Goal: Task Accomplishment & Management: Manage account settings

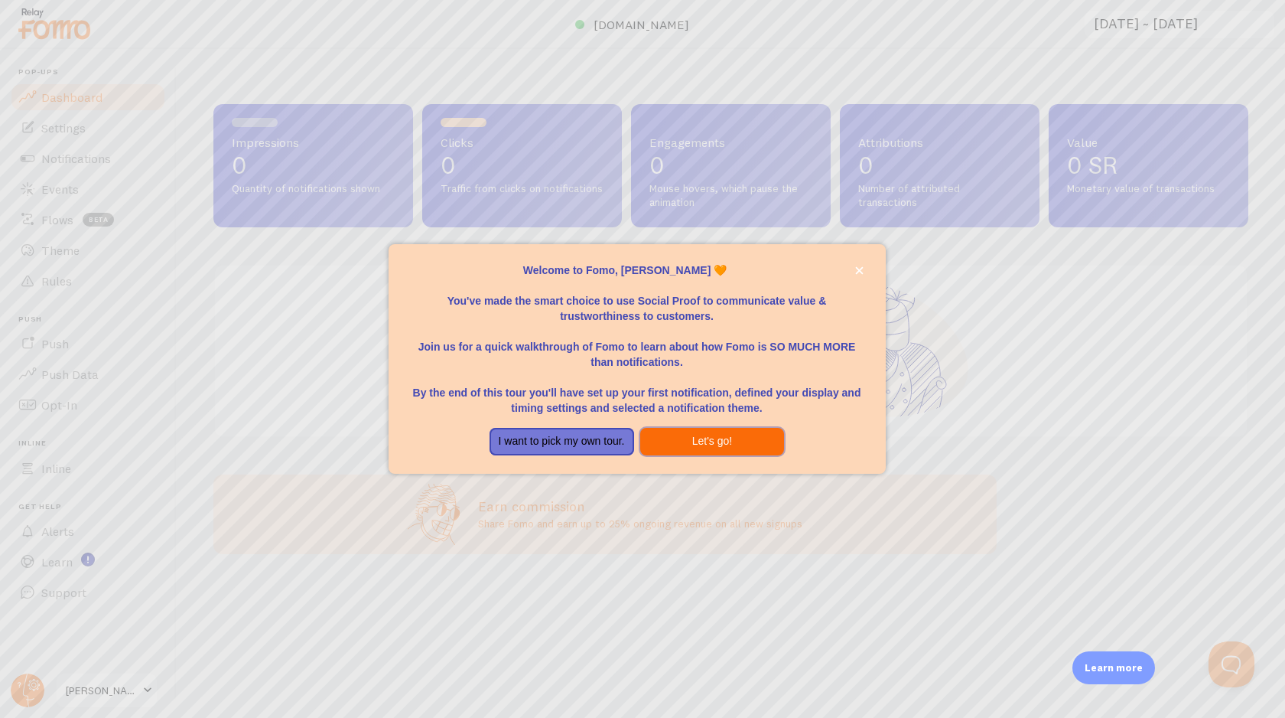
click at [720, 441] on button "Let's go!" at bounding box center [712, 442] width 145 height 28
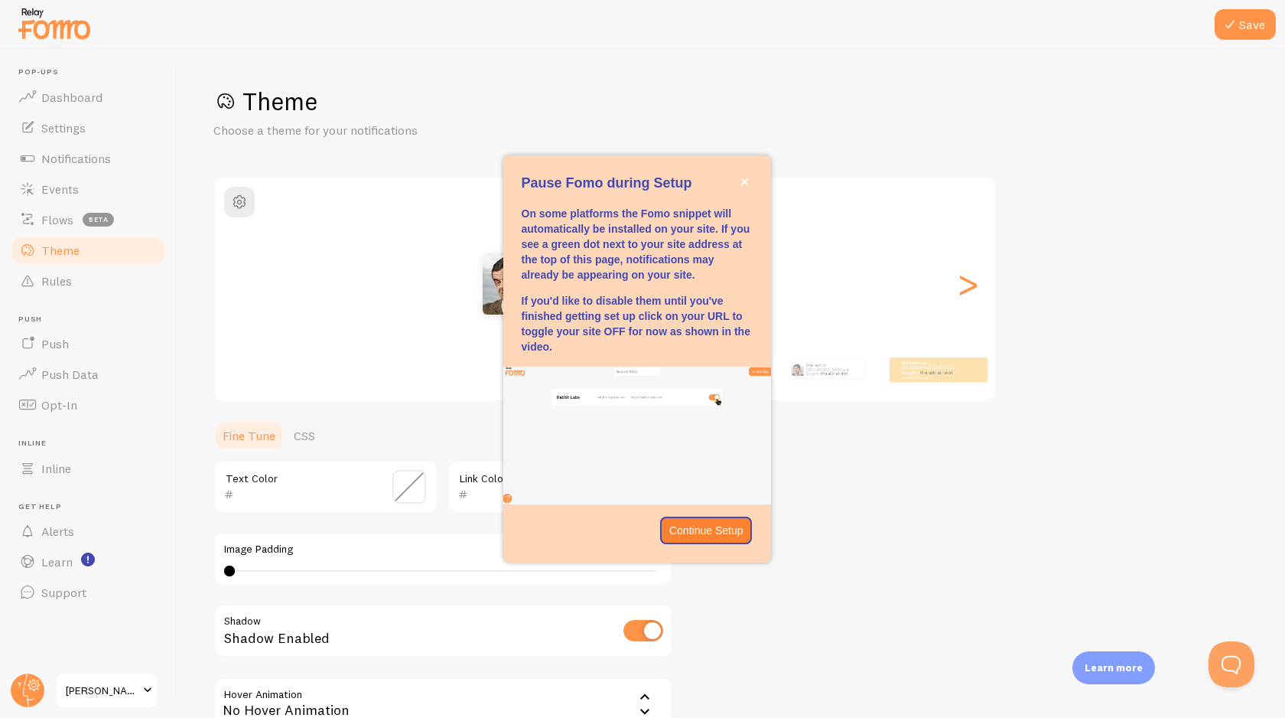
click at [144, 686] on span at bounding box center [147, 690] width 18 height 18
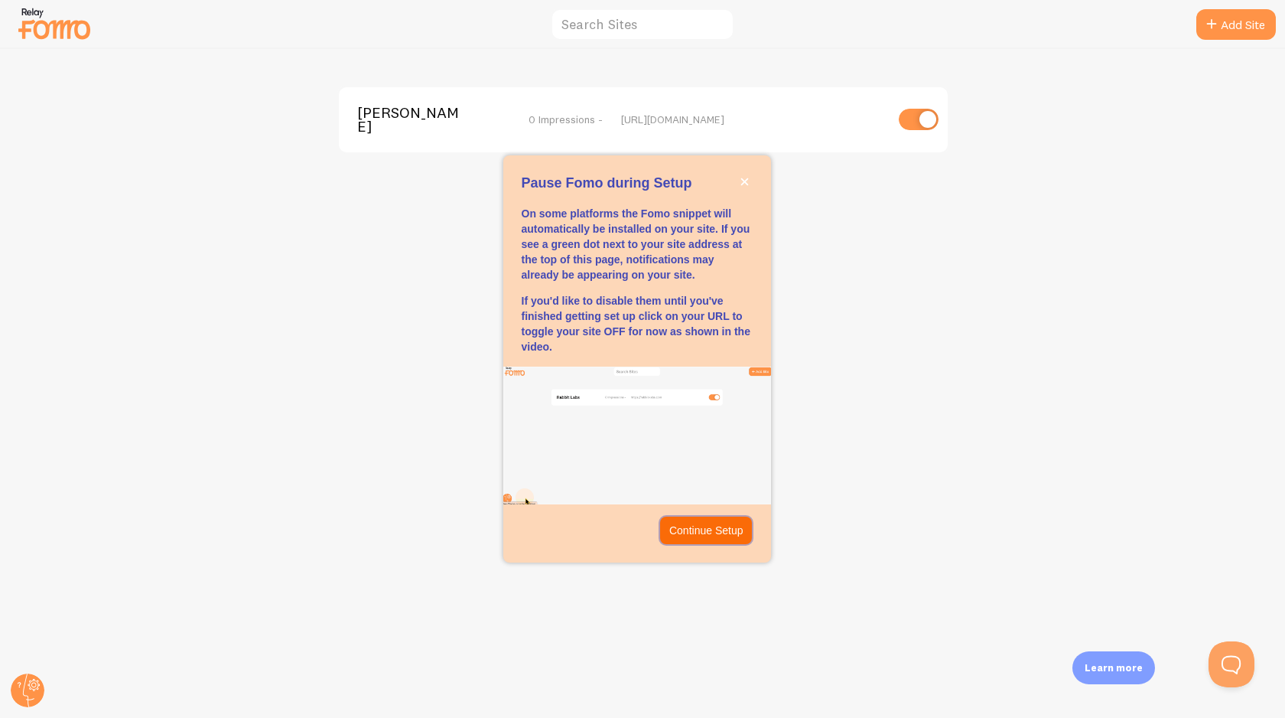
click at [699, 536] on p "Continue Setup" at bounding box center [706, 530] width 74 height 15
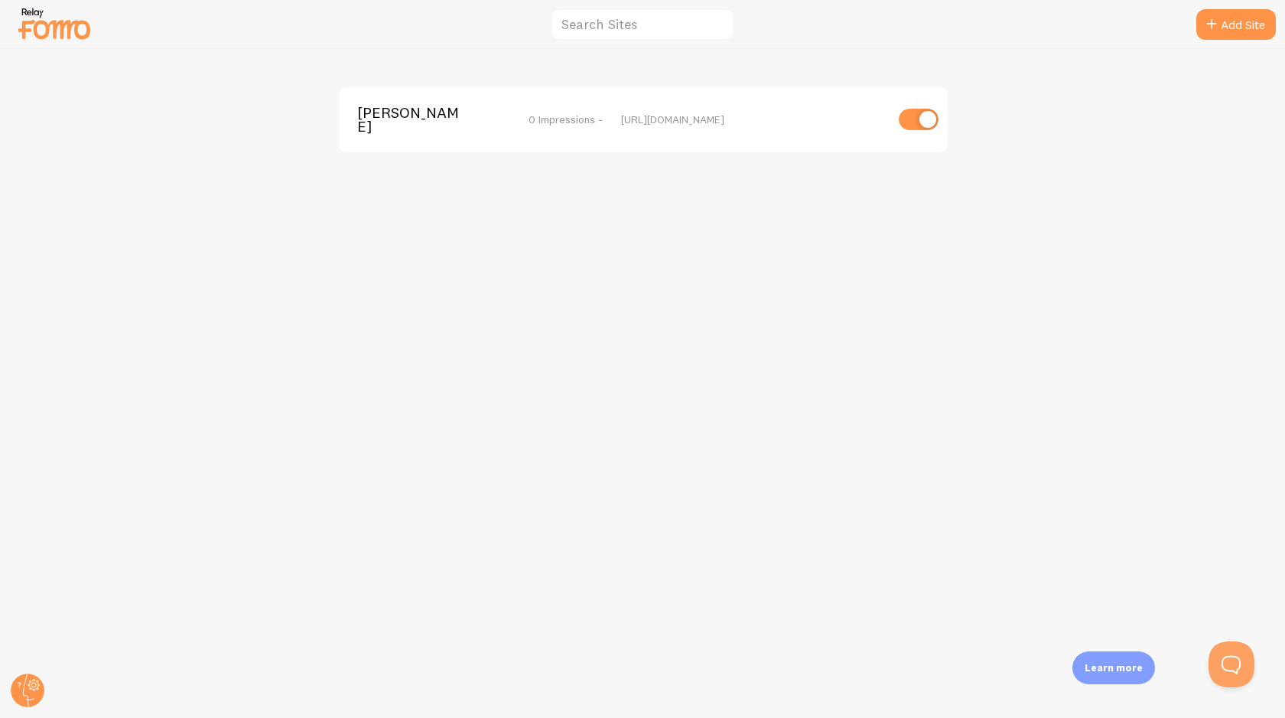
click at [1111, 666] on p "Learn more" at bounding box center [1114, 667] width 58 height 15
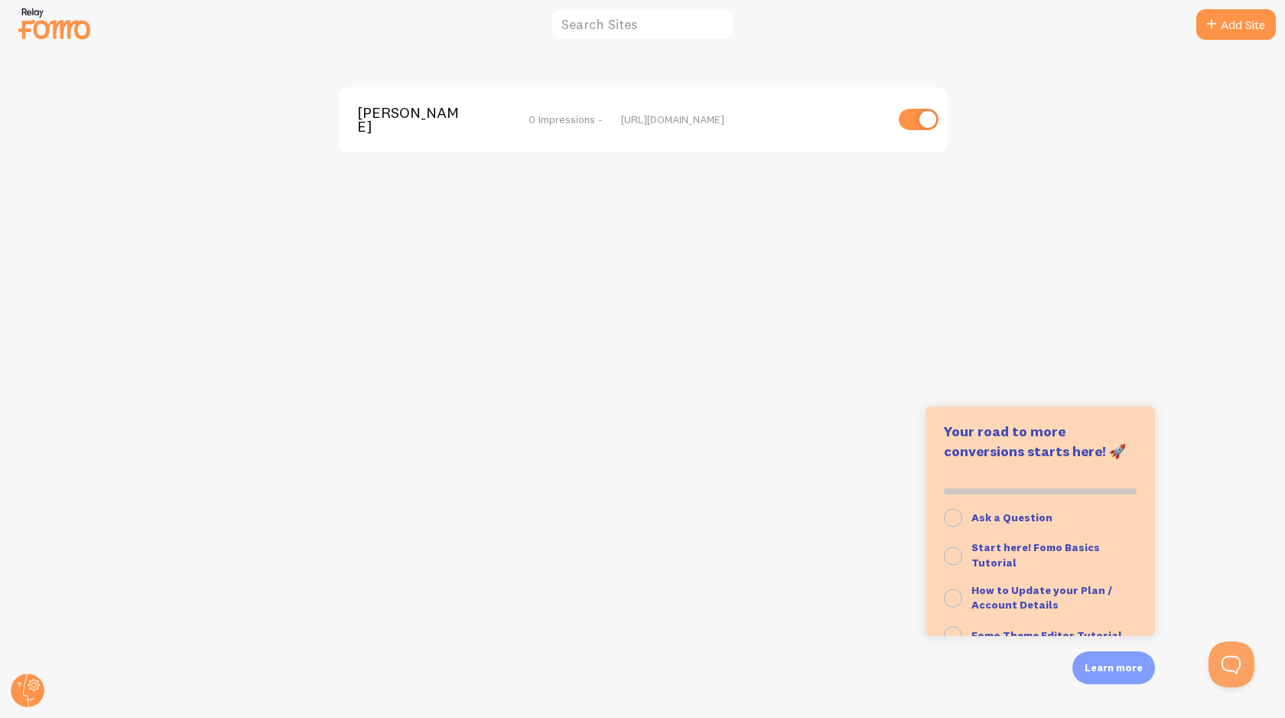
click at [817, 378] on div "[PERSON_NAME] 0 Impressions - [URL][DOMAIN_NAME]" at bounding box center [643, 383] width 1285 height 669
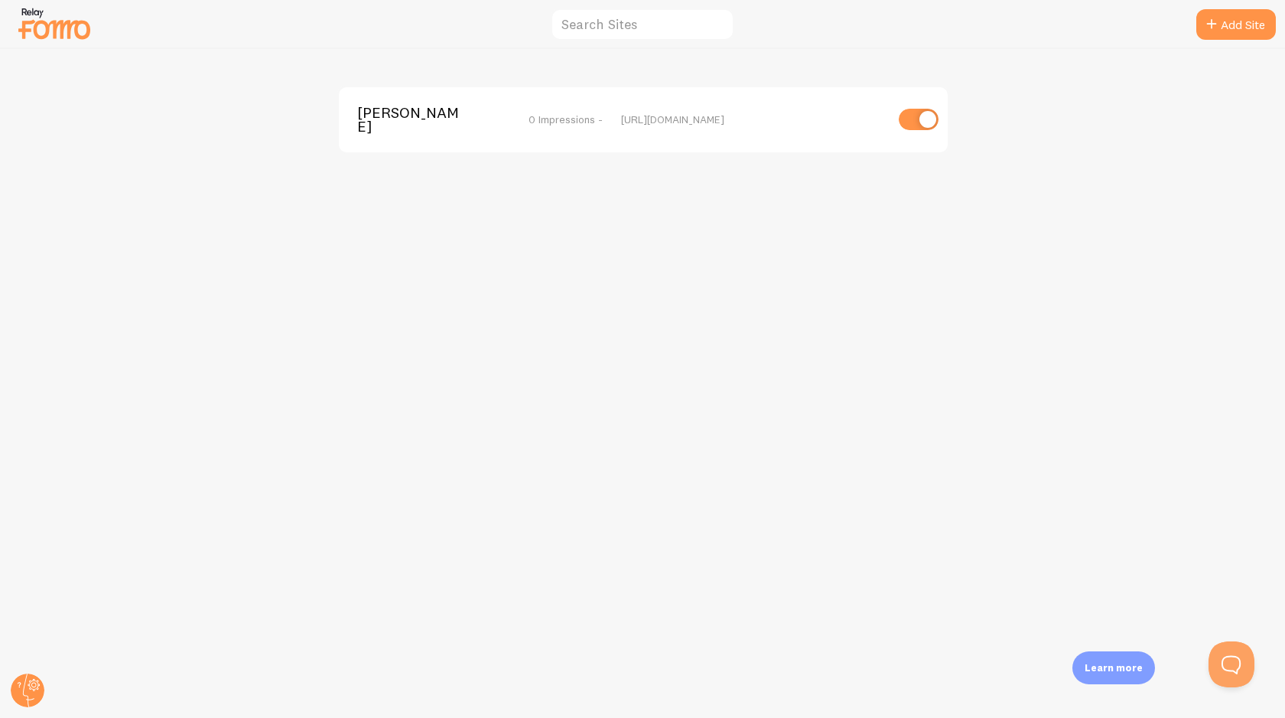
click at [624, 119] on div "[URL][DOMAIN_NAME]" at bounding box center [753, 119] width 264 height 14
click at [639, 131] on div "[PERSON_NAME] 0 Impressions - [URL][DOMAIN_NAME]" at bounding box center [643, 119] width 609 height 65
click at [1231, 37] on link "Add Site" at bounding box center [1237, 24] width 80 height 31
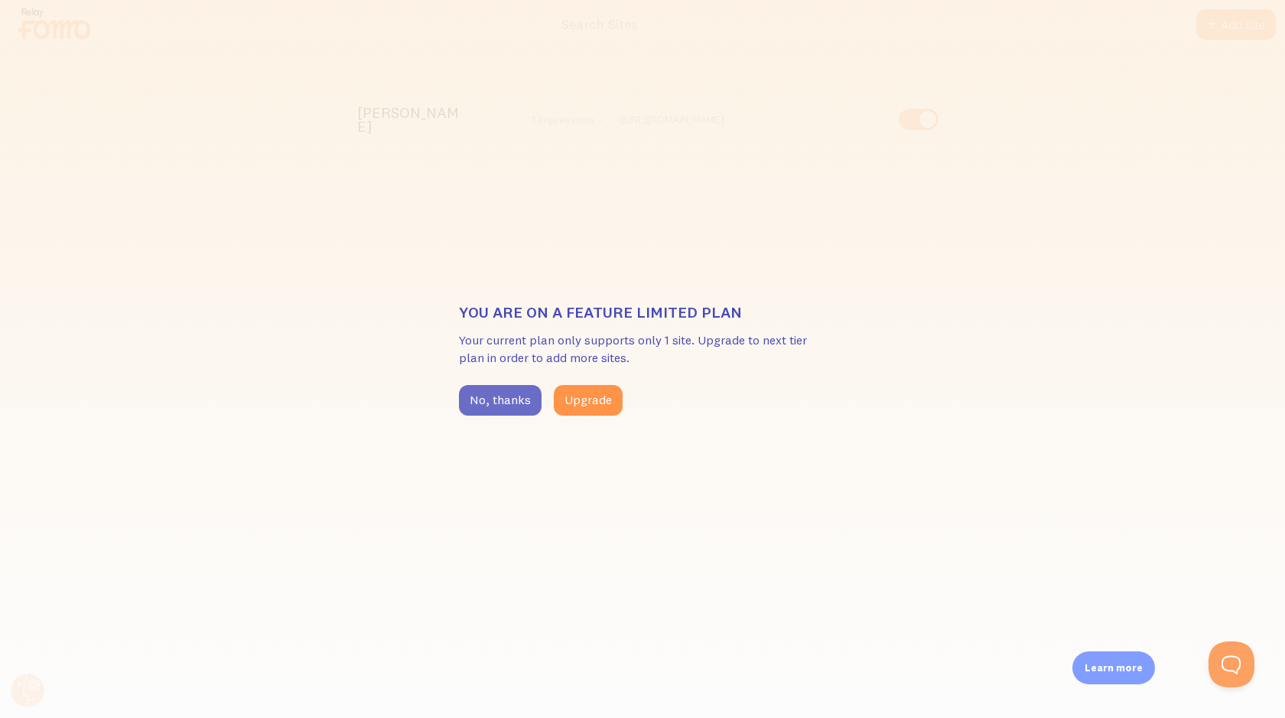
click at [484, 404] on button "No, thanks" at bounding box center [500, 400] width 83 height 31
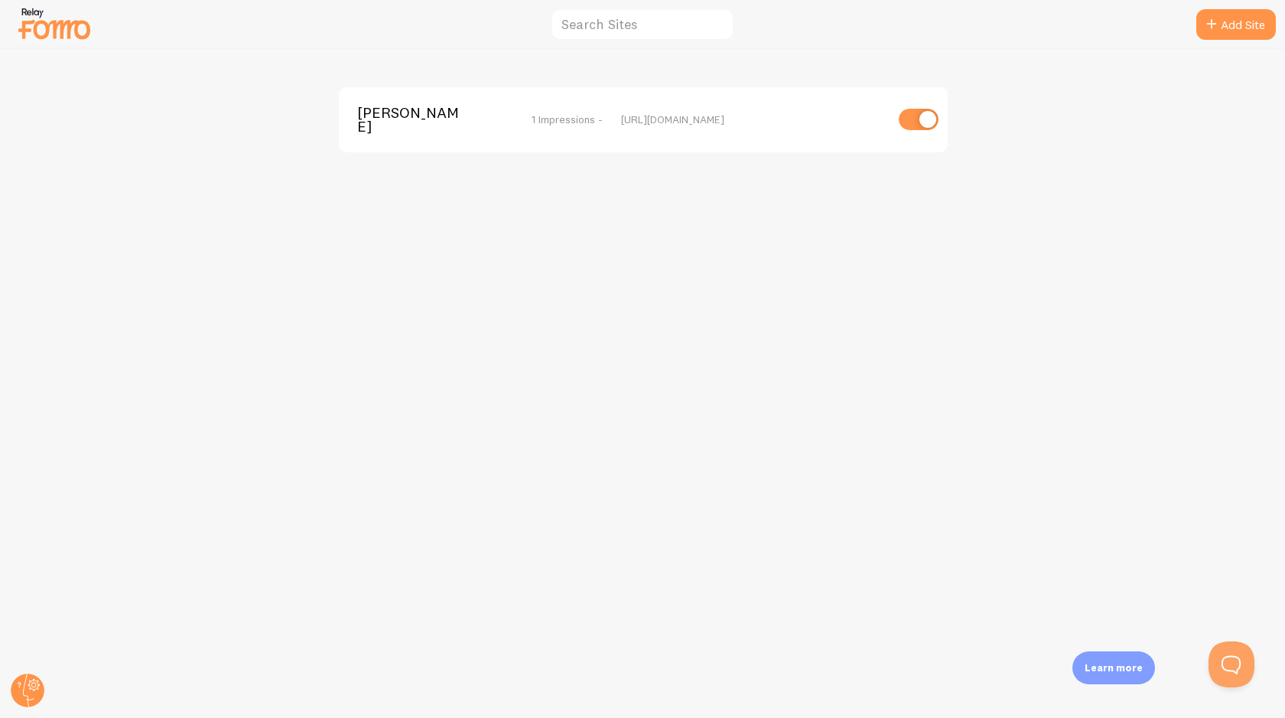
click at [659, 128] on div "SAM 1 Impressions - [URL][DOMAIN_NAME]" at bounding box center [643, 119] width 609 height 65
click at [640, 119] on div "[URL][DOMAIN_NAME]" at bounding box center [753, 119] width 264 height 14
click at [34, 24] on img at bounding box center [54, 23] width 77 height 39
click at [28, 692] on circle at bounding box center [28, 690] width 34 height 34
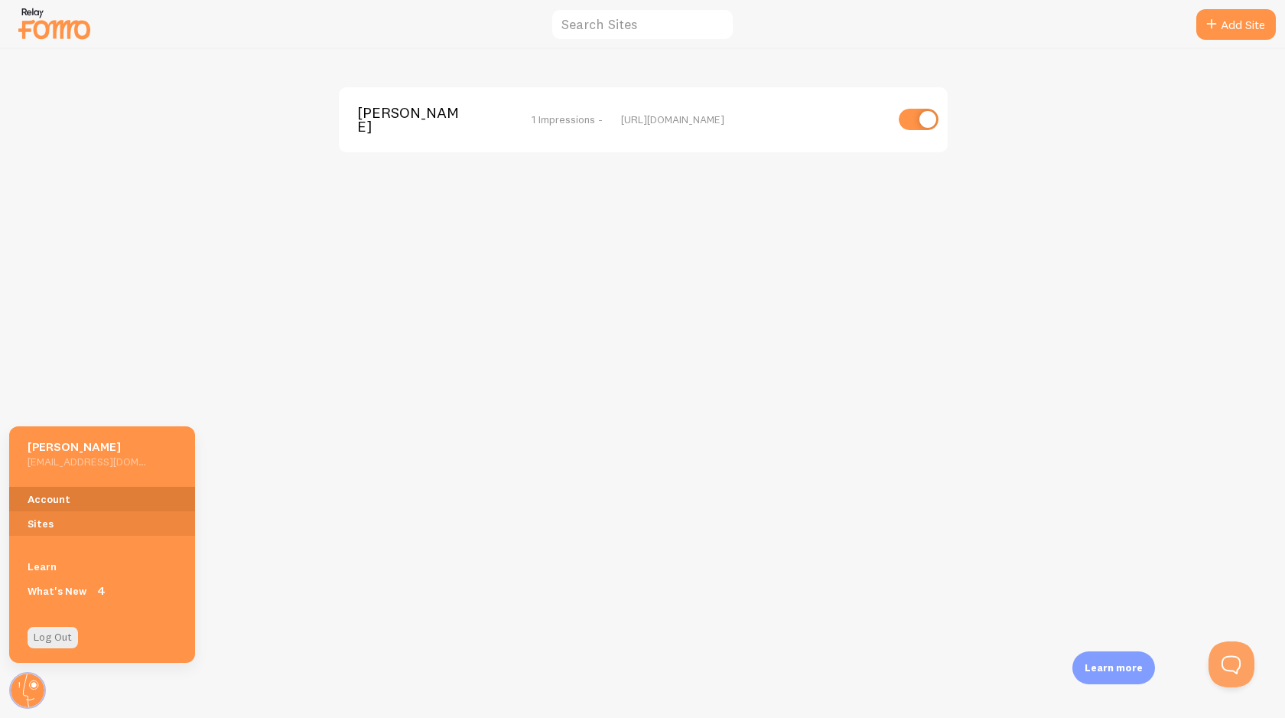
click at [64, 498] on link "Account" at bounding box center [102, 499] width 186 height 24
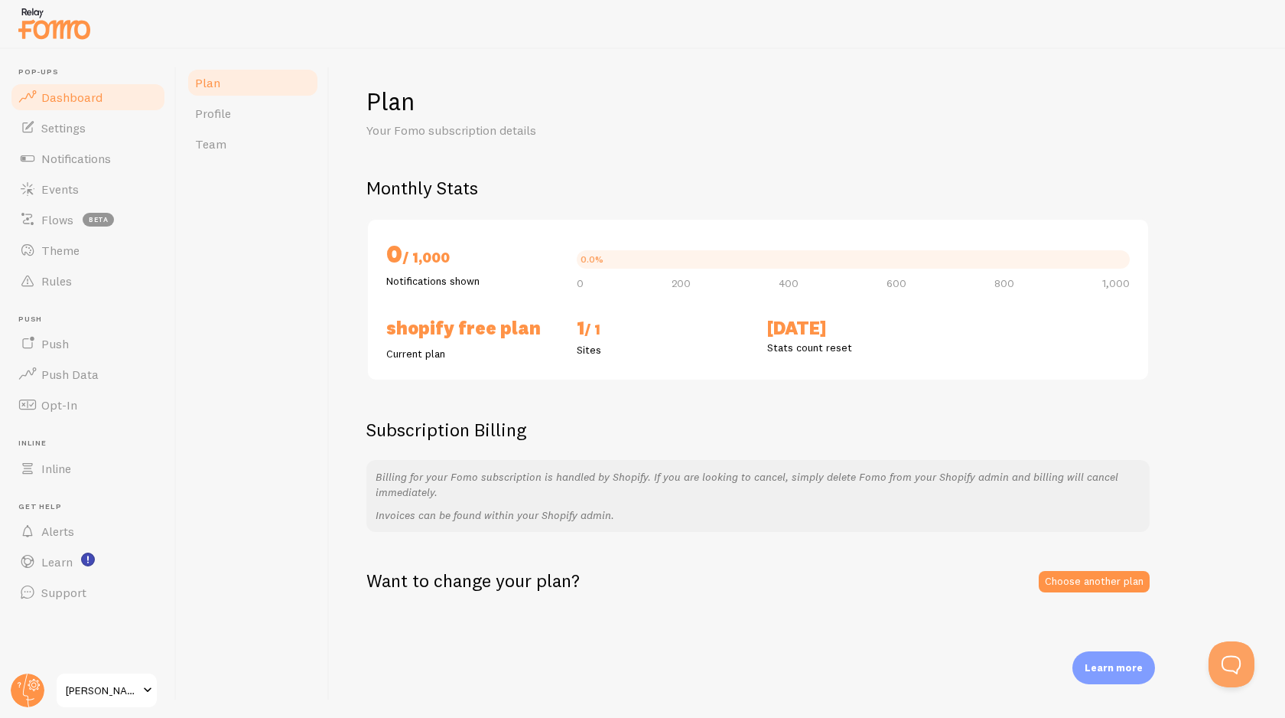
click at [70, 103] on span "Dashboard" at bounding box center [71, 97] width 61 height 15
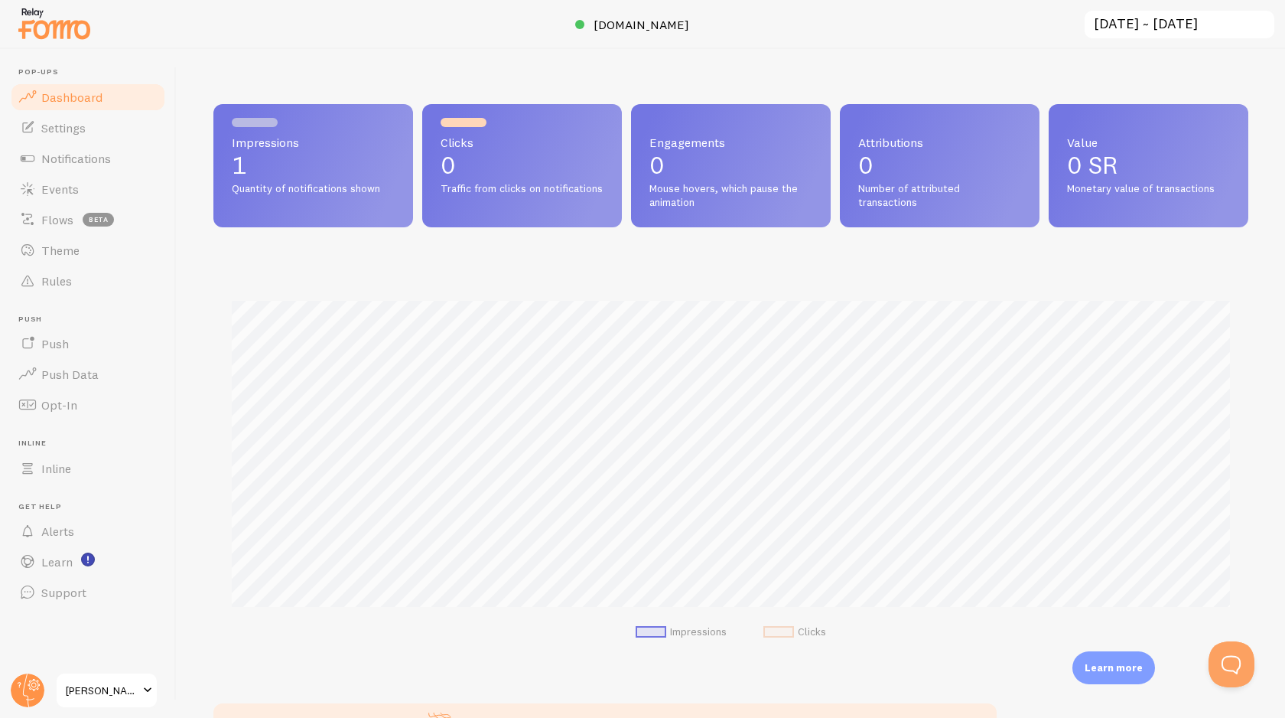
scroll to position [402, 1035]
click at [70, 135] on link "Settings" at bounding box center [88, 127] width 158 height 31
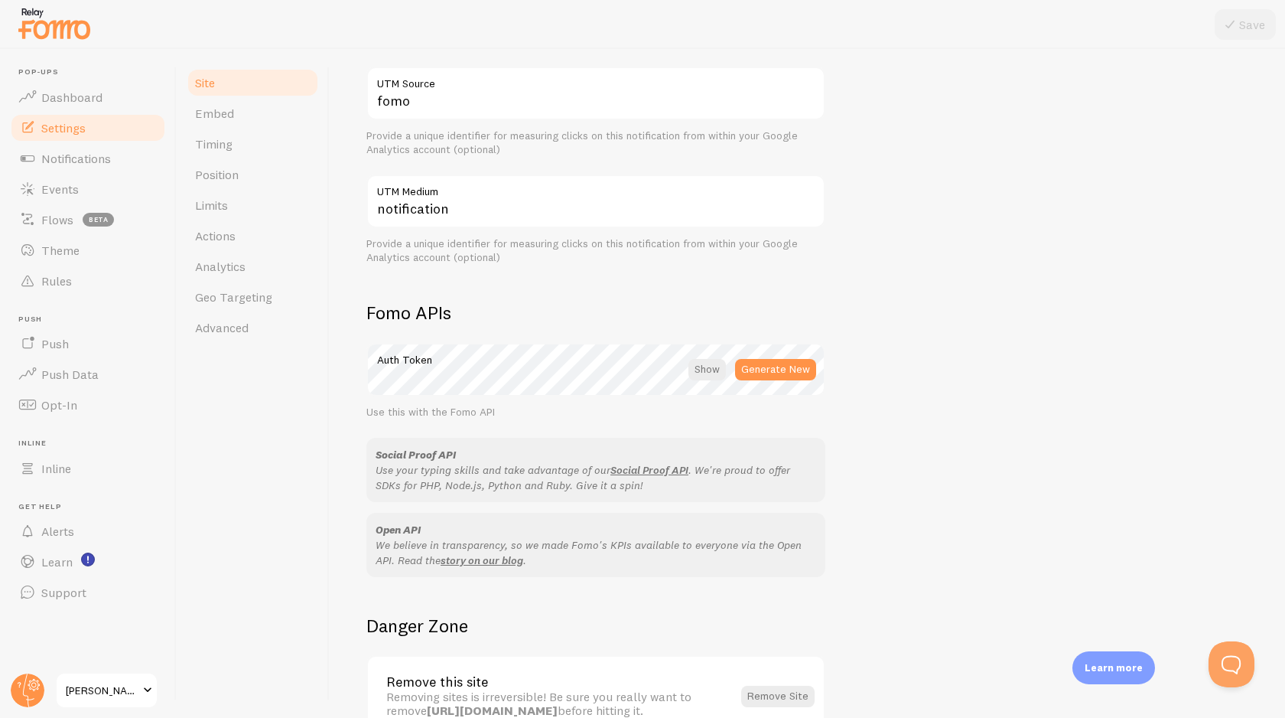
scroll to position [639, 0]
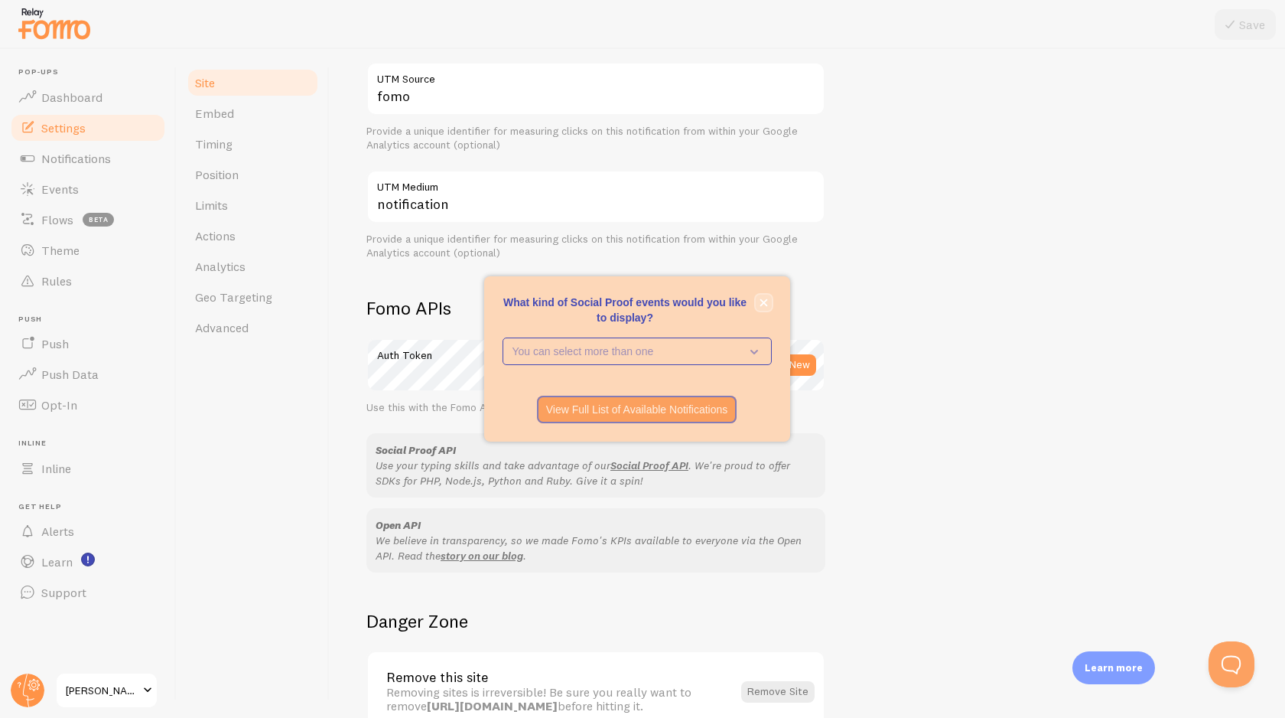
click at [764, 301] on icon "close," at bounding box center [764, 303] width 8 height 8
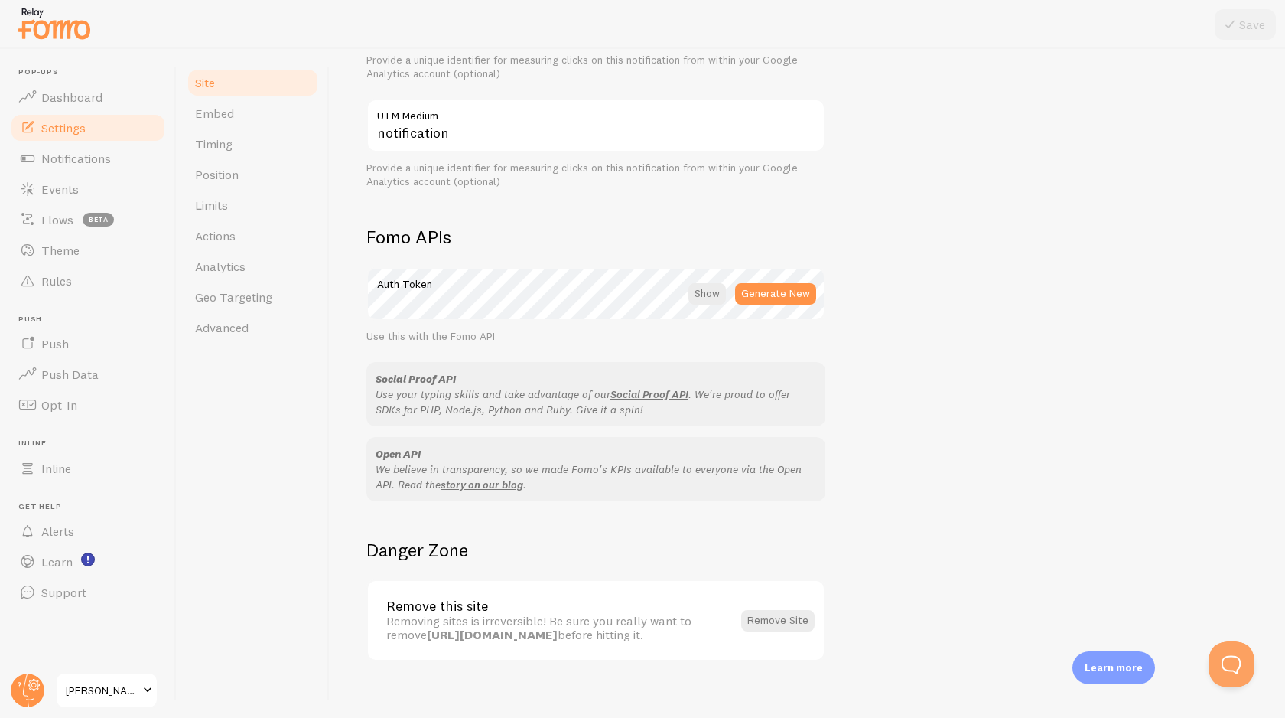
scroll to position [727, 0]
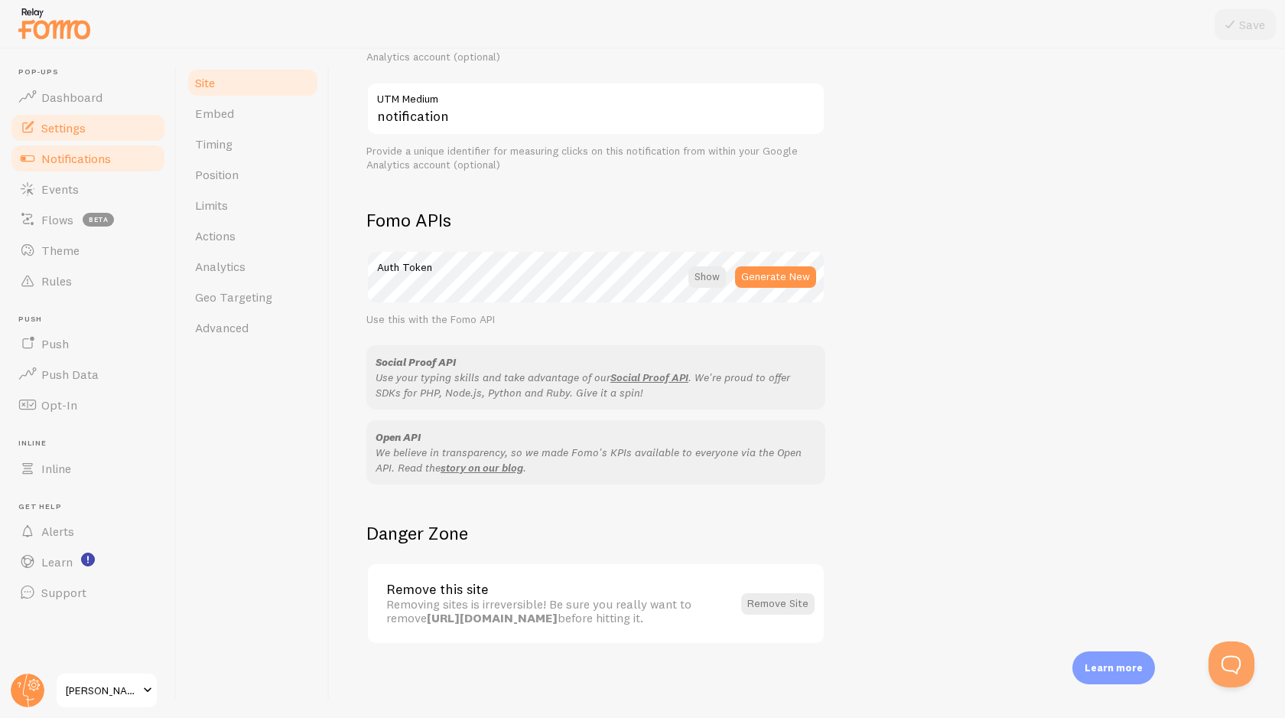
click at [92, 152] on span "Notifications" at bounding box center [76, 158] width 70 height 15
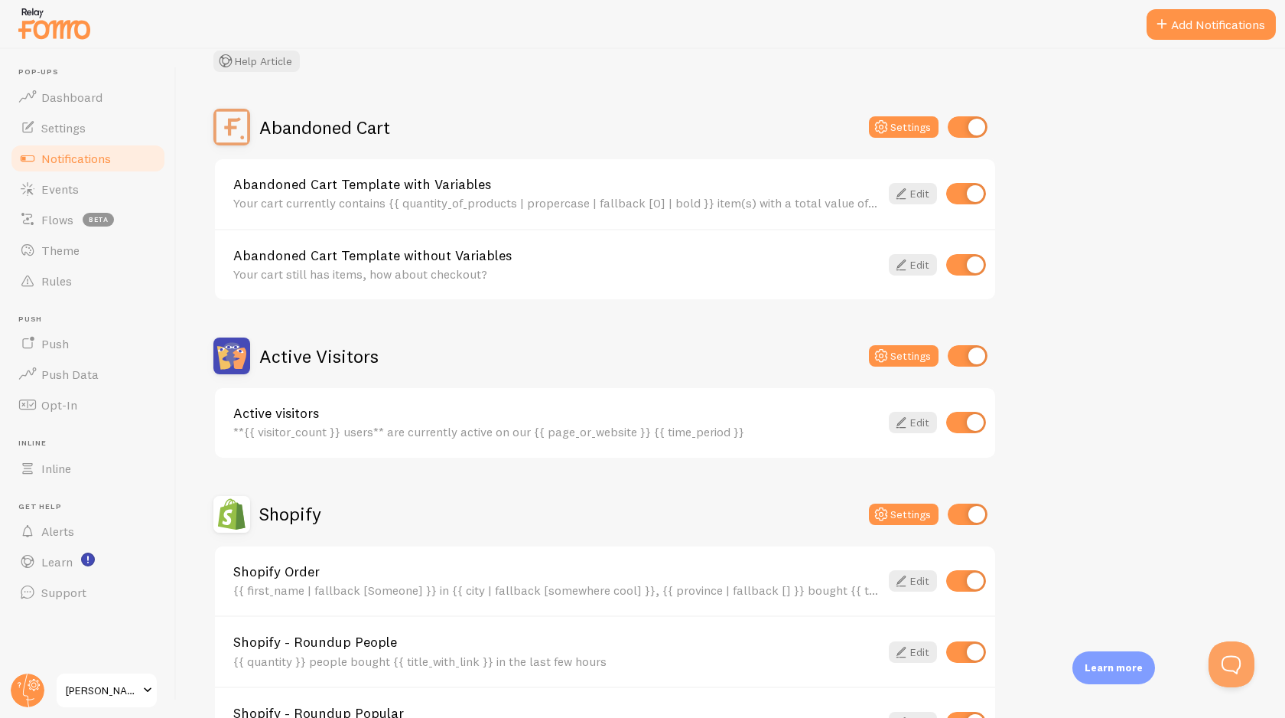
scroll to position [154, 0]
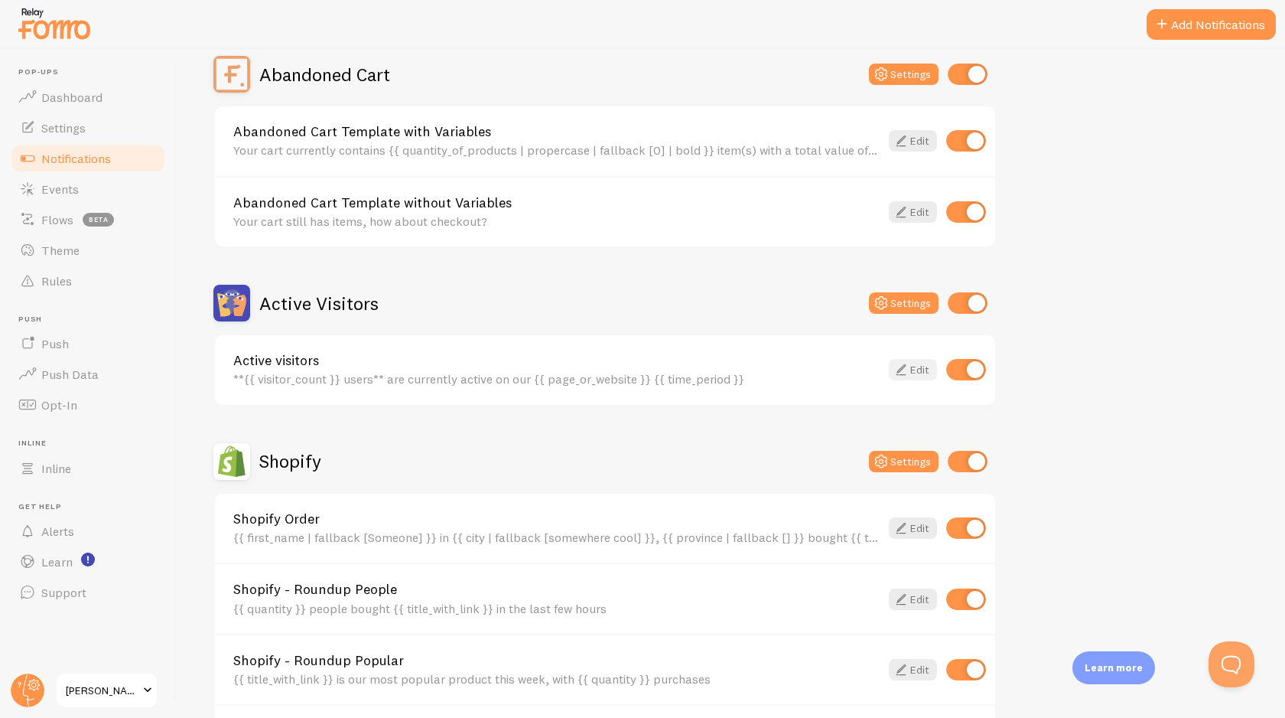
click at [911, 370] on link "Edit" at bounding box center [913, 369] width 48 height 21
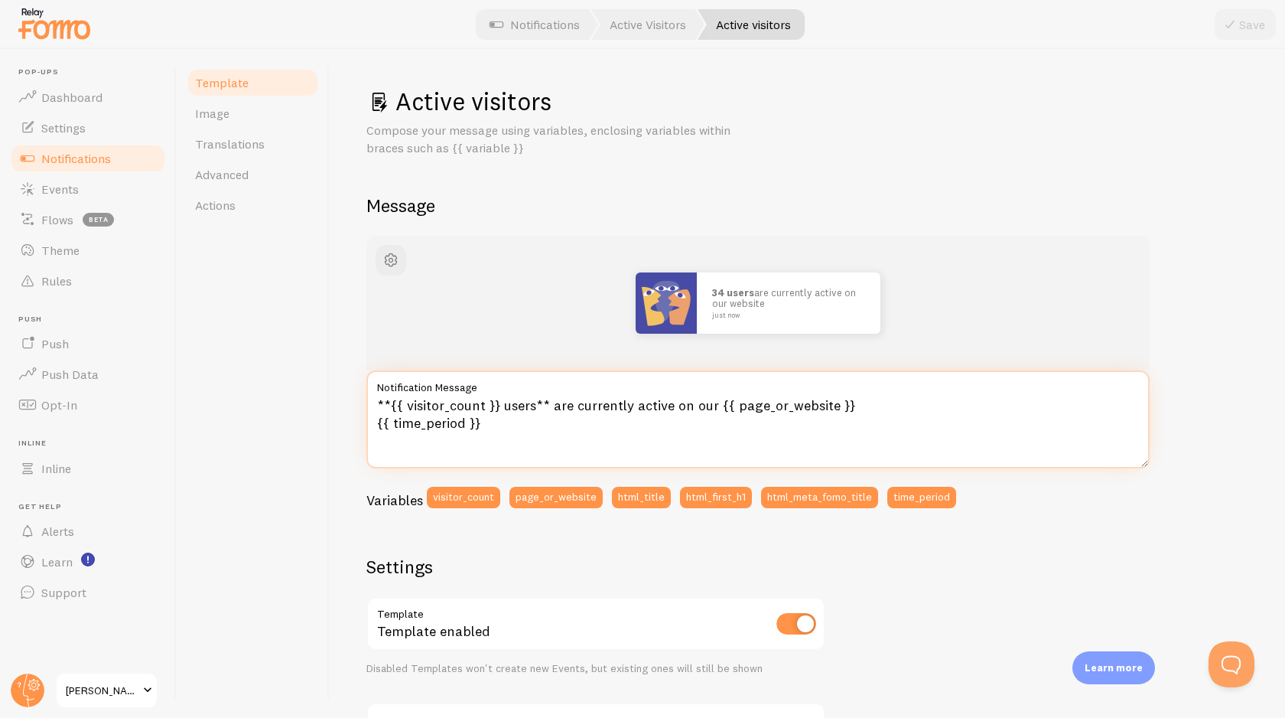
click at [465, 408] on textarea "**{{ visitor_count }} users** are currently active on our {{ page_or_website }}…" at bounding box center [757, 419] width 783 height 98
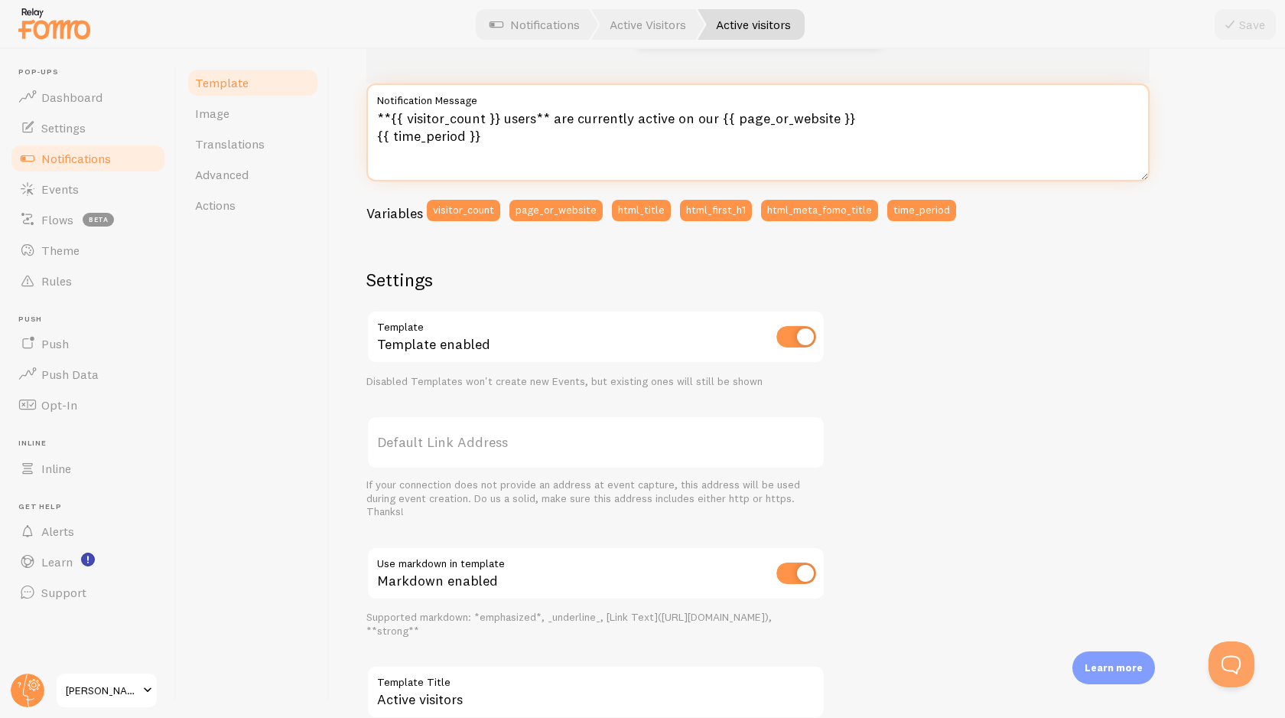
scroll to position [155, 0]
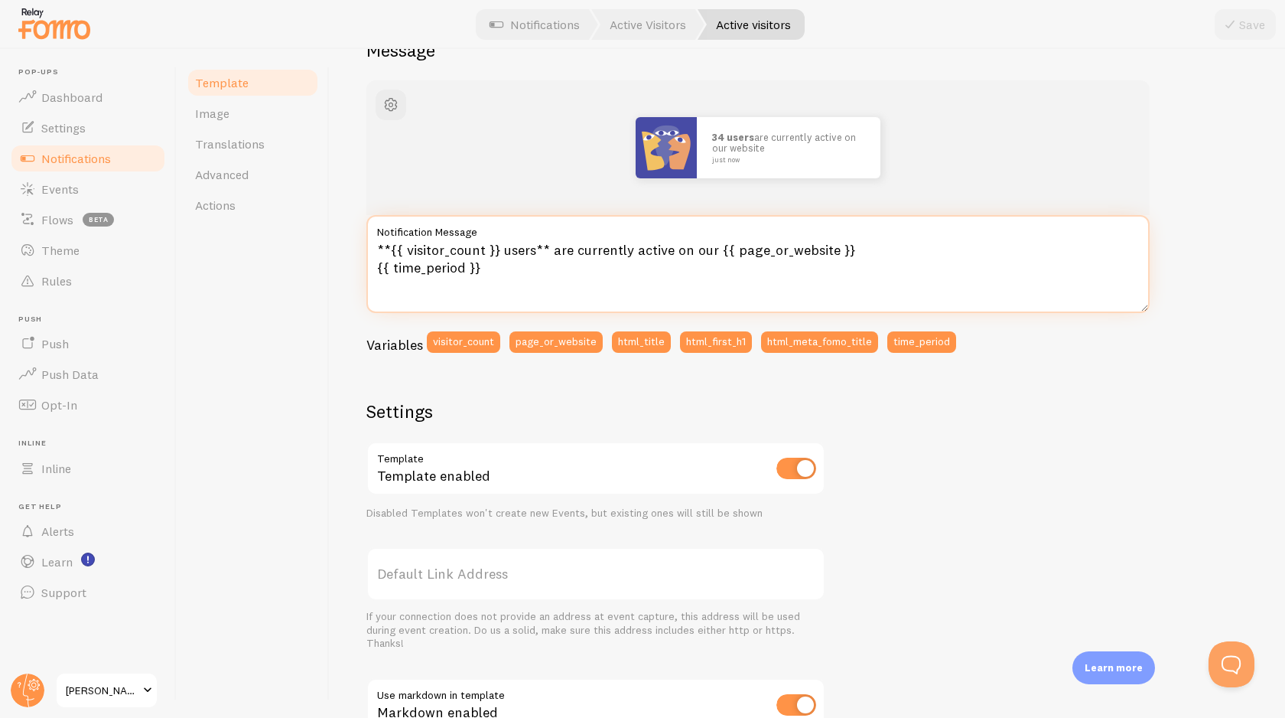
click at [431, 263] on textarea "**{{ visitor_count }} users** are currently active on our {{ page_or_website }}…" at bounding box center [757, 264] width 783 height 98
click at [446, 254] on textarea "**{{ visitor_count }} users** are currently active on our {{ page_or_website }}…" at bounding box center [757, 264] width 783 height 98
click at [529, 264] on textarea "**{{ visitor_count }} users** are currently active on our {{ page_or_website }}…" at bounding box center [757, 264] width 783 height 98
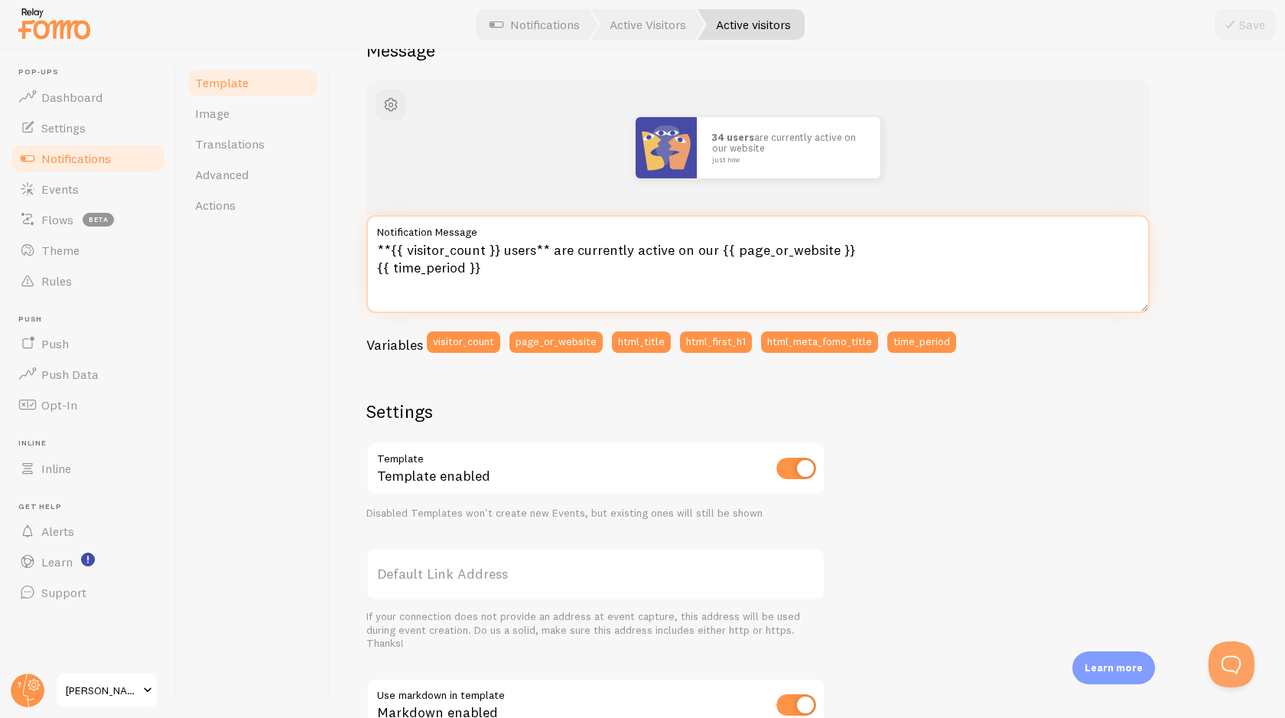
click at [484, 271] on textarea "**{{ visitor_count }} users** are currently active on our {{ page_or_website }}…" at bounding box center [757, 264] width 783 height 98
click at [484, 272] on textarea "**{{ visitor_count }} users** are currently active on our {{ page_or_website }}…" at bounding box center [757, 264] width 783 height 98
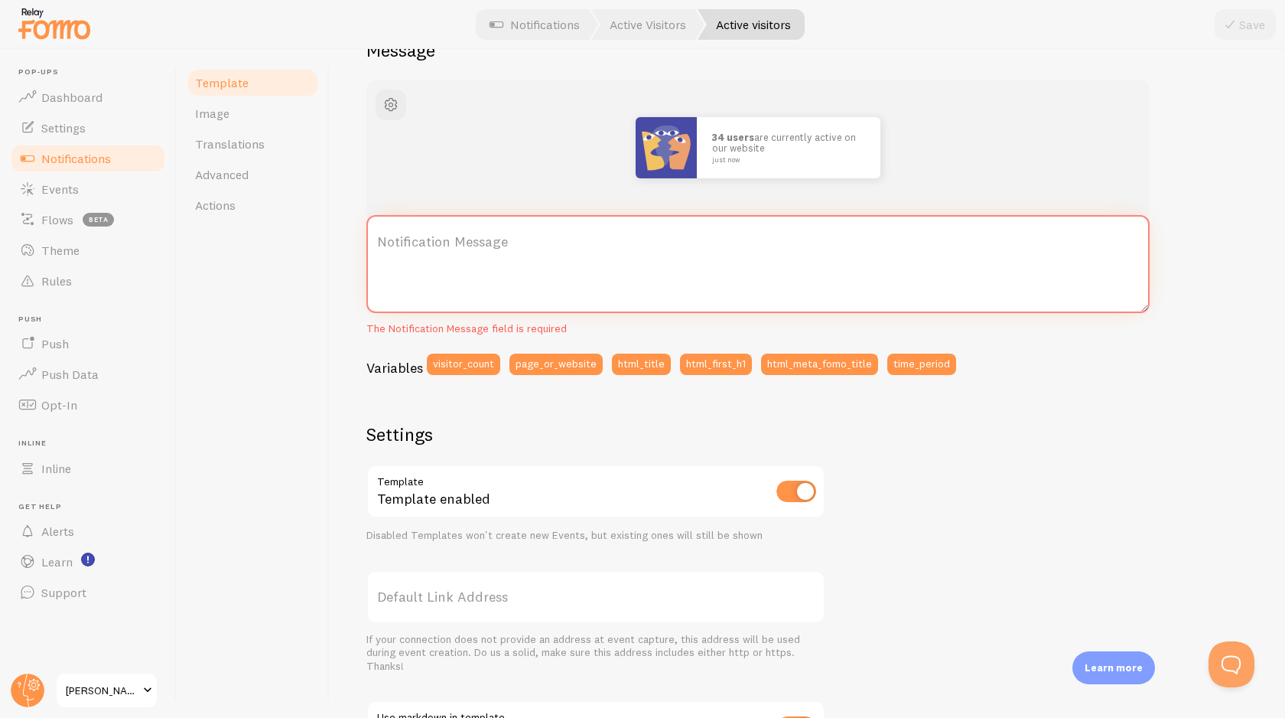
paste textarea "🔥 {{ visitor_count }} أشخاص الآن يتصفحون {{ page_or_website }} لا تفوت الفرصة، …"
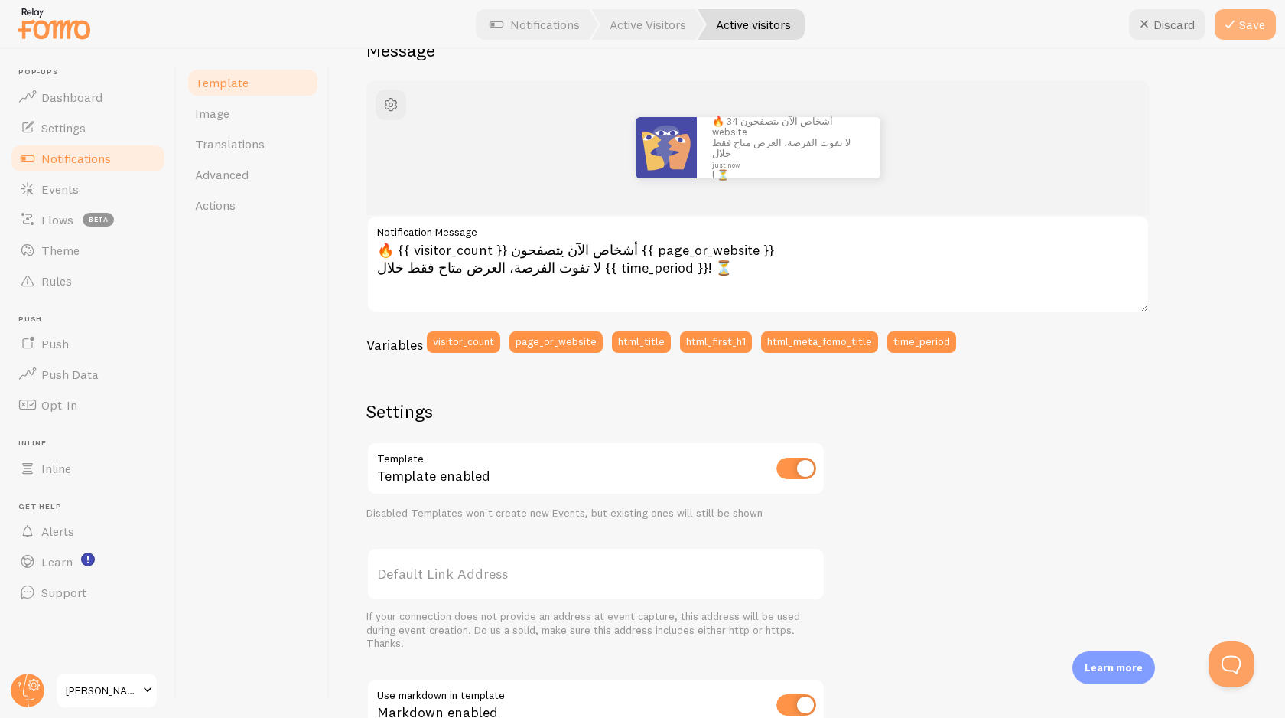
click at [1256, 16] on button "Save" at bounding box center [1245, 24] width 61 height 31
click at [399, 107] on span "button" at bounding box center [391, 105] width 18 height 18
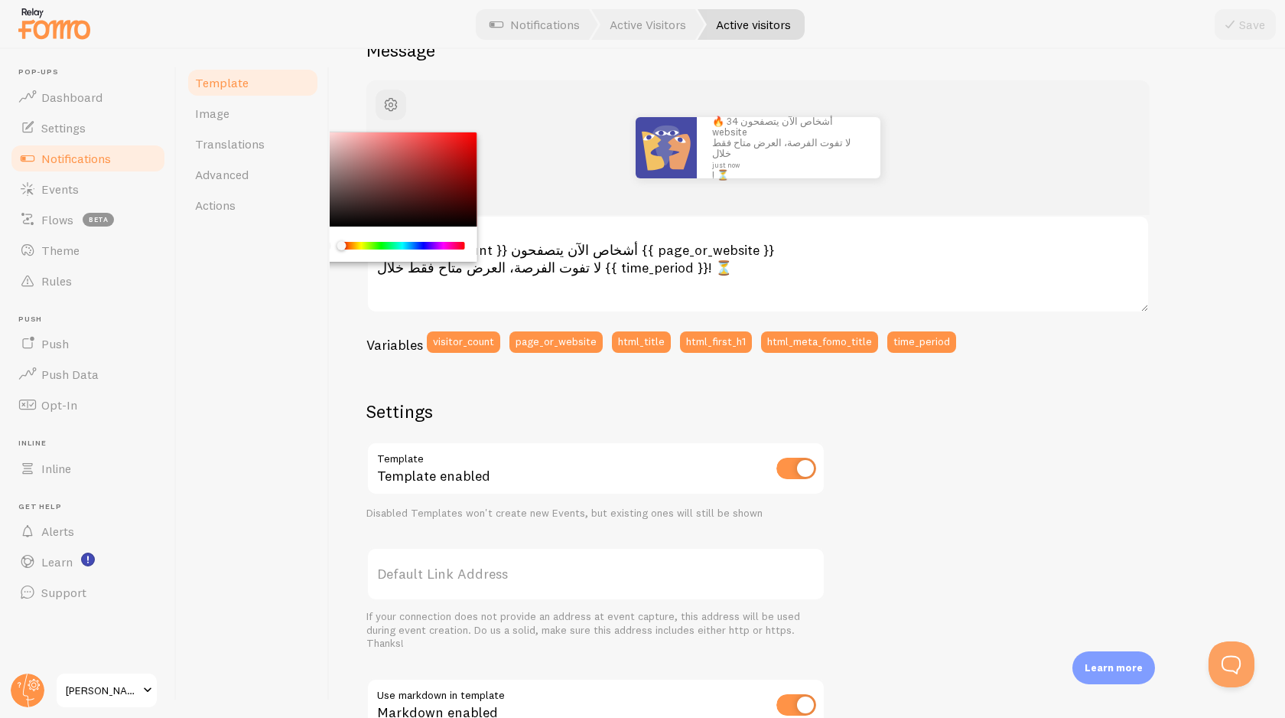
click at [464, 139] on div "Chrome color picker" at bounding box center [391, 179] width 172 height 95
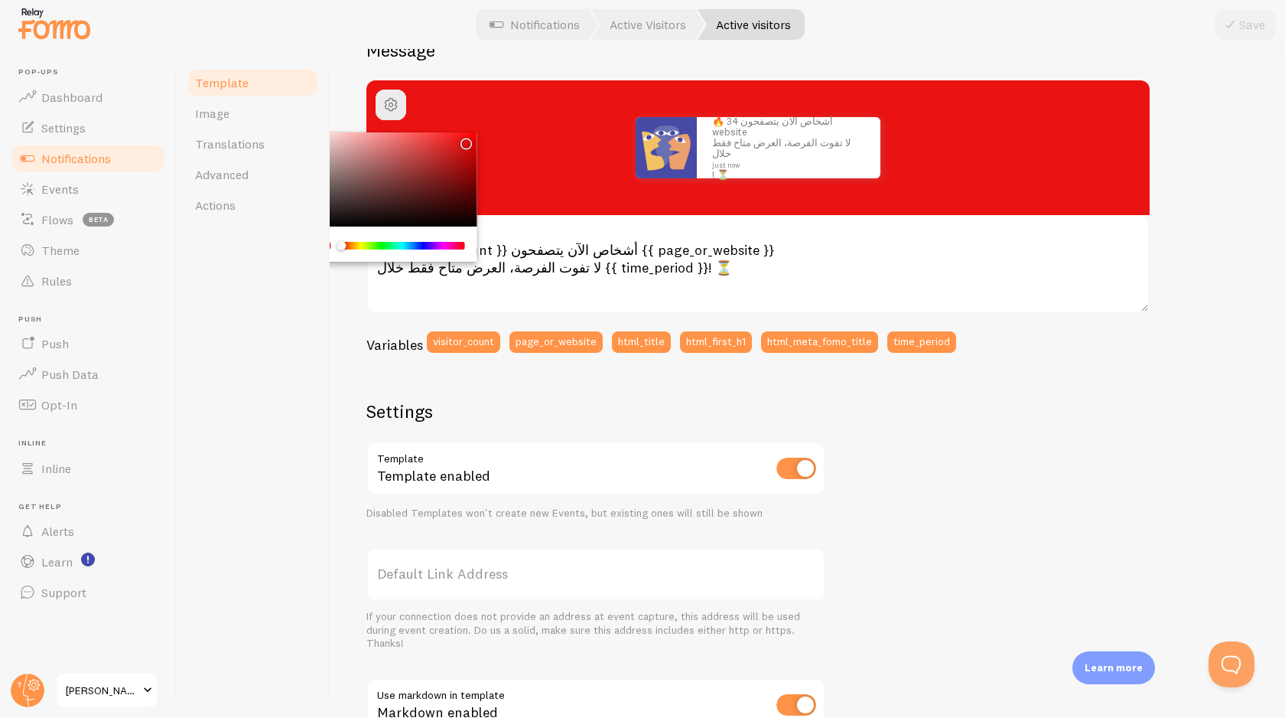
click at [425, 173] on div "Chrome color picker" at bounding box center [391, 179] width 172 height 95
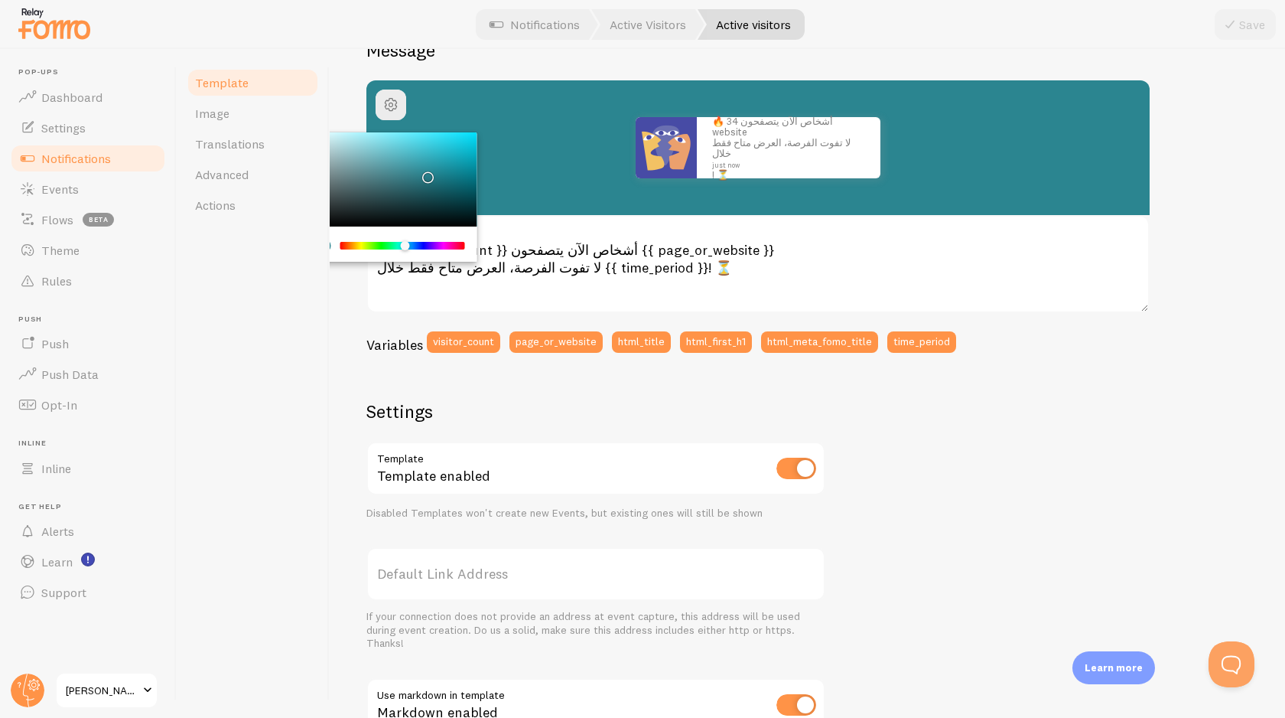
click at [405, 246] on div "Chrome color picker" at bounding box center [403, 246] width 122 height 8
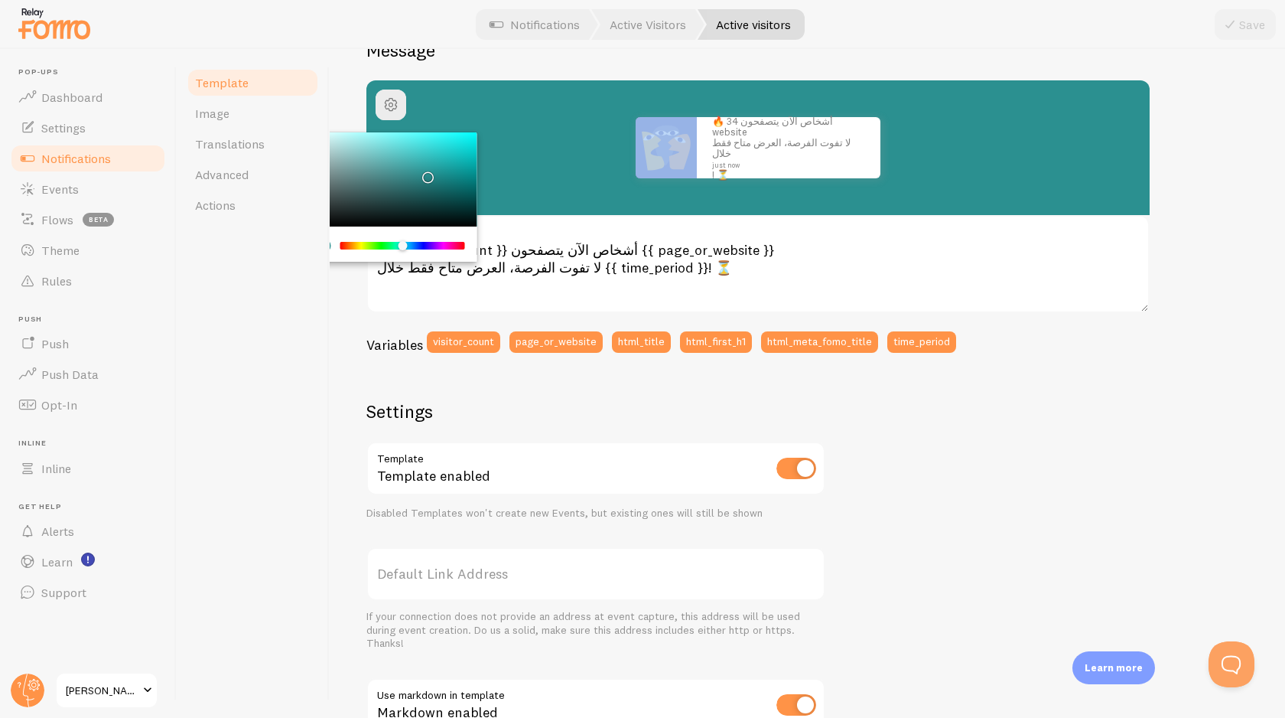
click at [402, 246] on div "Chrome color picker" at bounding box center [402, 245] width 9 height 9
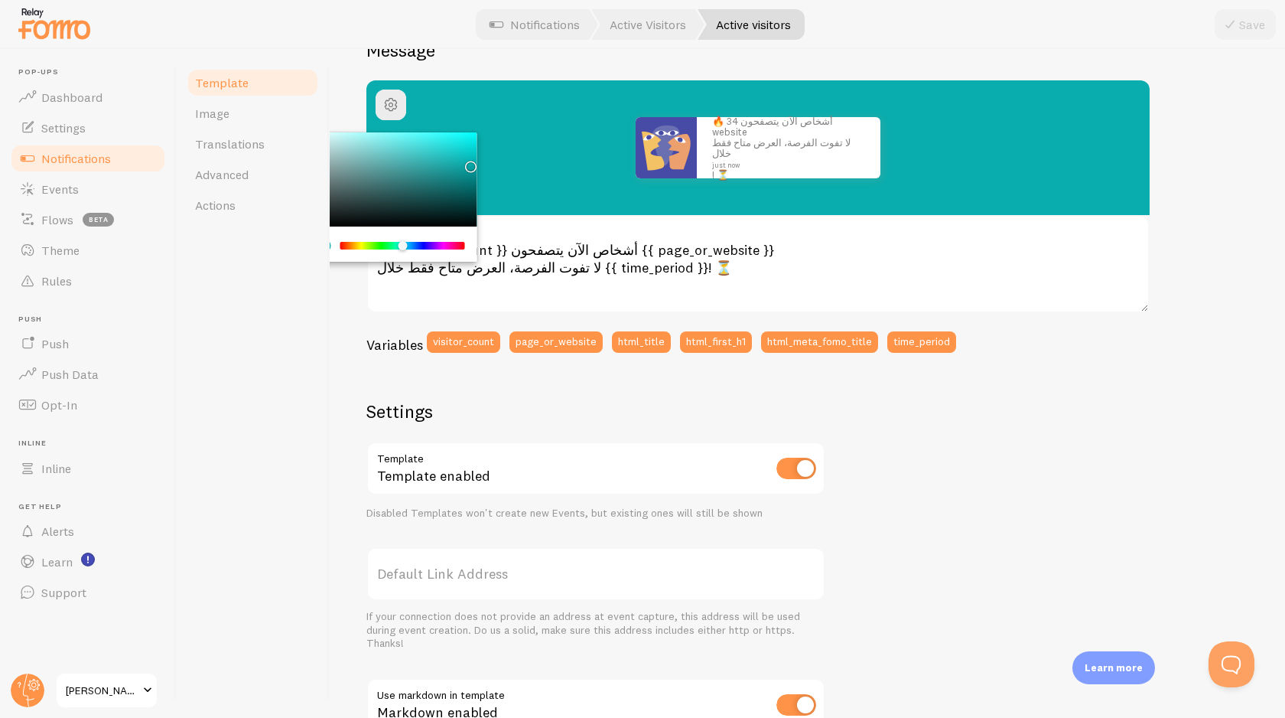
drag, startPoint x: 428, startPoint y: 174, endPoint x: 468, endPoint y: 162, distance: 42.1
click at [468, 162] on div "Chrome color picker" at bounding box center [471, 166] width 9 height 9
click at [292, 367] on div "Template Image Translations Advanced Actions" at bounding box center [253, 383] width 153 height 669
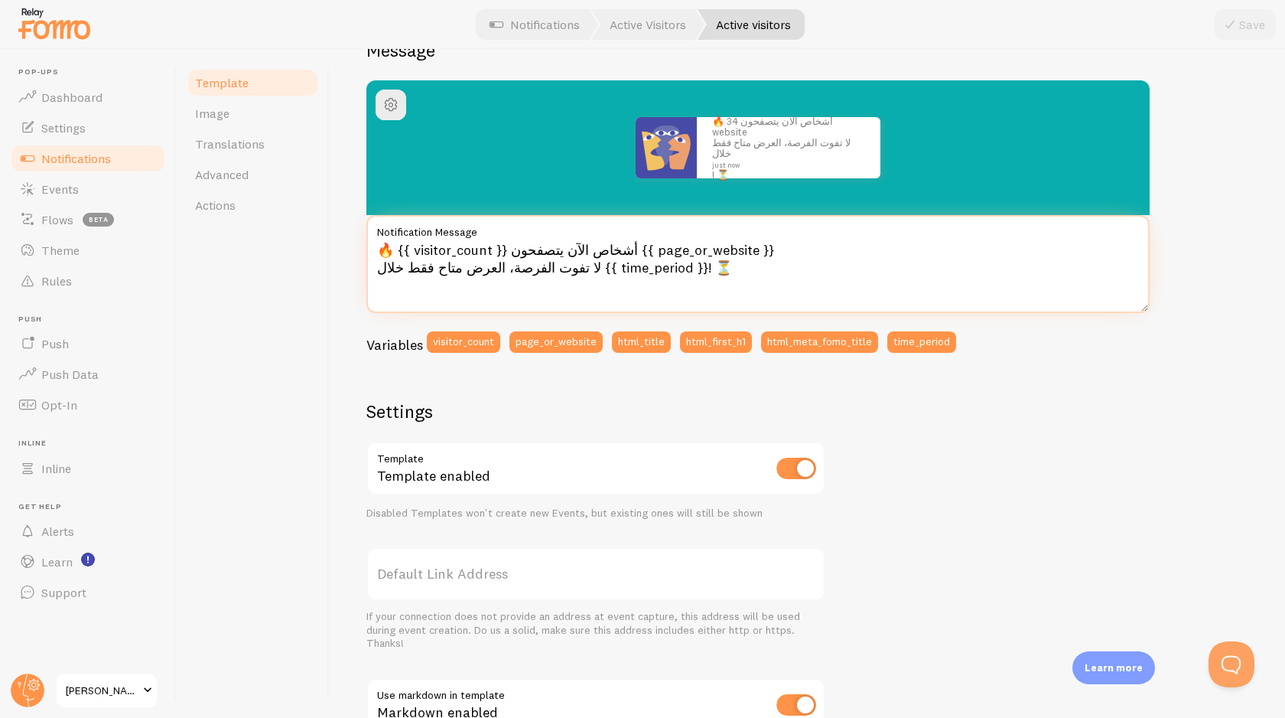
drag, startPoint x: 627, startPoint y: 253, endPoint x: 725, endPoint y: 252, distance: 97.9
click at [726, 252] on textarea "🔥 {{ visitor_count }} أشخاص الآن يتصفحون {{ page_or_website }} لا تفوت الفرصة، …" at bounding box center [757, 264] width 783 height 98
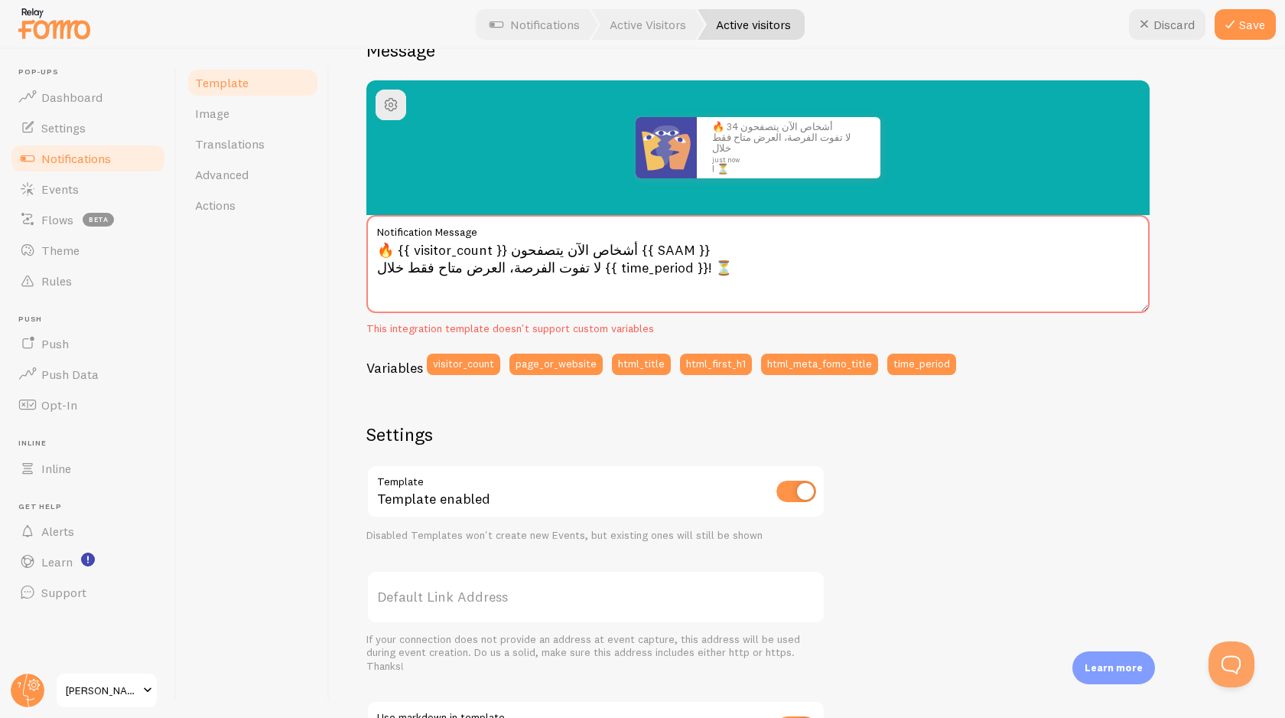
click at [329, 376] on div "Template Image Translations Advanced Actions" at bounding box center [253, 383] width 153 height 669
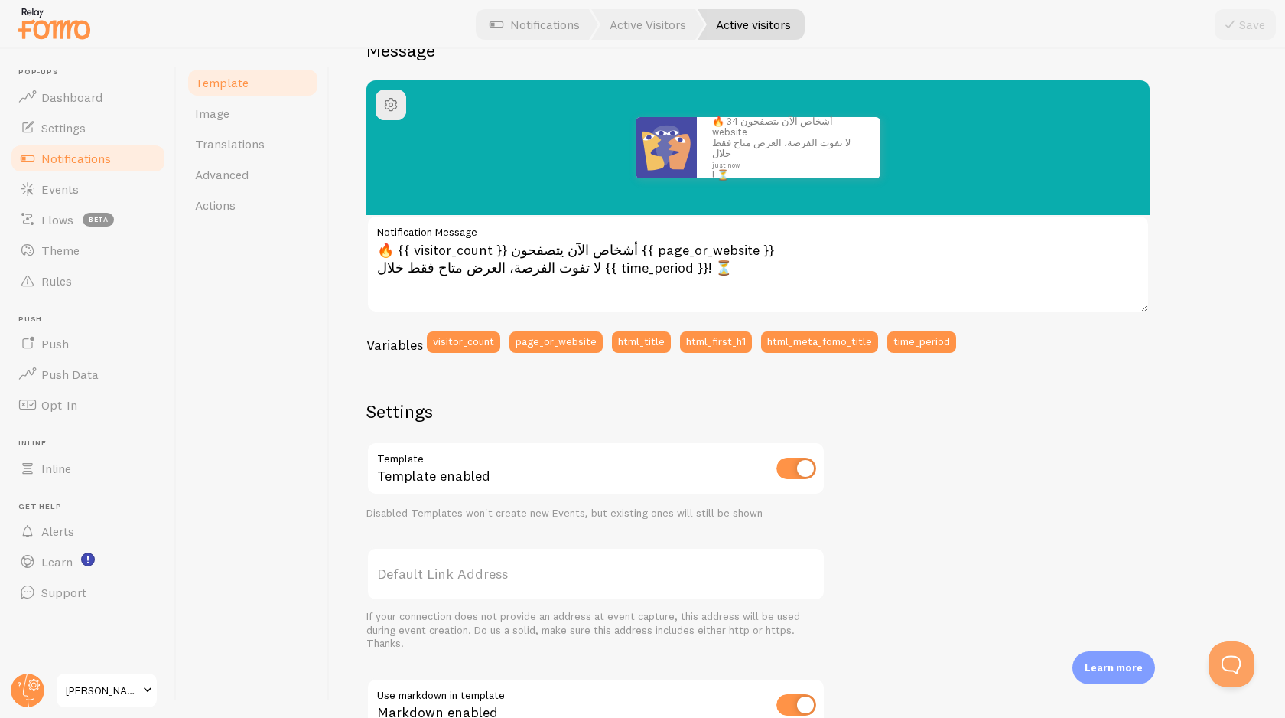
click at [309, 379] on div "Template Image Translations Advanced Actions" at bounding box center [253, 383] width 153 height 669
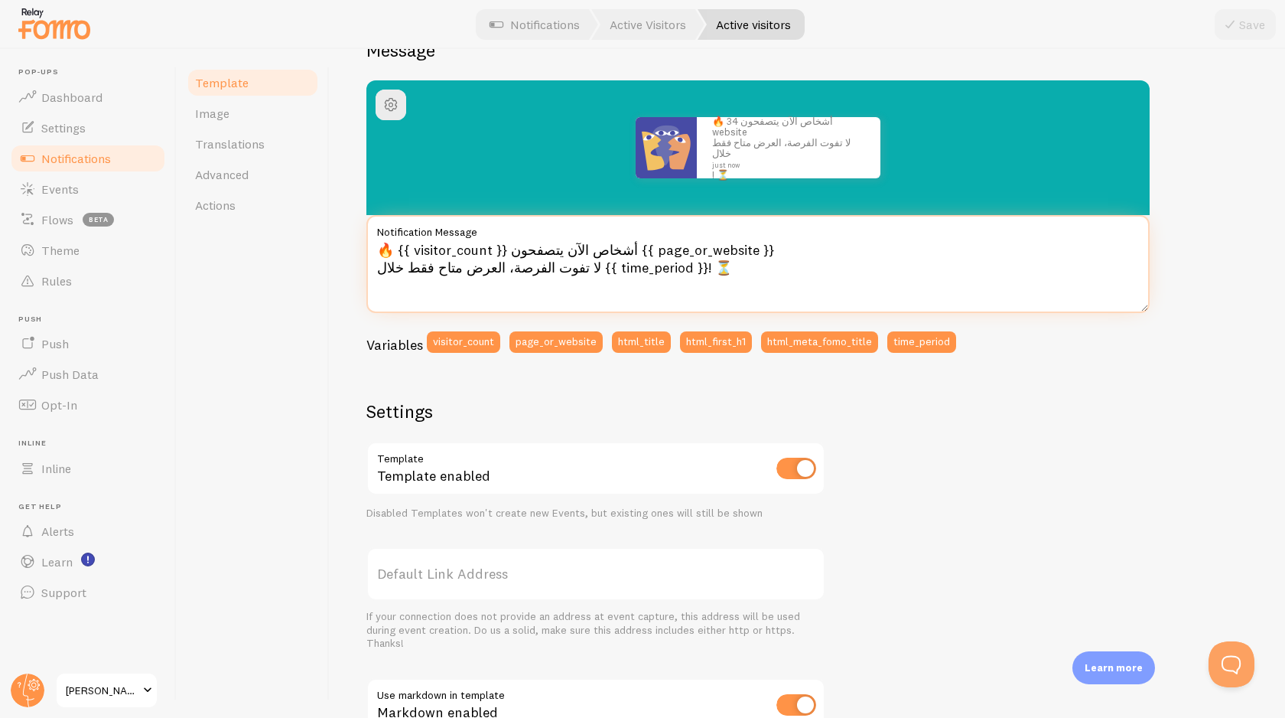
drag, startPoint x: 620, startPoint y: 249, endPoint x: 734, endPoint y: 244, distance: 114.1
click at [734, 244] on textarea "🔥 {{ visitor_count }} أشخاص الآن يتصفحون {{ page_or_website }} لا تفوت الفرصة، …" at bounding box center [757, 264] width 783 height 98
type textarea "🔥 {{ visitor_count }} أشخاص الآن يتصفحون {SAAM} لا تفوت الفرصة، العرض متاح فقط …"
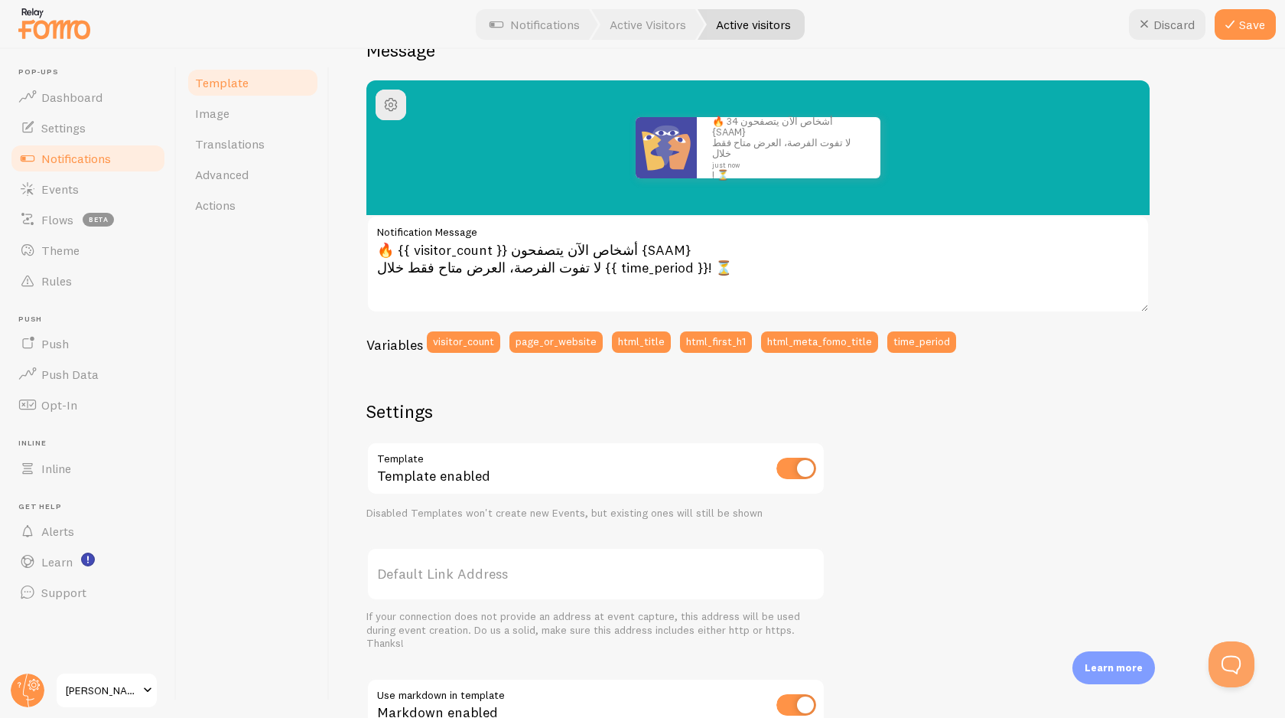
click at [300, 350] on div "Template Image Translations Advanced Actions" at bounding box center [253, 383] width 153 height 669
click at [1248, 31] on button "Save" at bounding box center [1245, 24] width 61 height 31
click at [209, 119] on span "Image" at bounding box center [212, 113] width 34 height 15
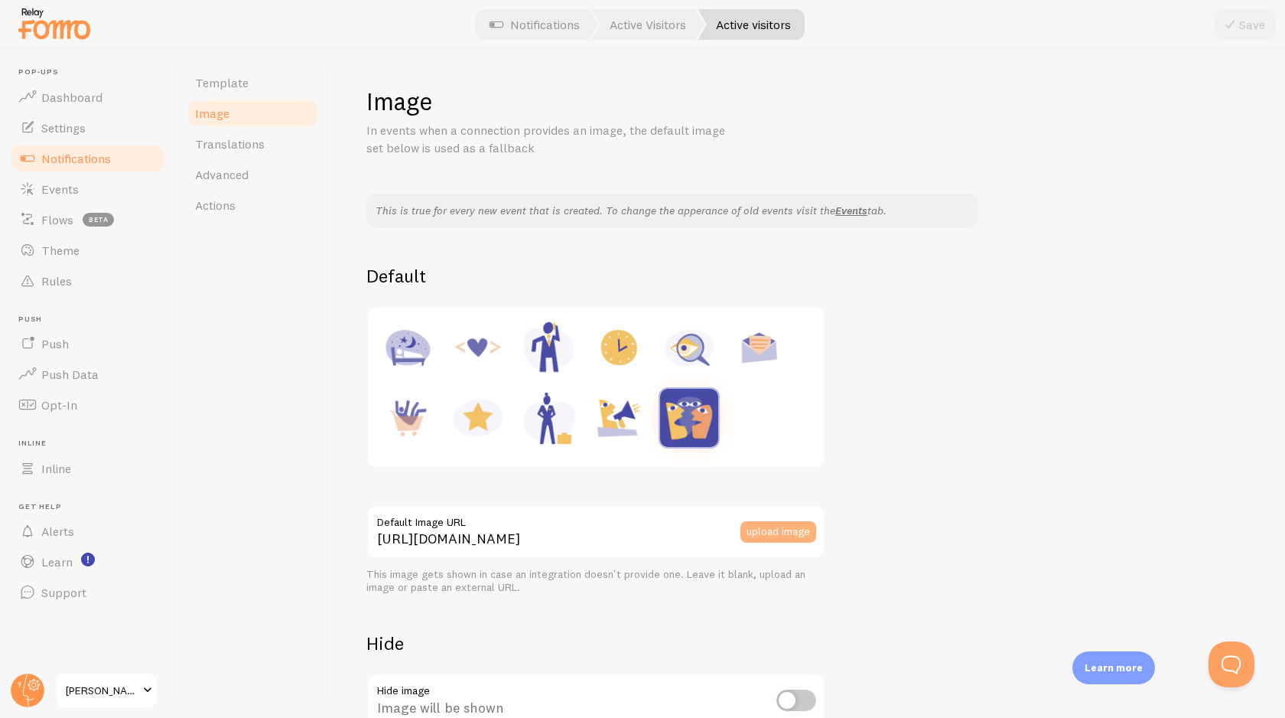
click at [781, 533] on button "upload image" at bounding box center [779, 531] width 76 height 21
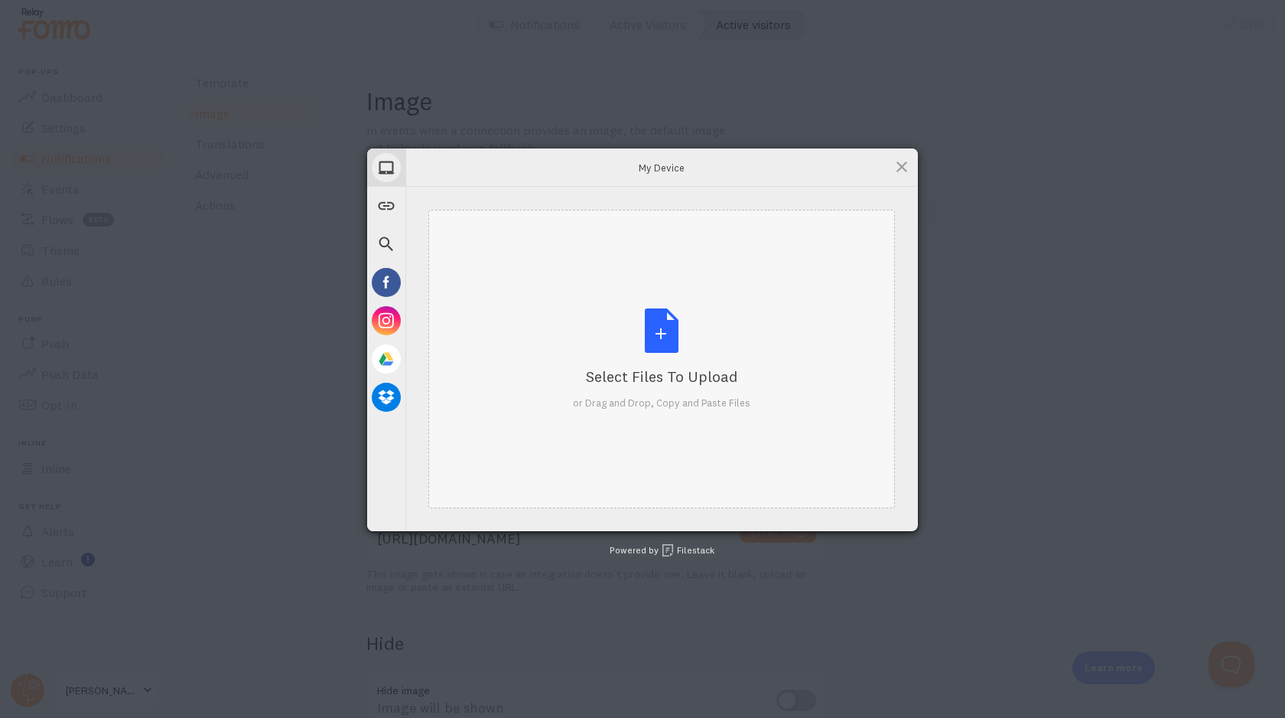
click at [673, 340] on div "Select Files to Upload or Drag and Drop, Copy and Paste Files" at bounding box center [662, 359] width 178 height 102
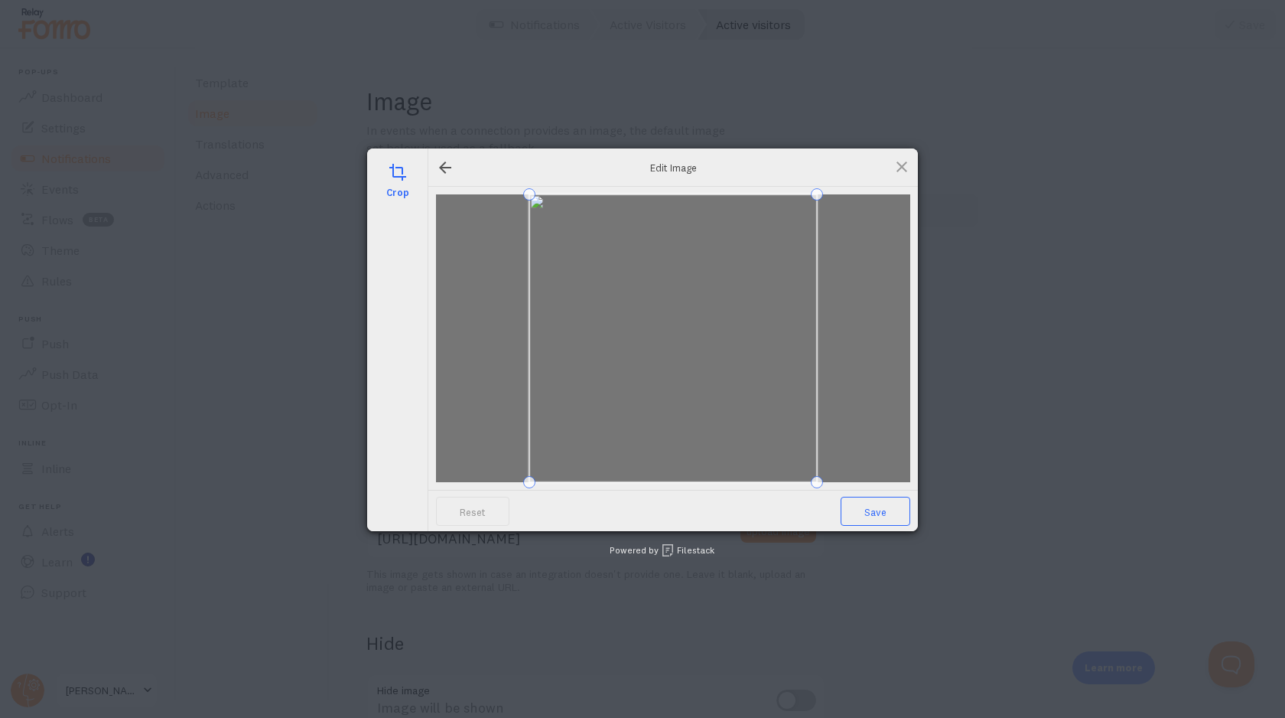
click at [883, 517] on span "Save" at bounding box center [876, 511] width 70 height 29
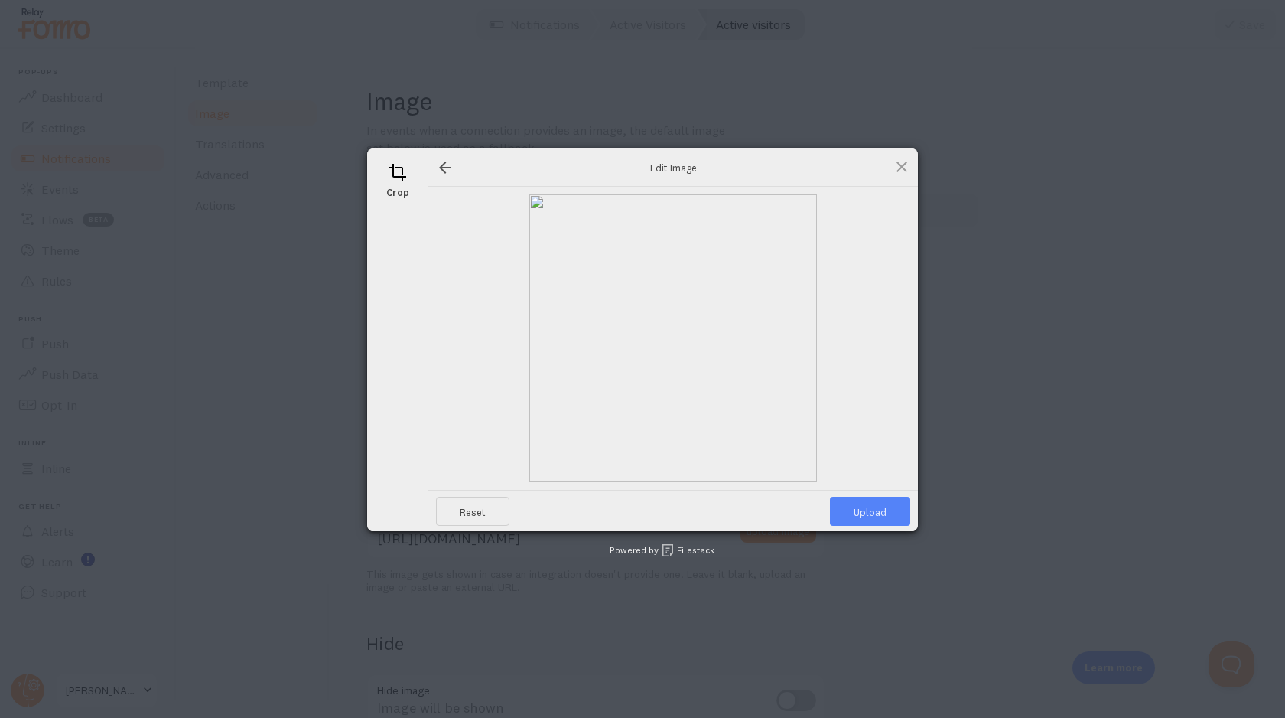
click at [875, 515] on span "Upload" at bounding box center [870, 511] width 80 height 29
type input "[URL][DOMAIN_NAME][DOMAIN_NAME]"
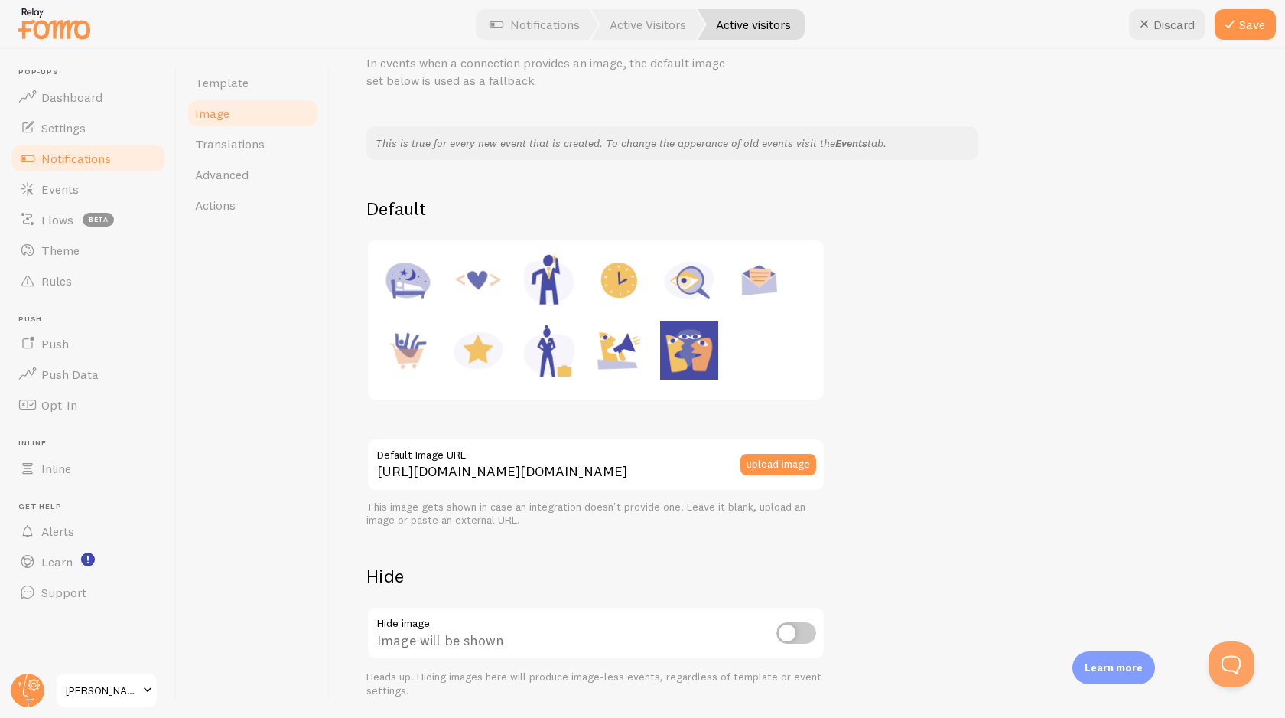
scroll to position [120, 0]
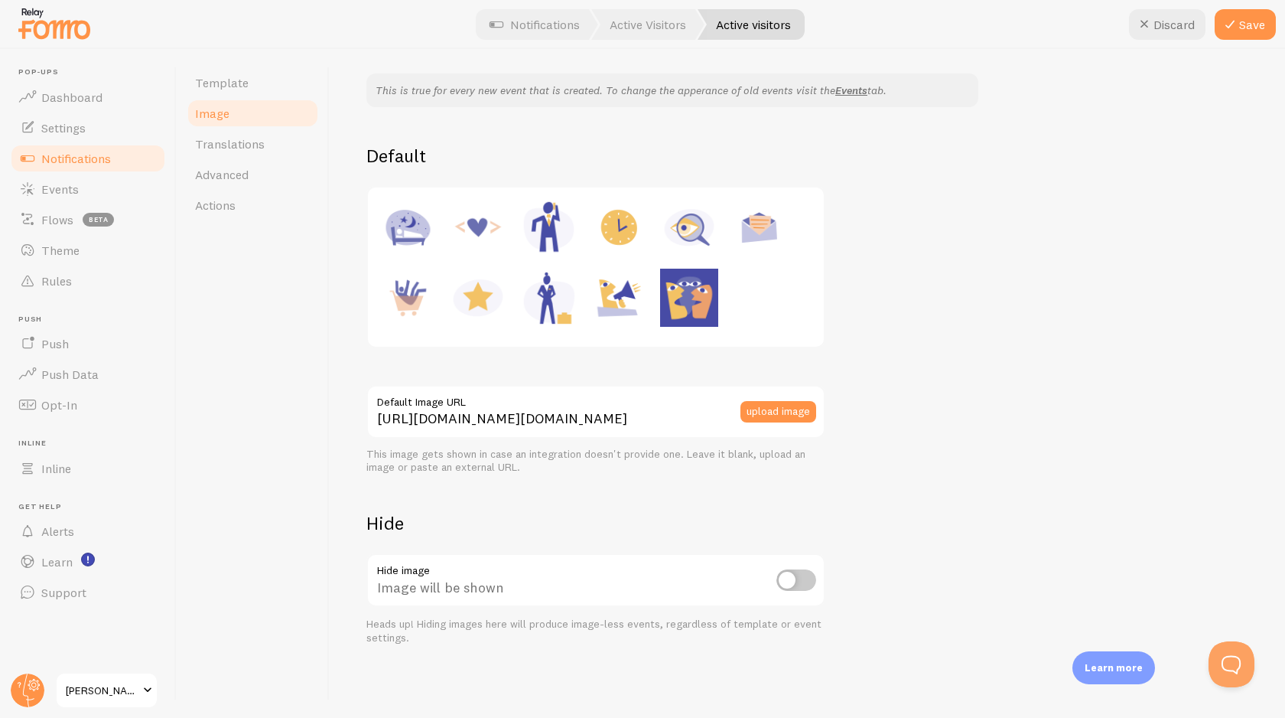
click at [808, 578] on input "checkbox" at bounding box center [797, 579] width 40 height 21
checkbox input "true"
click at [1246, 28] on button "Save" at bounding box center [1245, 24] width 61 height 31
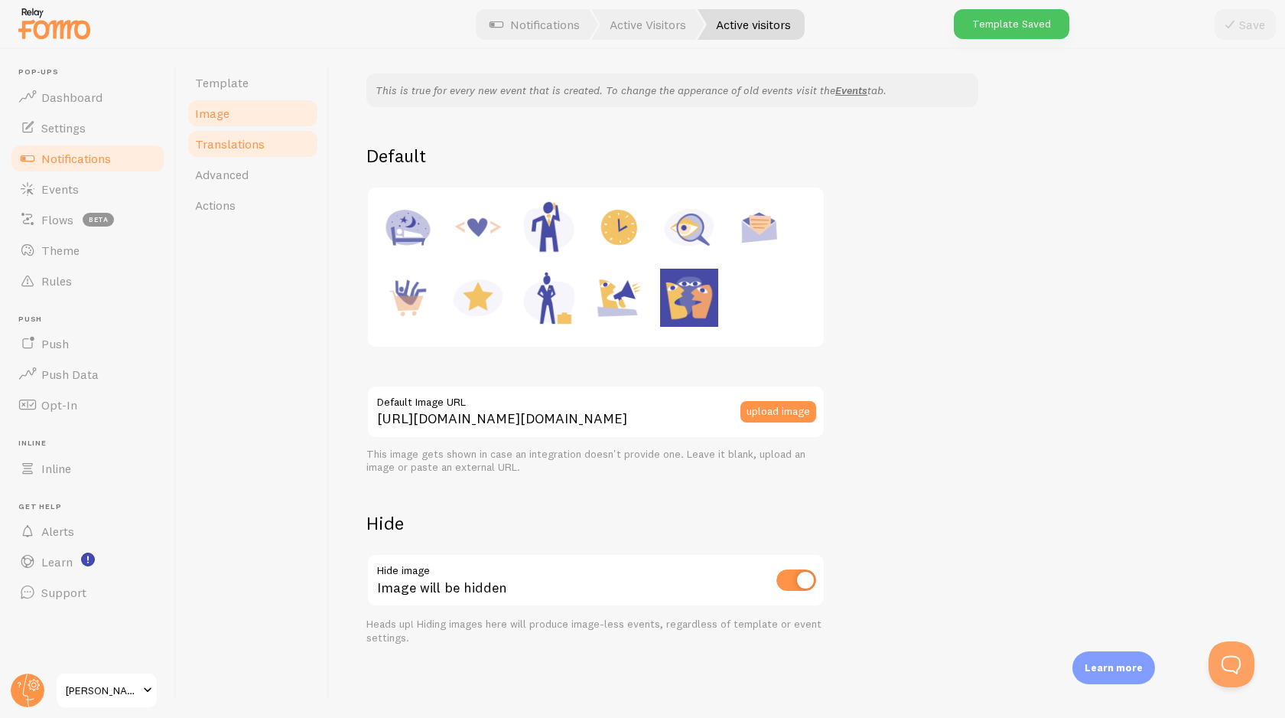
click at [225, 153] on link "Translations" at bounding box center [253, 144] width 134 height 31
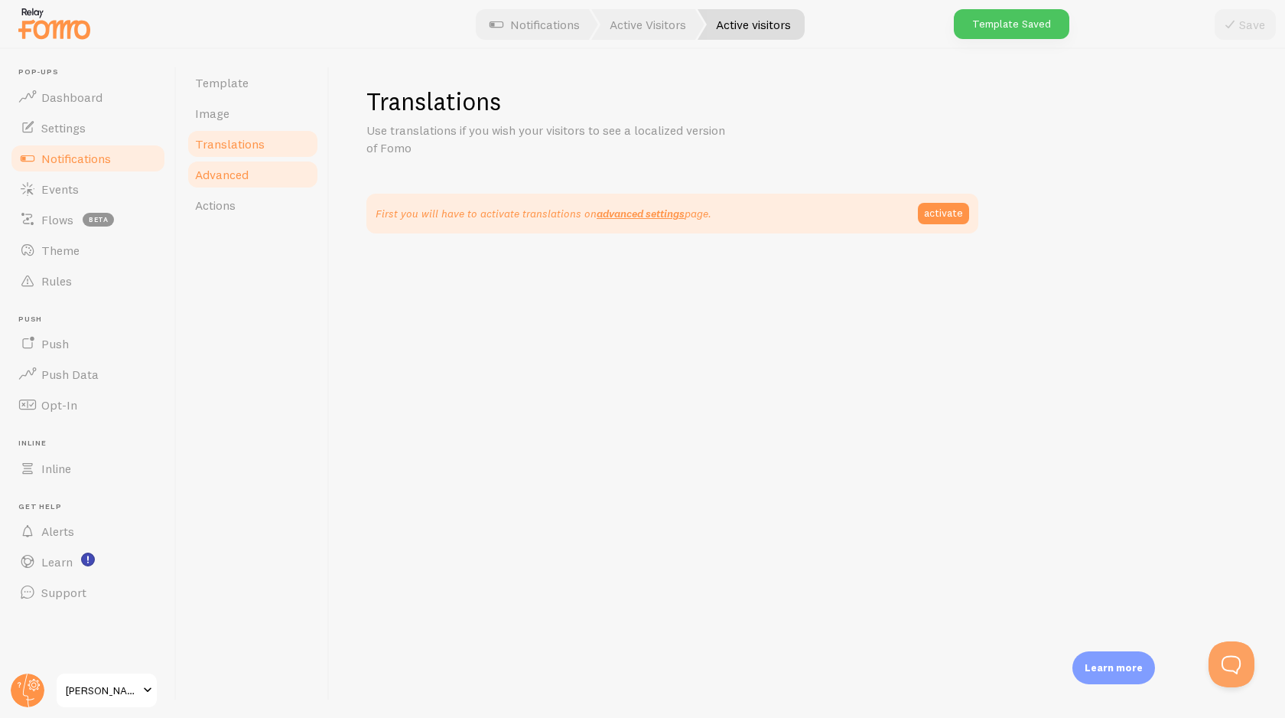
click at [239, 179] on span "Advanced" at bounding box center [222, 174] width 54 height 15
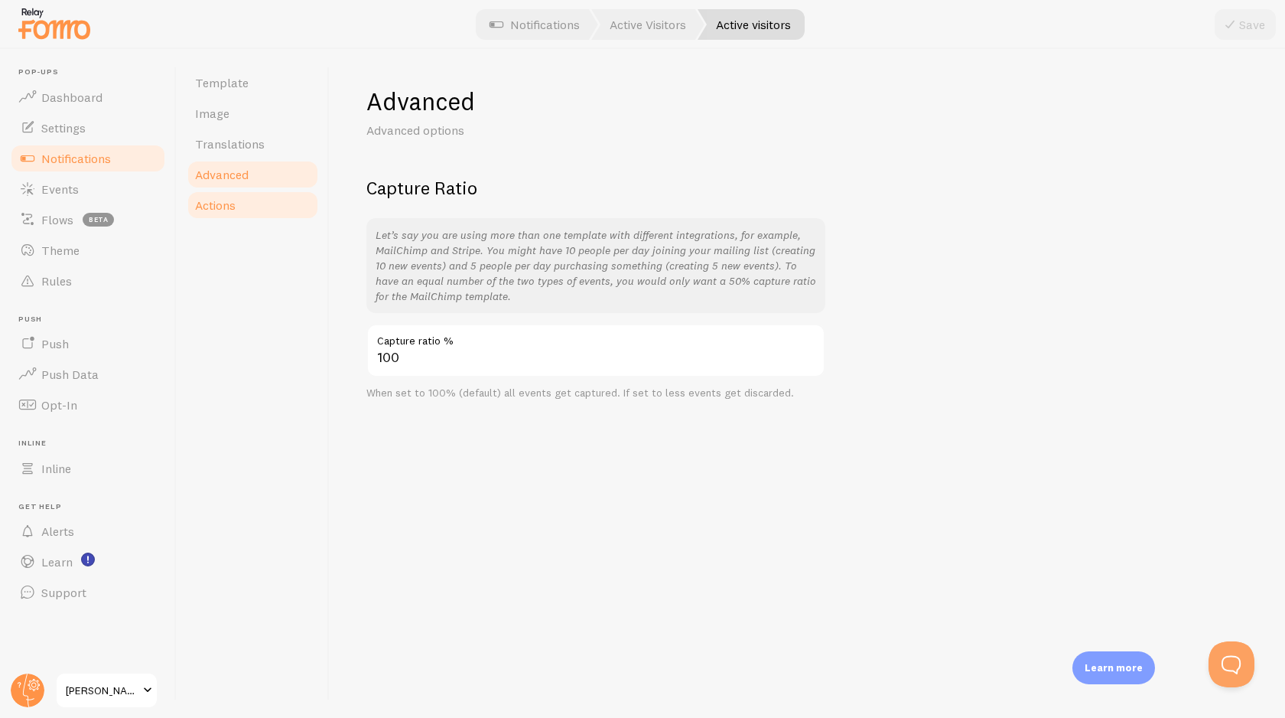
click at [239, 205] on link "Actions" at bounding box center [253, 205] width 134 height 31
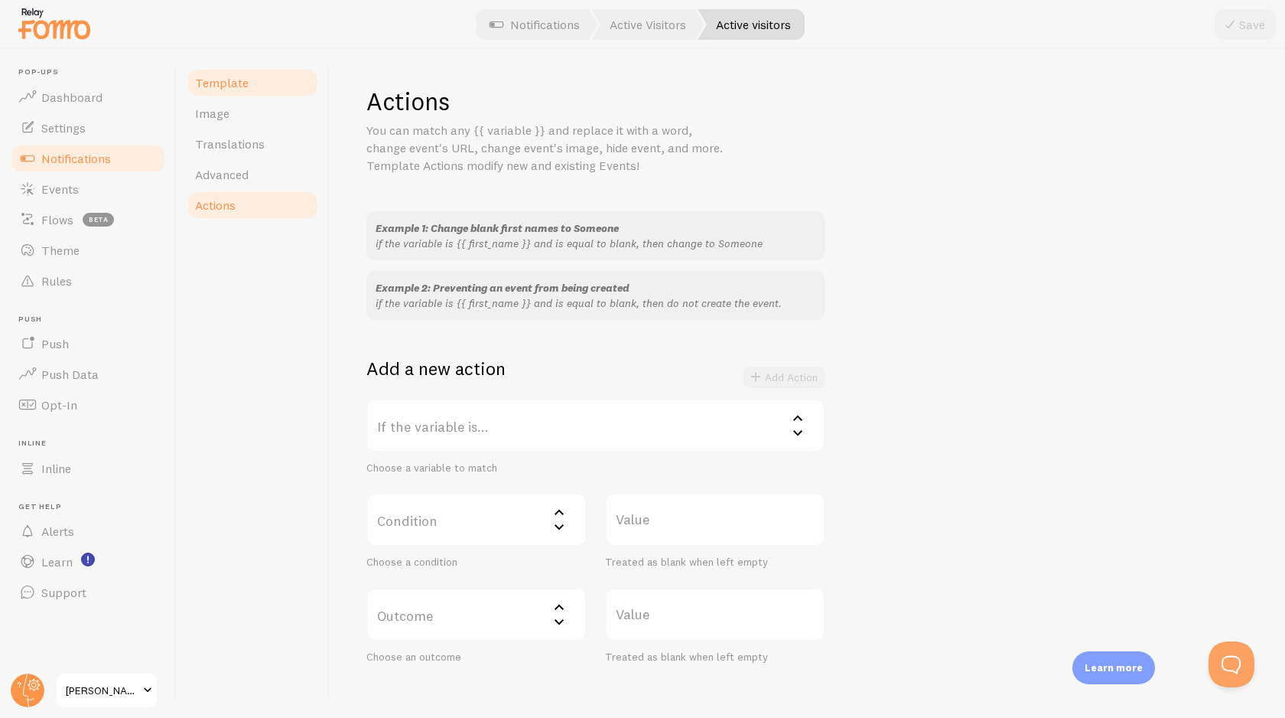
click at [233, 80] on span "Template" at bounding box center [222, 82] width 54 height 15
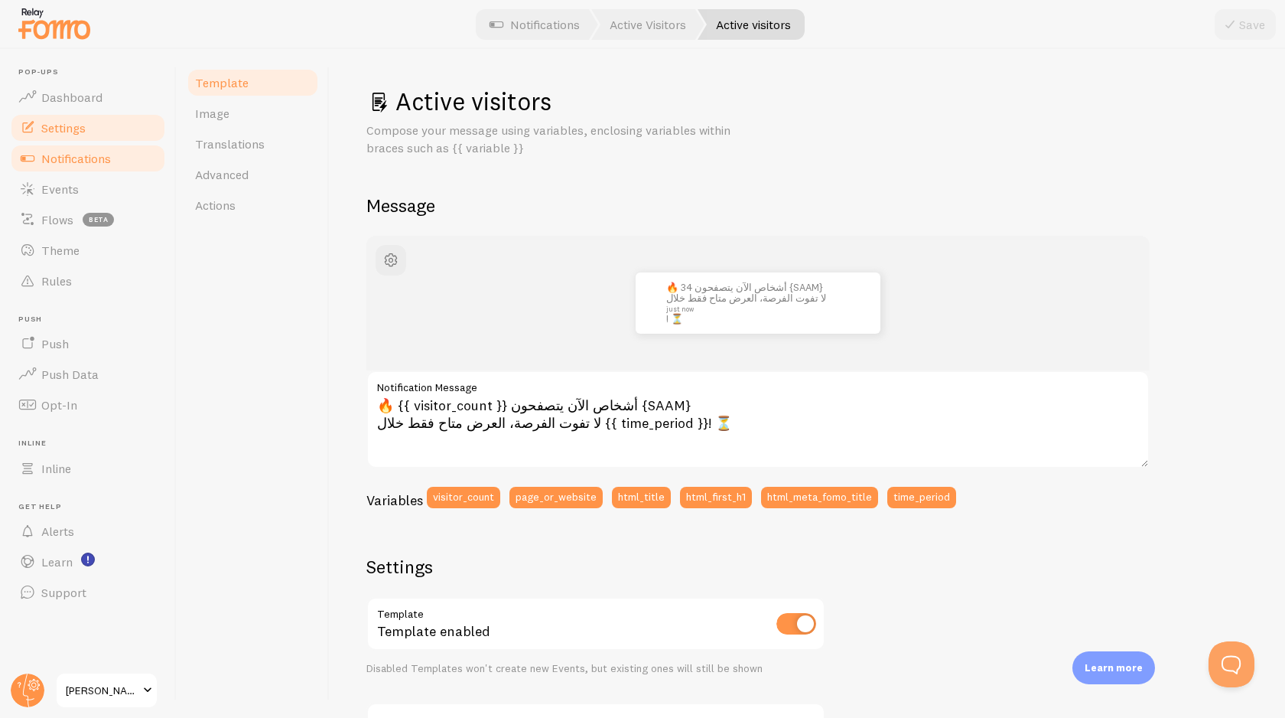
click at [81, 128] on span "Settings" at bounding box center [63, 127] width 44 height 15
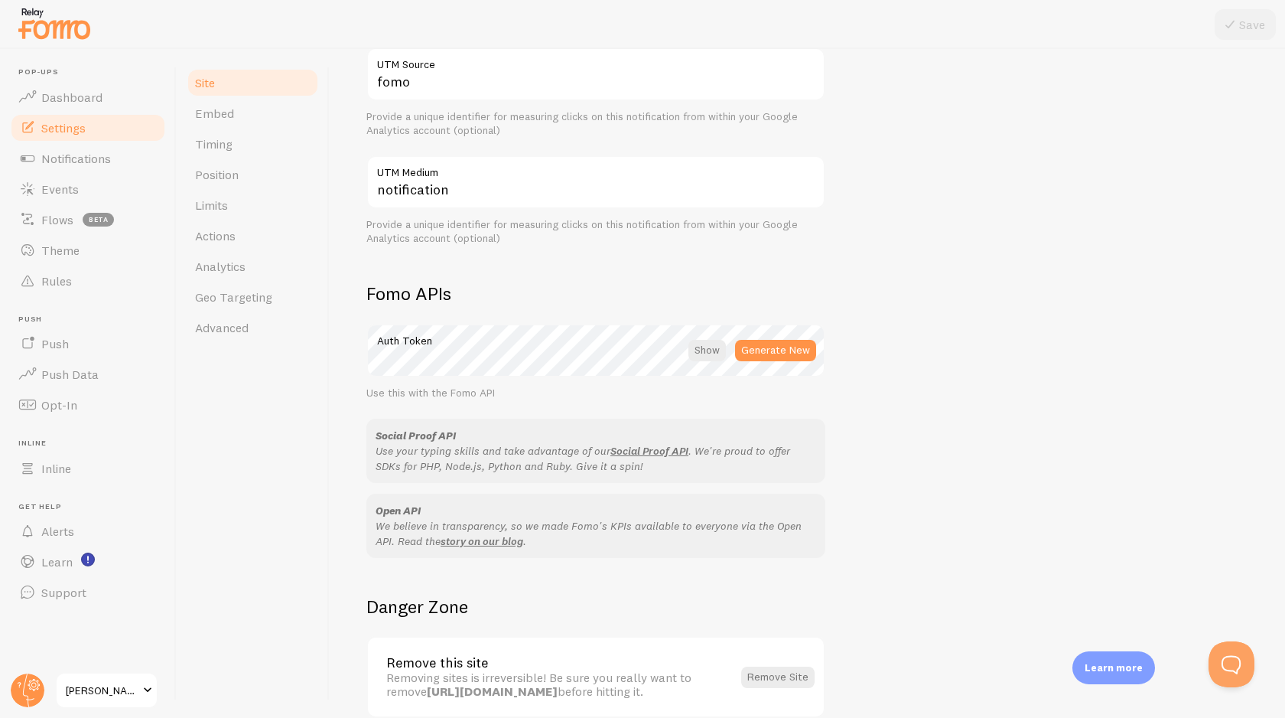
scroll to position [727, 0]
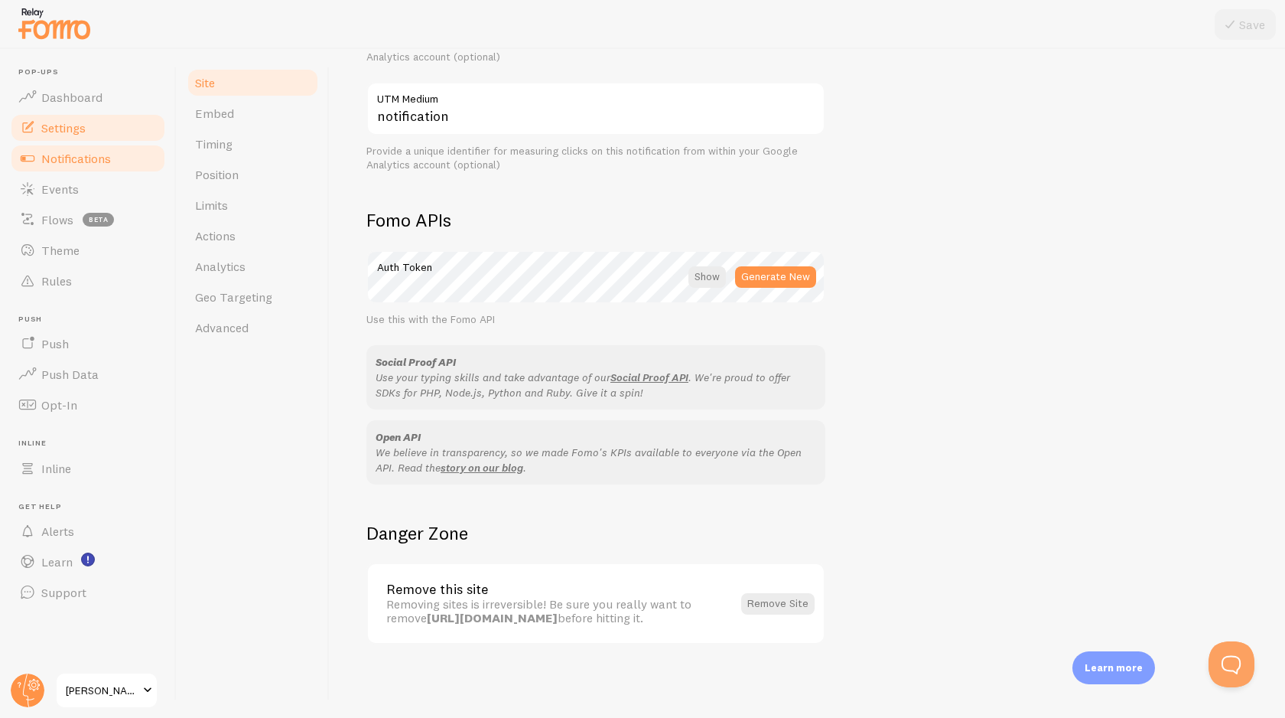
click at [55, 163] on span "Notifications" at bounding box center [76, 158] width 70 height 15
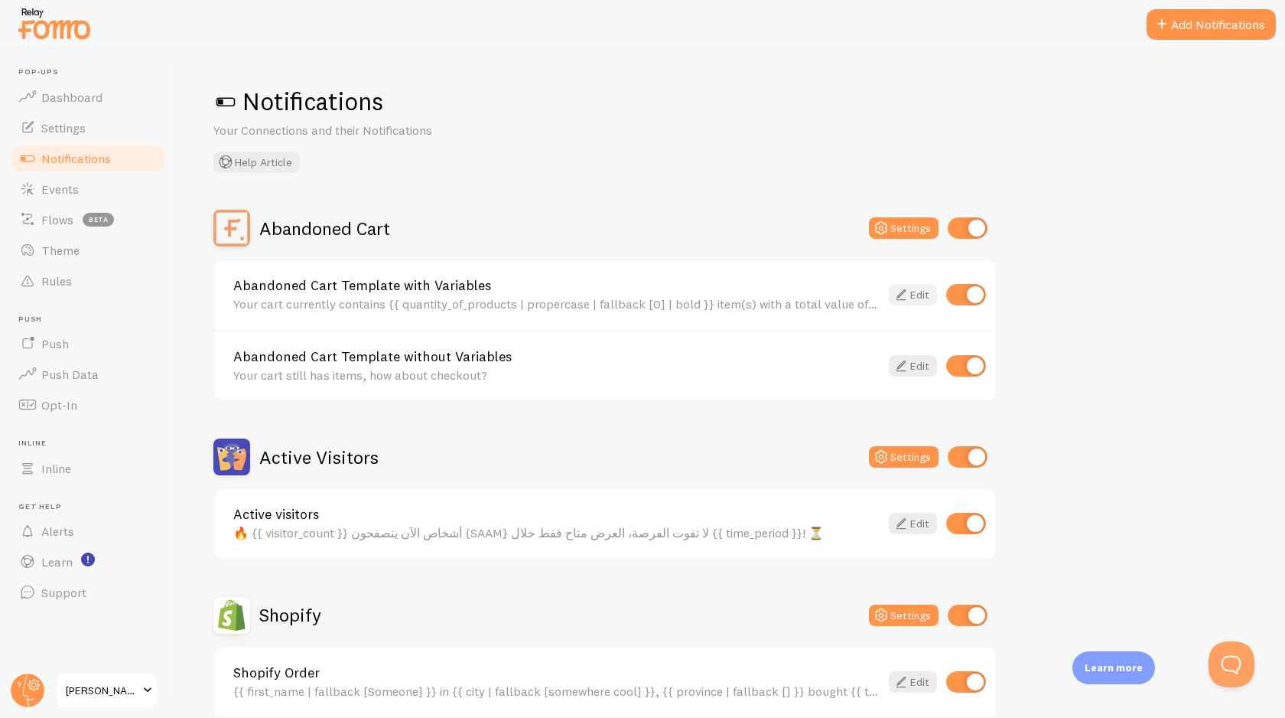
click at [920, 296] on link "Edit" at bounding box center [913, 294] width 48 height 21
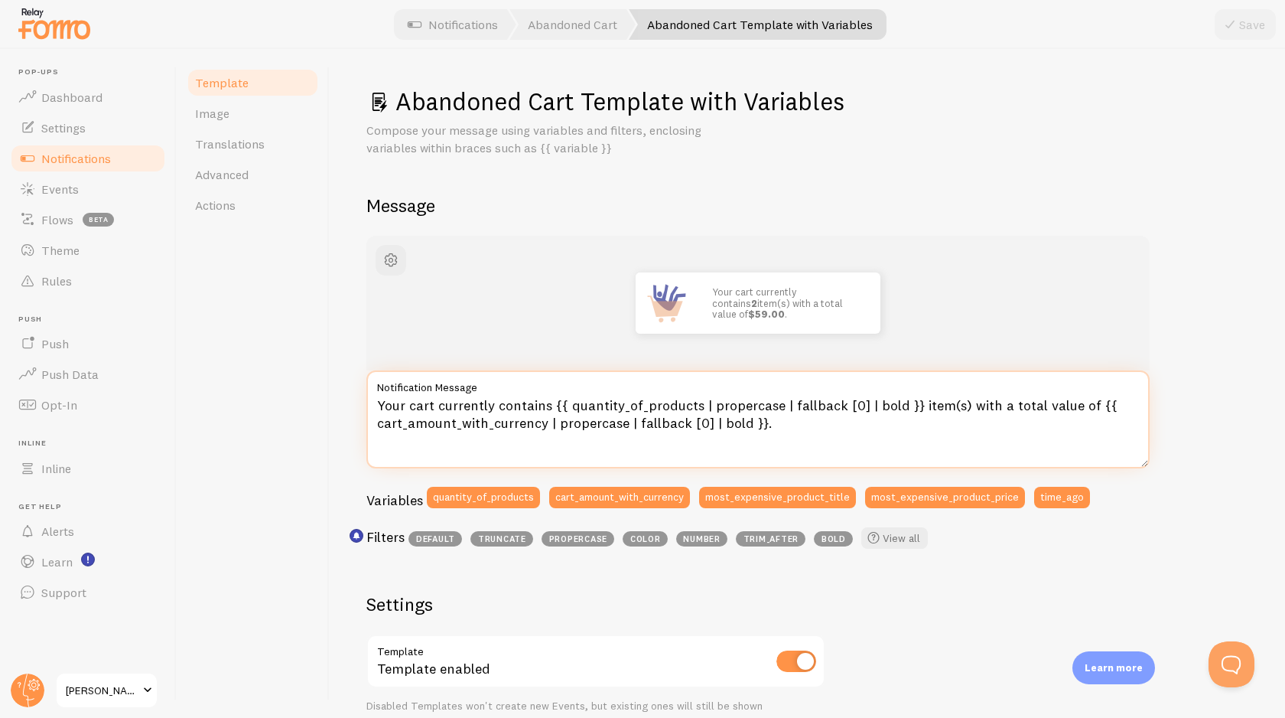
click at [562, 417] on textarea "Your cart currently contains {{ quantity_of_products | propercase | fallback [0…" at bounding box center [757, 419] width 783 height 98
click at [561, 417] on textarea "Your cart currently contains {{ quantity_of_products | propercase | fallback [0…" at bounding box center [757, 419] width 783 height 98
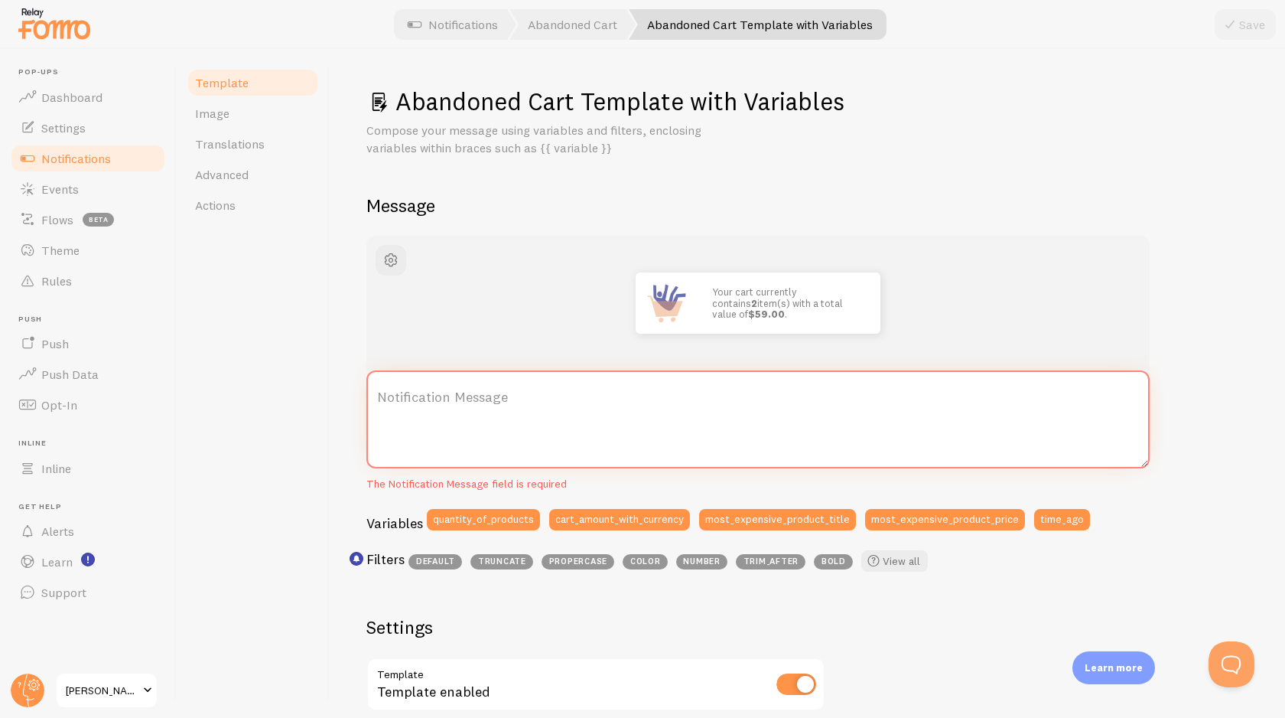
paste textarea "سارع قبل نفاد الكمية! عربة التسوق الخاصة بك تحتوي حاليًا على {{ quantity_of_pro…"
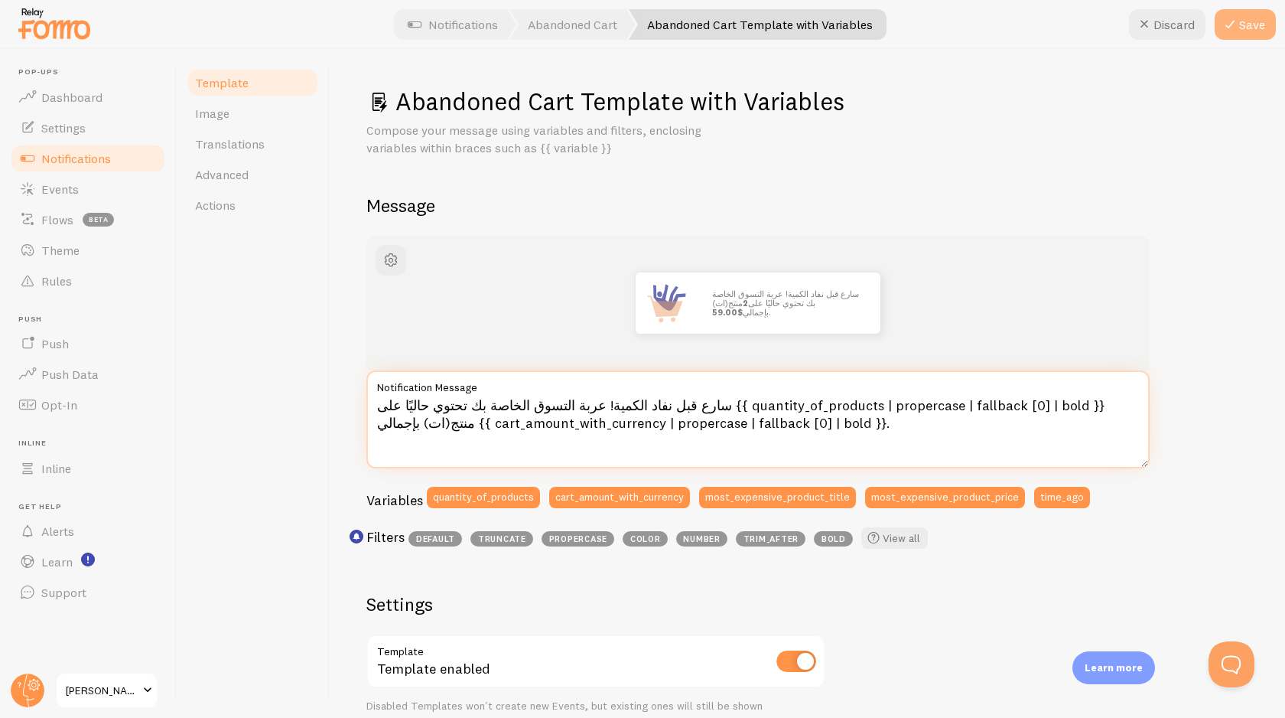
type textarea "سارع قبل نفاد الكمية! عربة التسوق الخاصة بك تحتوي حاليًا على {{ quantity_of_pro…"
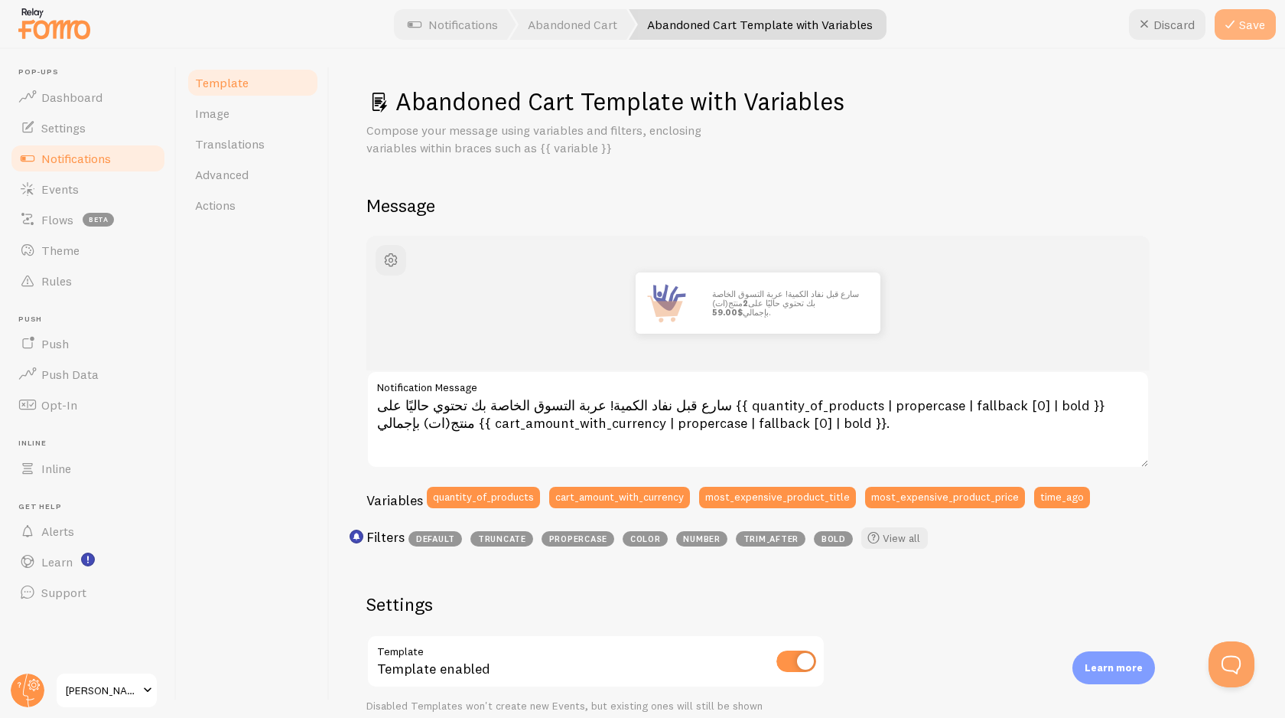
click at [1252, 29] on button "Save" at bounding box center [1245, 24] width 61 height 31
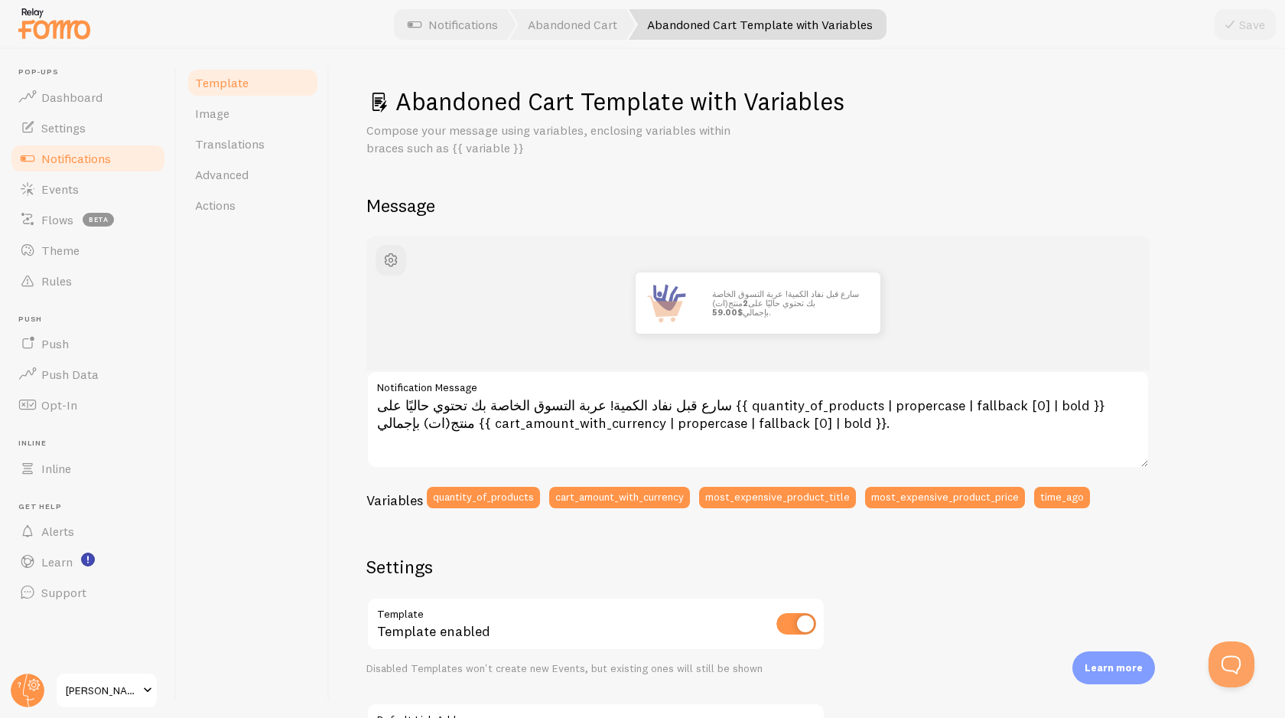
click at [234, 80] on span "Template" at bounding box center [222, 82] width 54 height 15
click at [220, 115] on span "Image" at bounding box center [212, 113] width 34 height 15
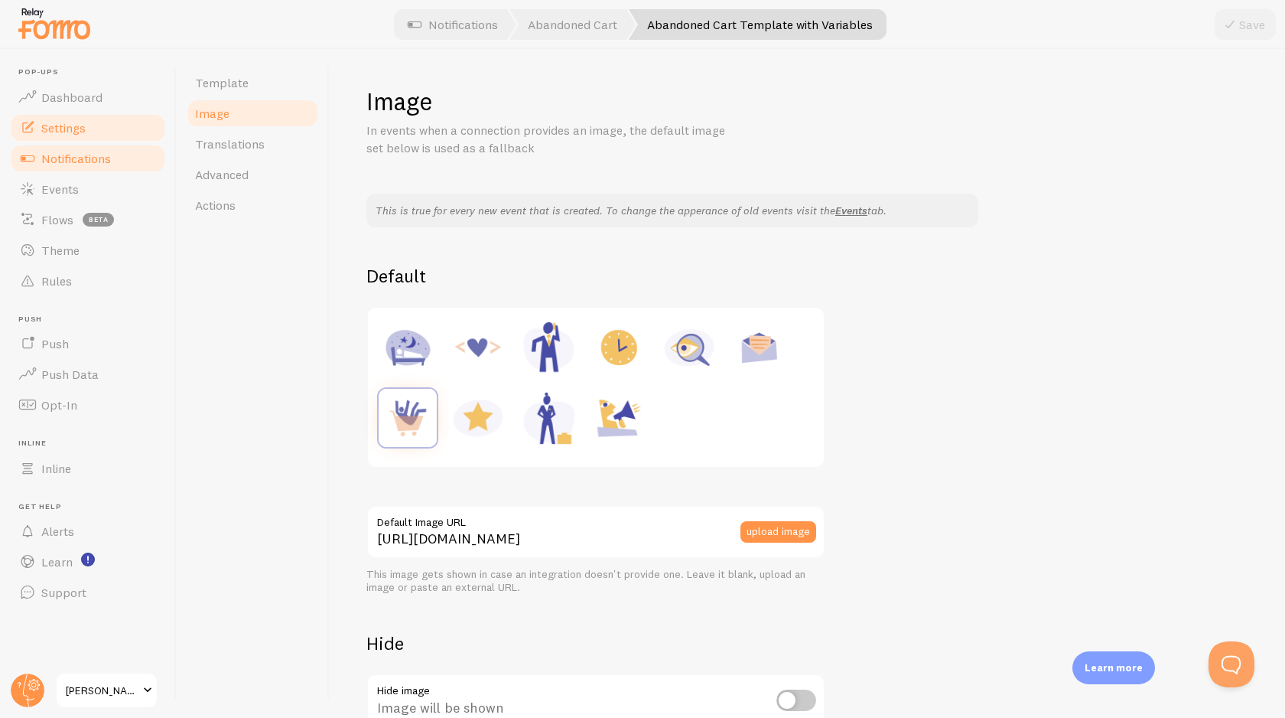
click at [38, 115] on link "Settings" at bounding box center [88, 127] width 158 height 31
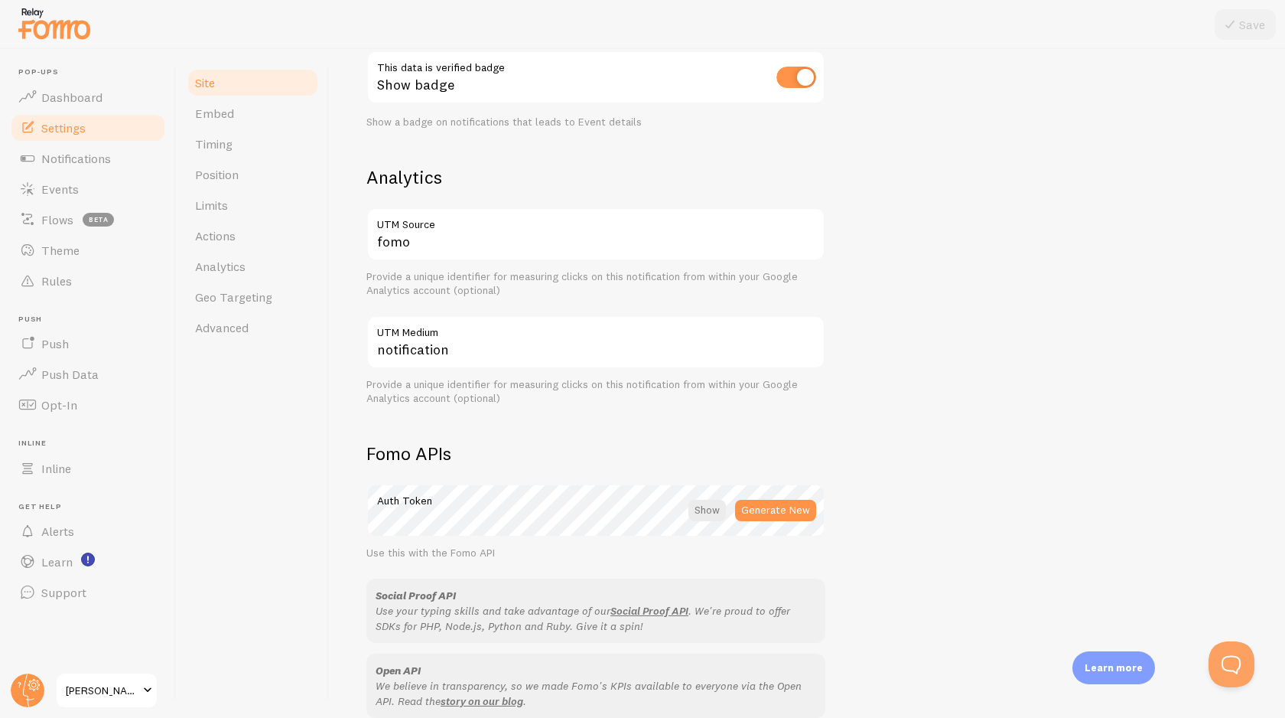
scroll to position [727, 0]
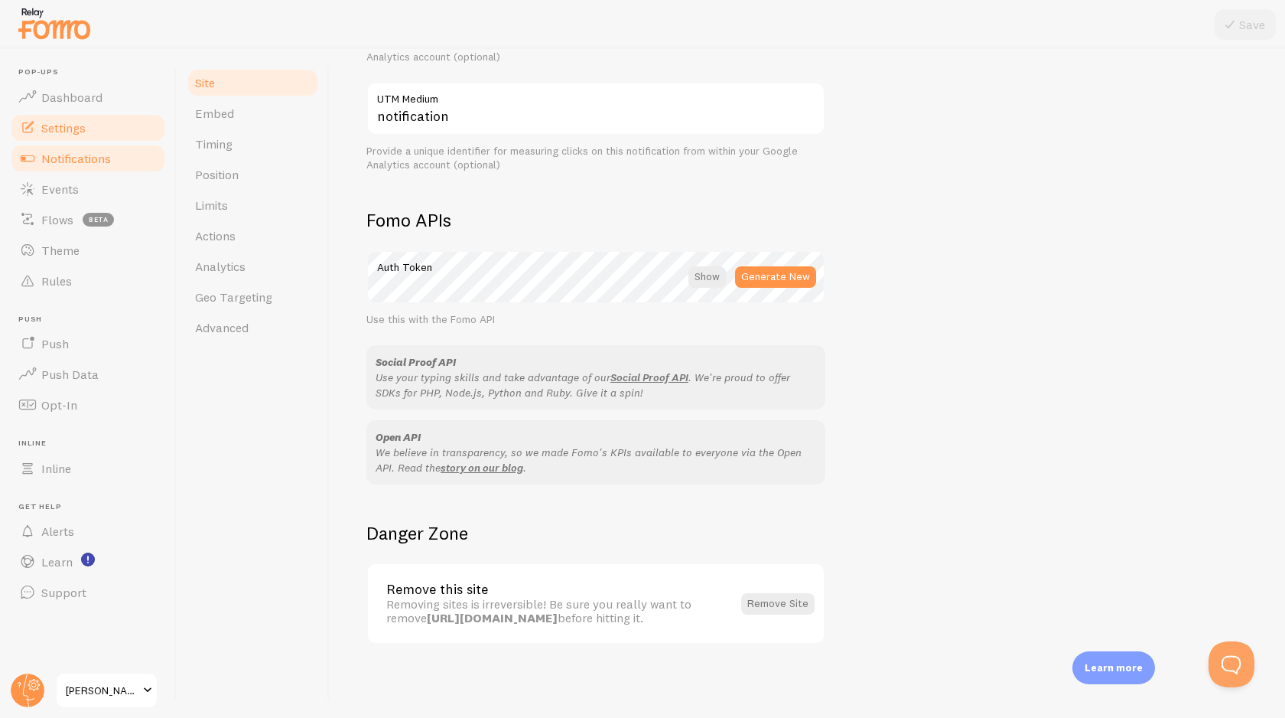
click at [82, 165] on link "Notifications" at bounding box center [88, 158] width 158 height 31
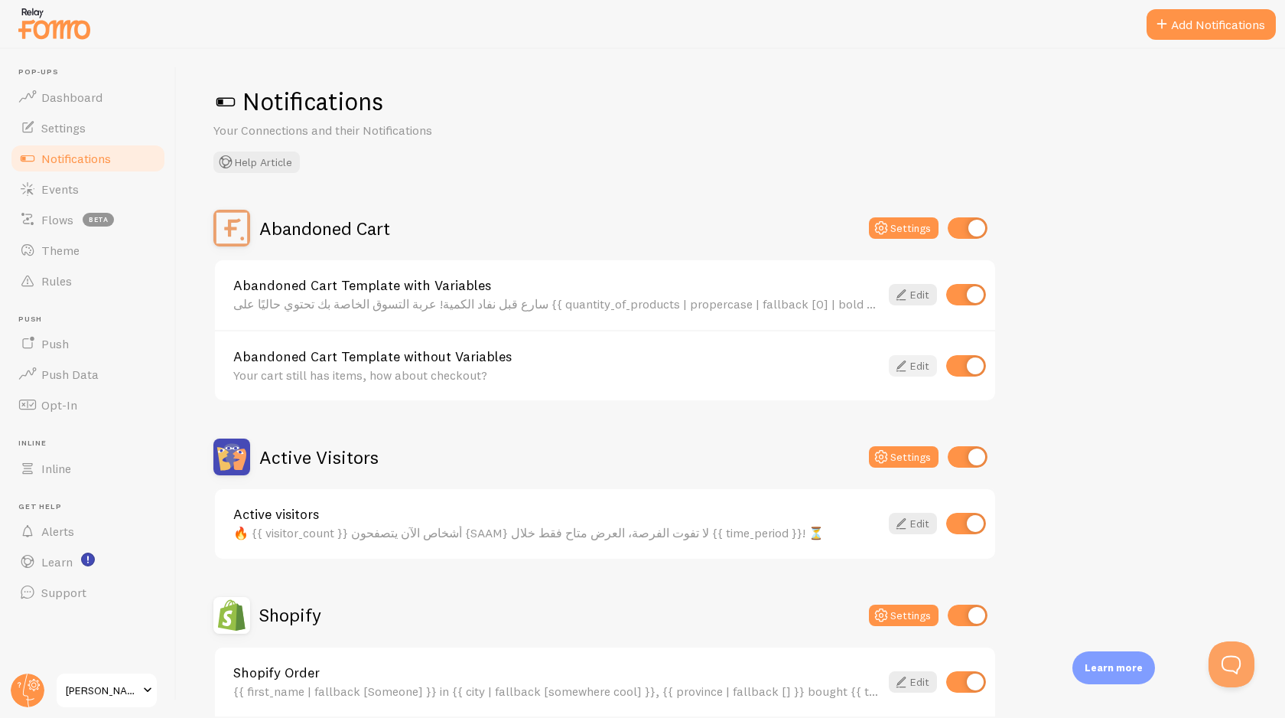
click at [911, 369] on link "Edit" at bounding box center [913, 365] width 48 height 21
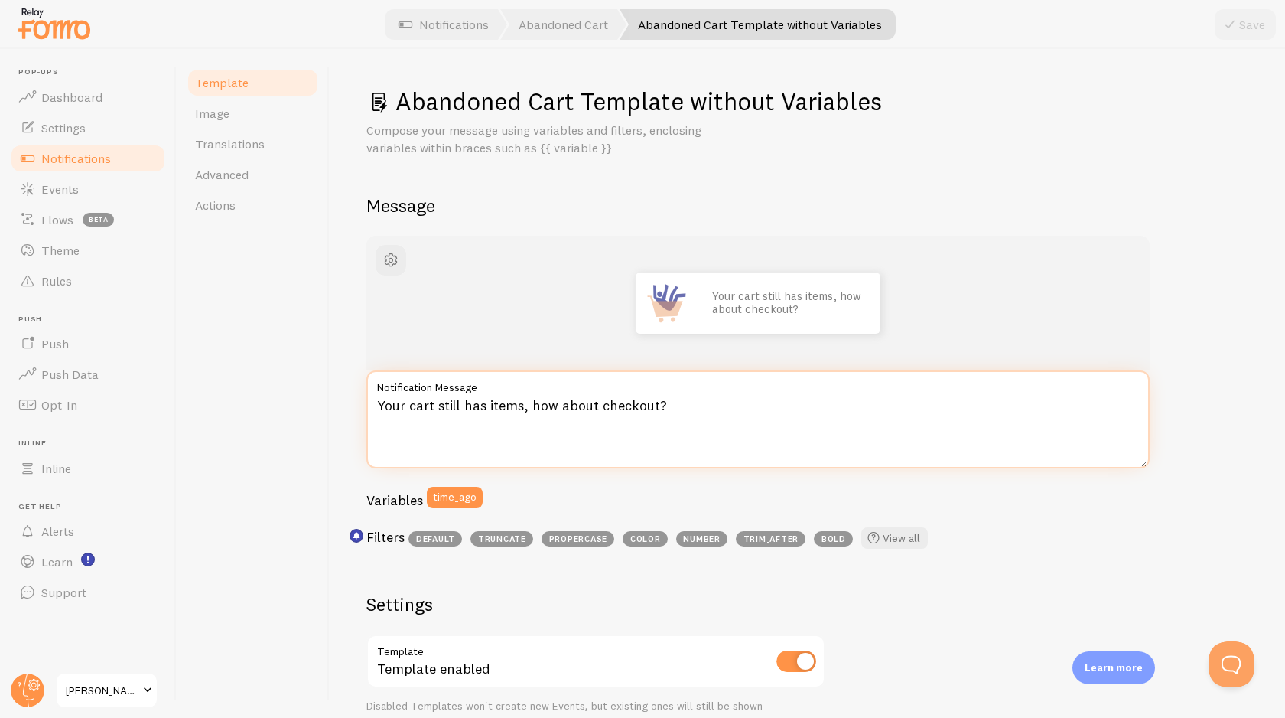
click at [490, 410] on textarea "Your cart still has items, how about checkout?" at bounding box center [757, 419] width 783 height 98
paste textarea "عربة التسوق لم تفرغ بعد! أتمم طلبك قبل نفاد الكمية. ⏳"
type textarea "عربة التسوق لم تفرغ بعد! أتمم طلبك قبل نفاد الكمية. ⏳"
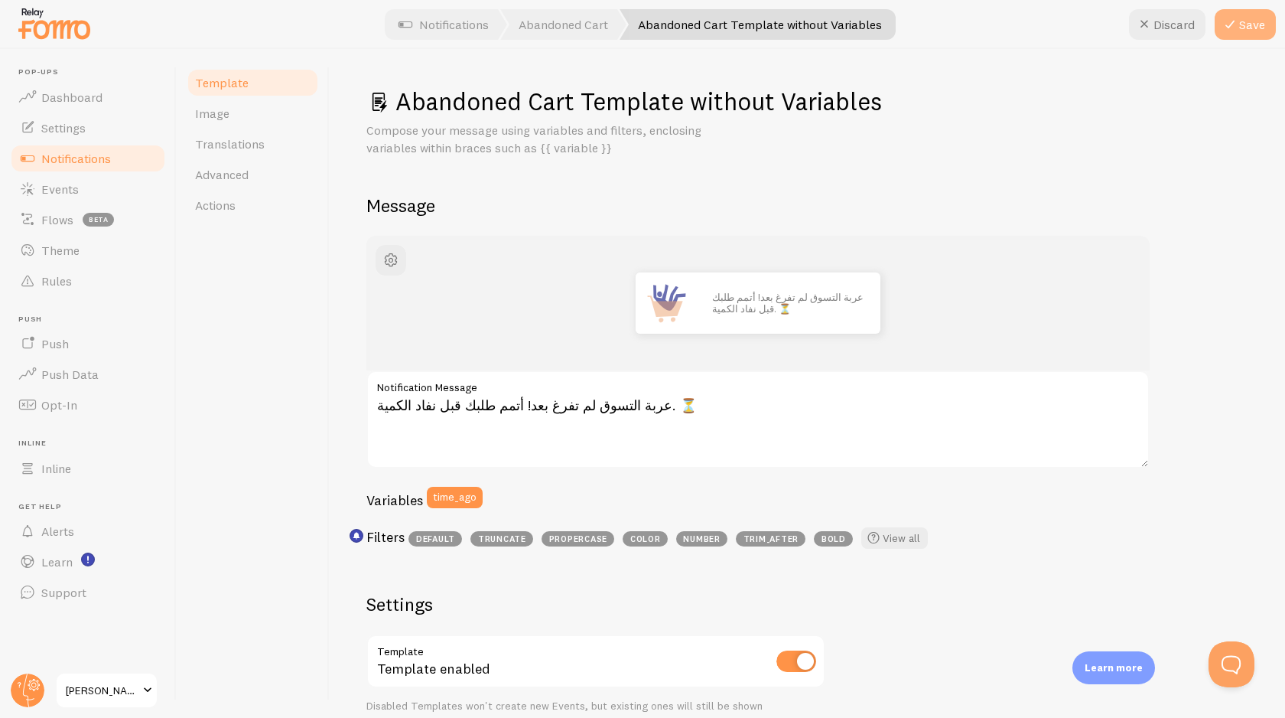
click at [1251, 26] on button "Save" at bounding box center [1245, 24] width 61 height 31
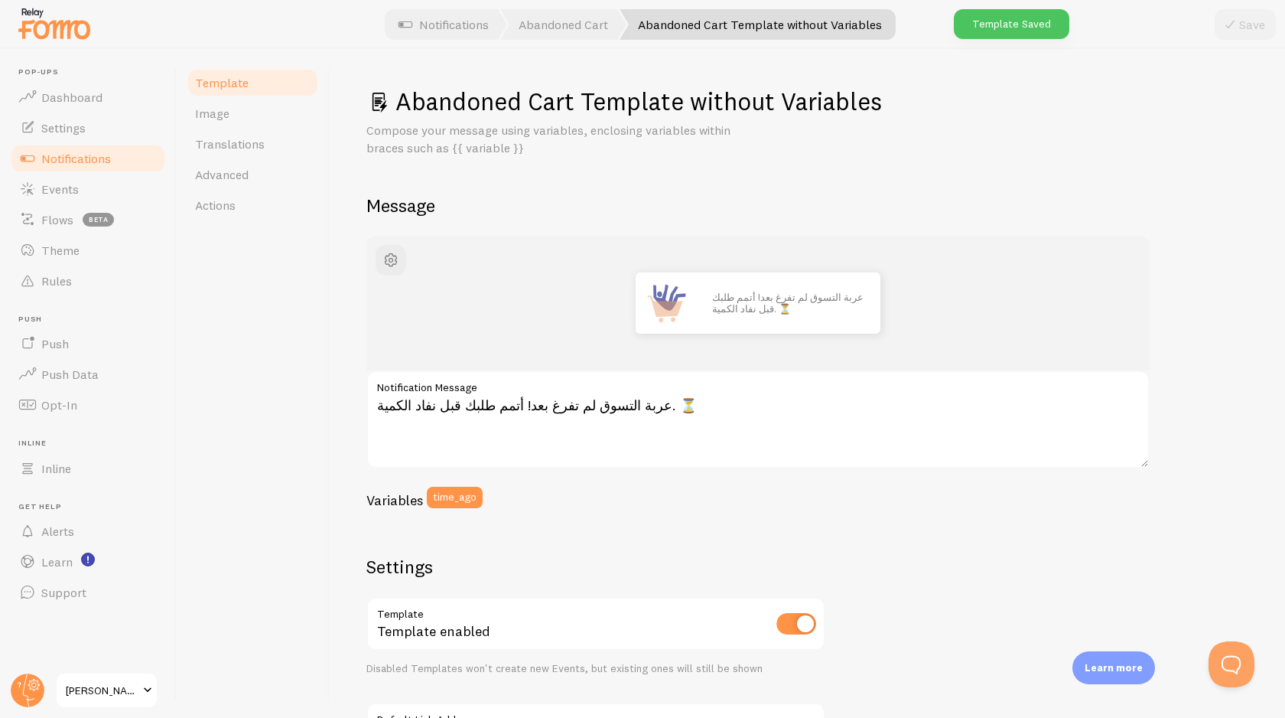
click at [80, 156] on span "Notifications" at bounding box center [76, 158] width 70 height 15
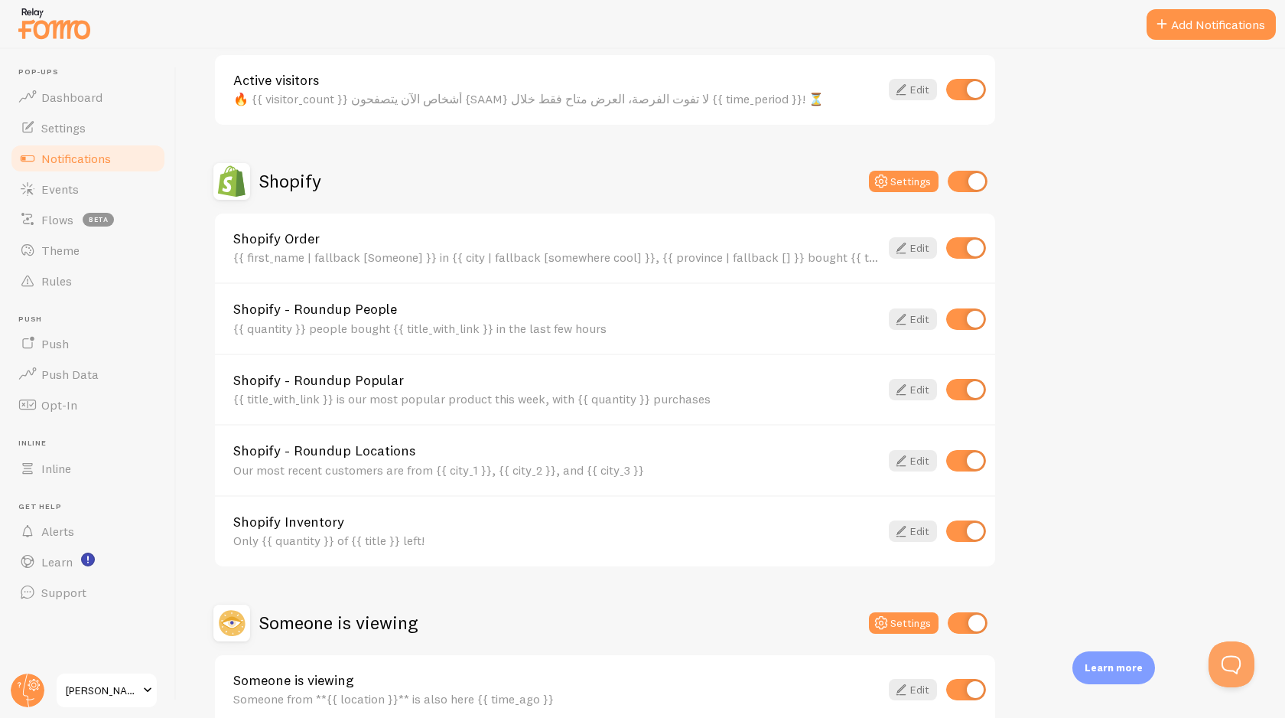
scroll to position [441, 0]
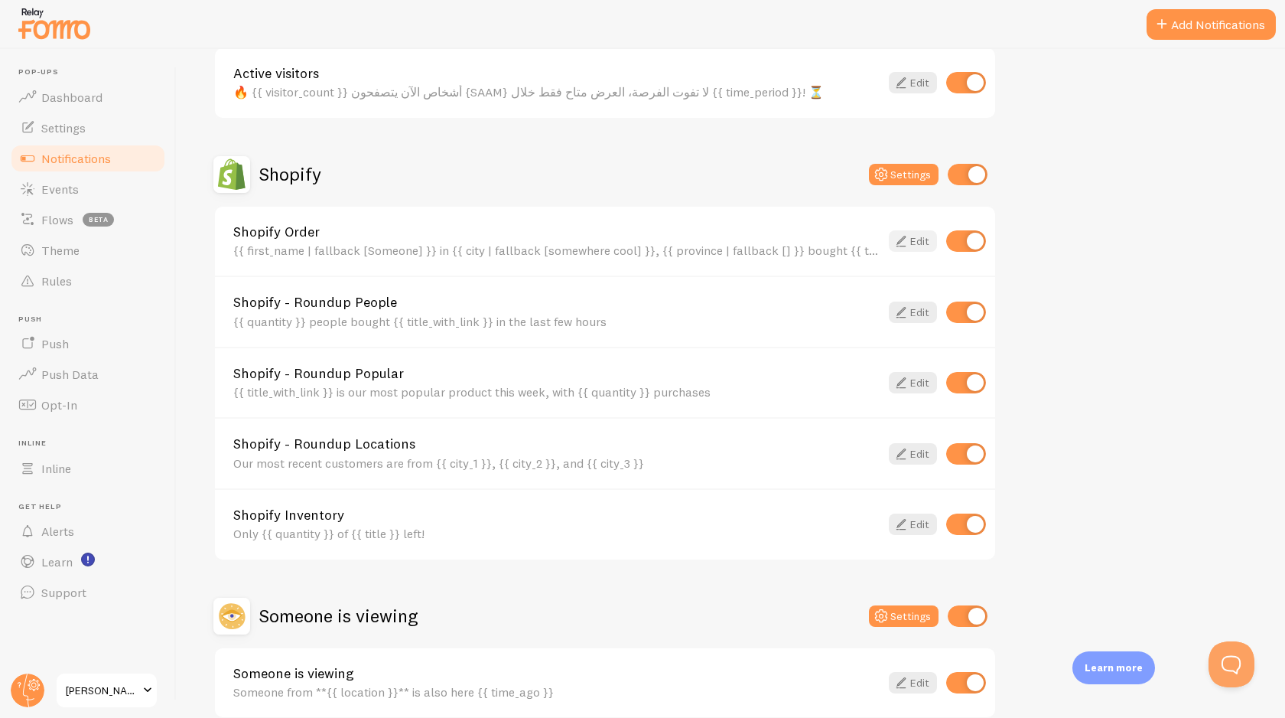
click at [911, 243] on link "Edit" at bounding box center [913, 240] width 48 height 21
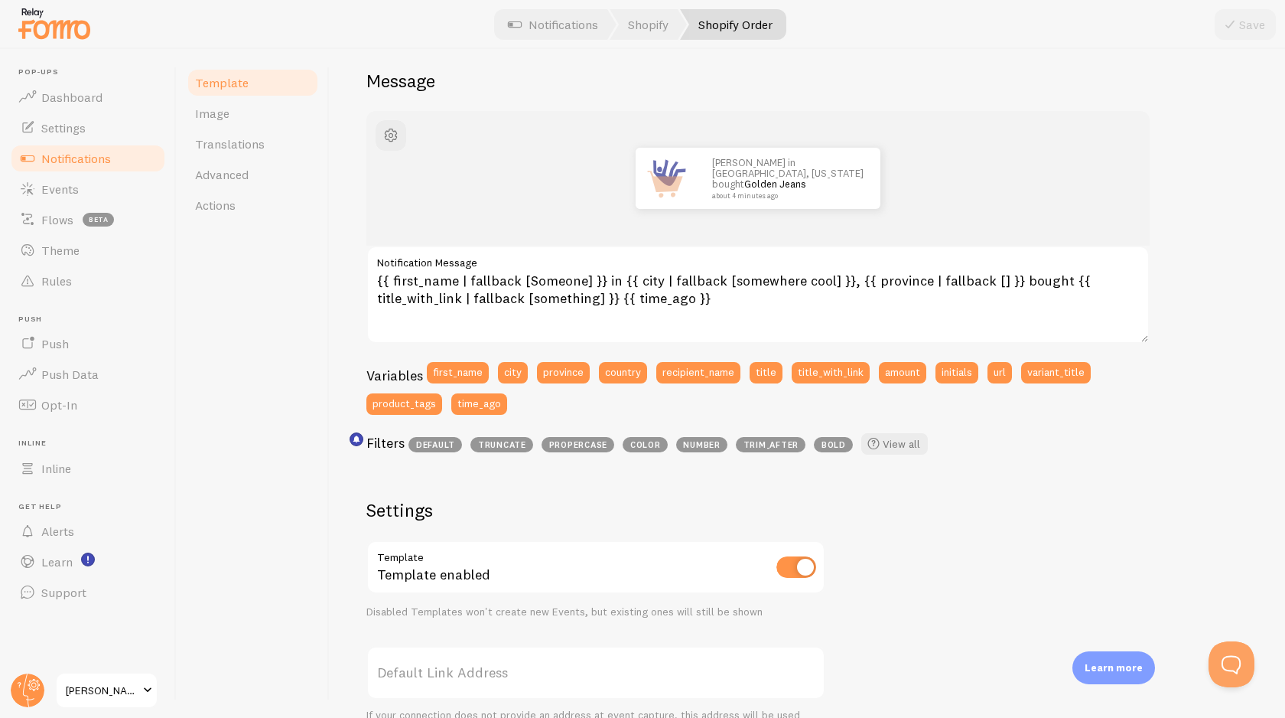
scroll to position [129, 0]
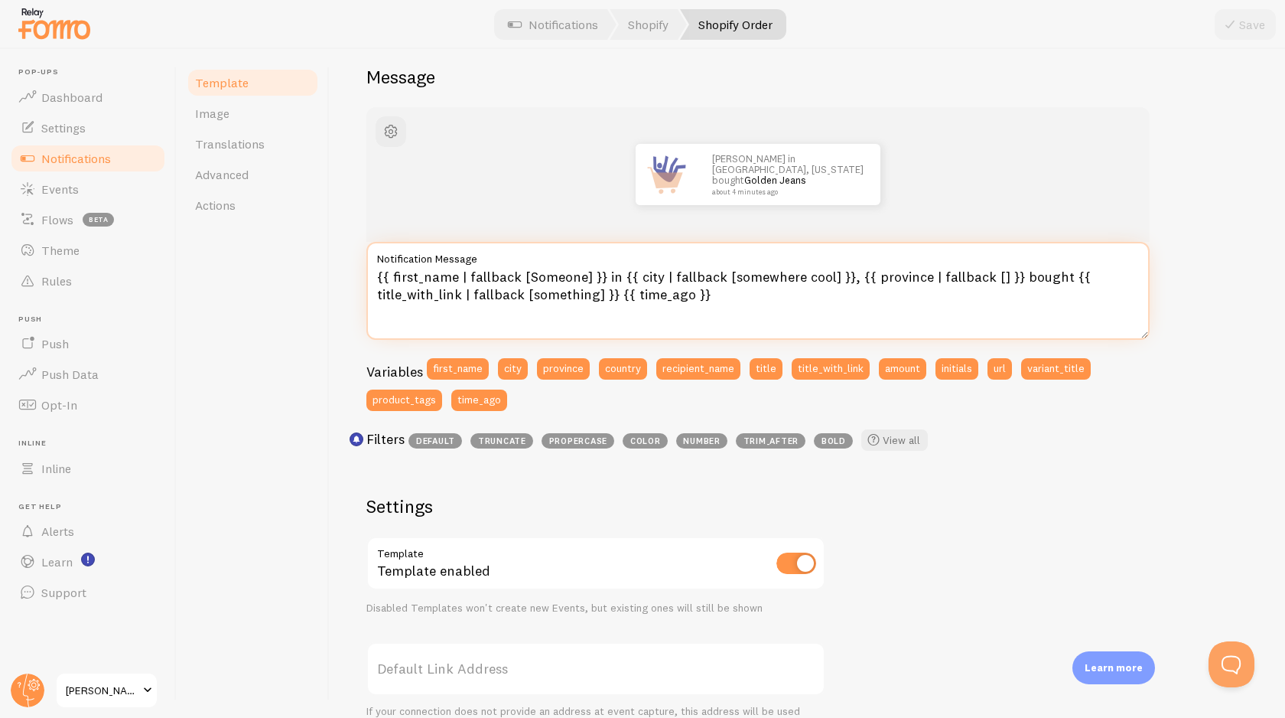
click at [474, 277] on textarea "{{ first_name | fallback [Someone] }} in {{ city | fallback [somewhere cool] }}…" at bounding box center [757, 291] width 783 height 98
paste textarea "🔥 {{ first_name | fallback [أحدهم] }} من {{ city | fallback [مكان رائع] }}, {{ …"
type textarea "🔥 {{ first_name | fallback [أحدهم] }} من {{ city | fallback [مكان رائع] }}, {{ …"
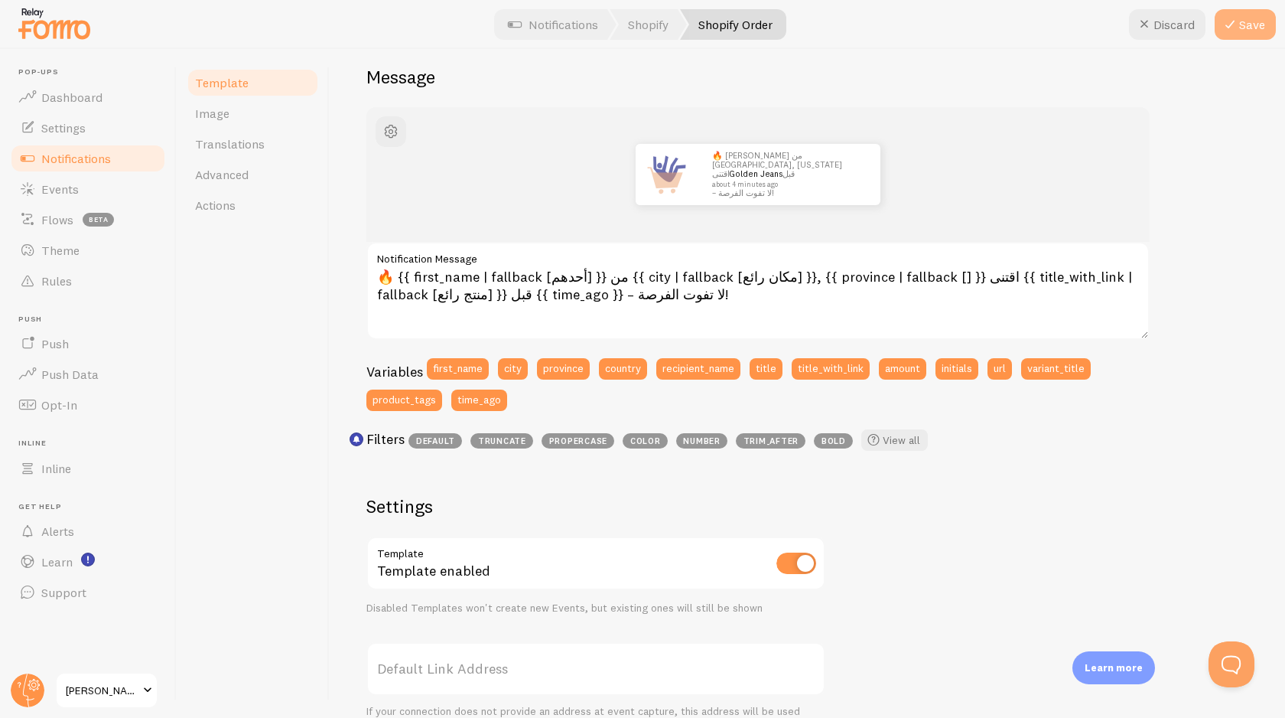
click at [1251, 23] on button "Save" at bounding box center [1245, 24] width 61 height 31
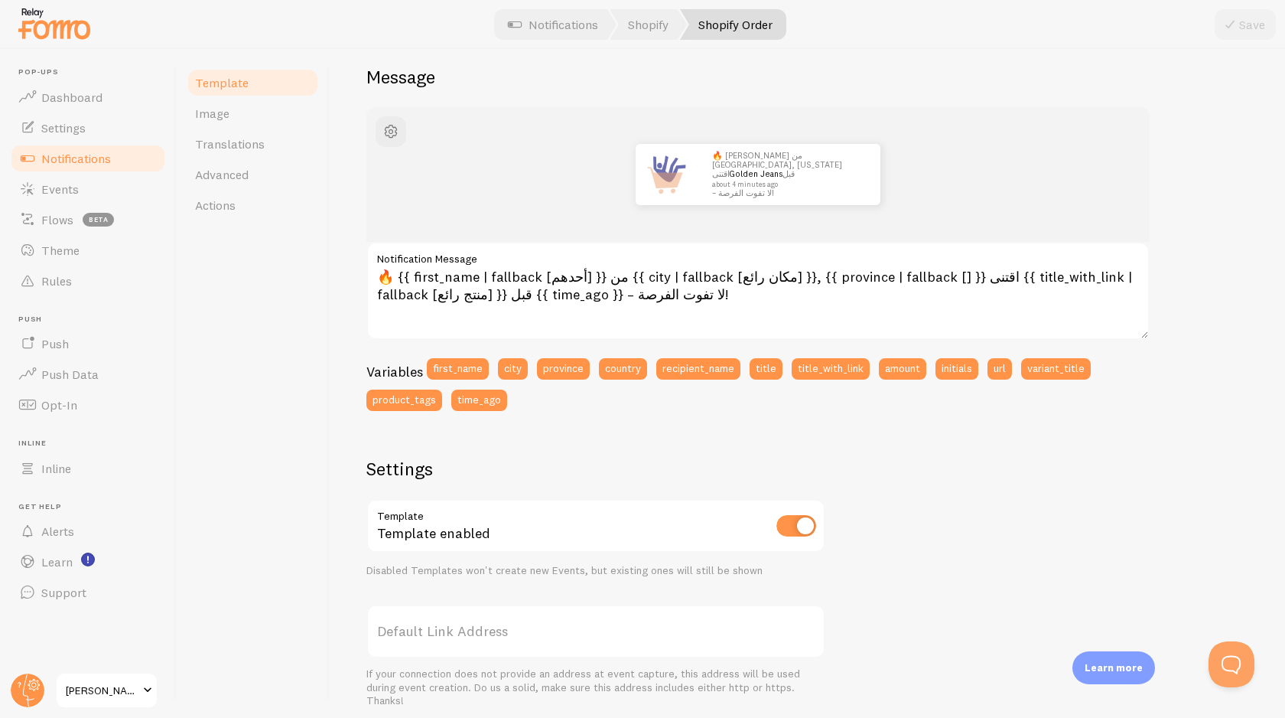
click at [75, 160] on span "Notifications" at bounding box center [76, 158] width 70 height 15
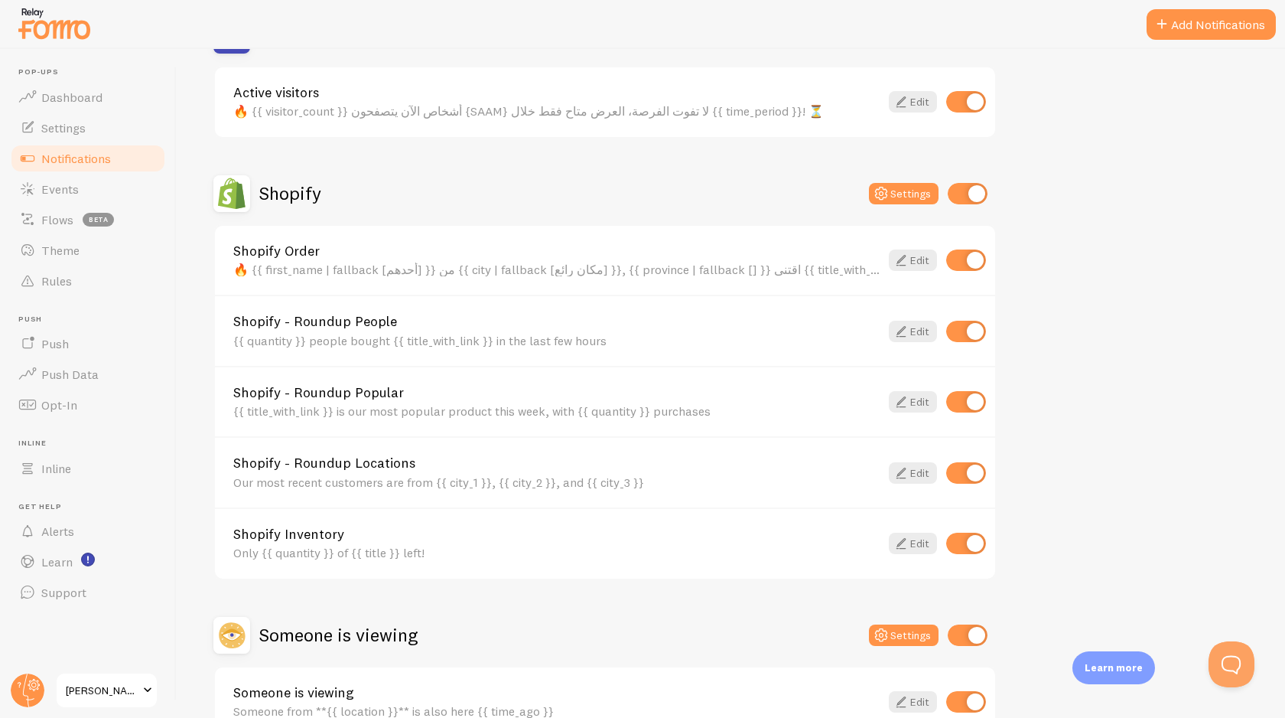
scroll to position [515, 0]
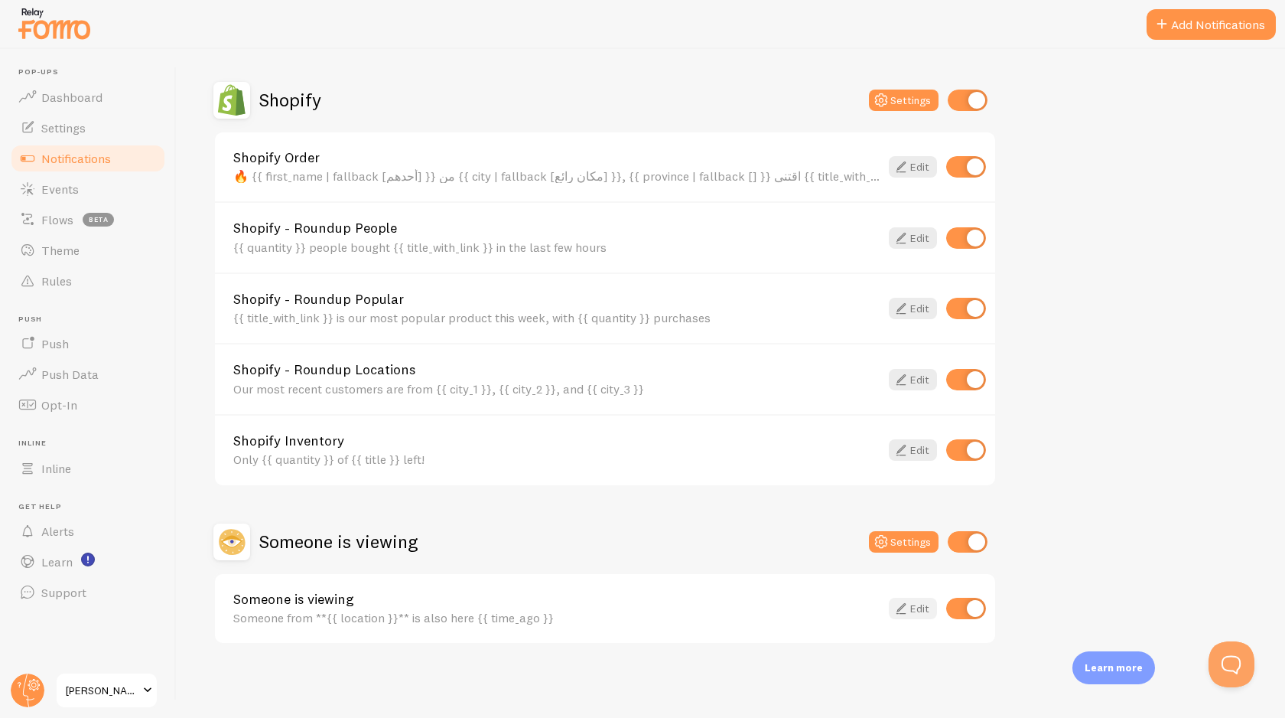
click at [917, 613] on link "Edit" at bounding box center [913, 608] width 48 height 21
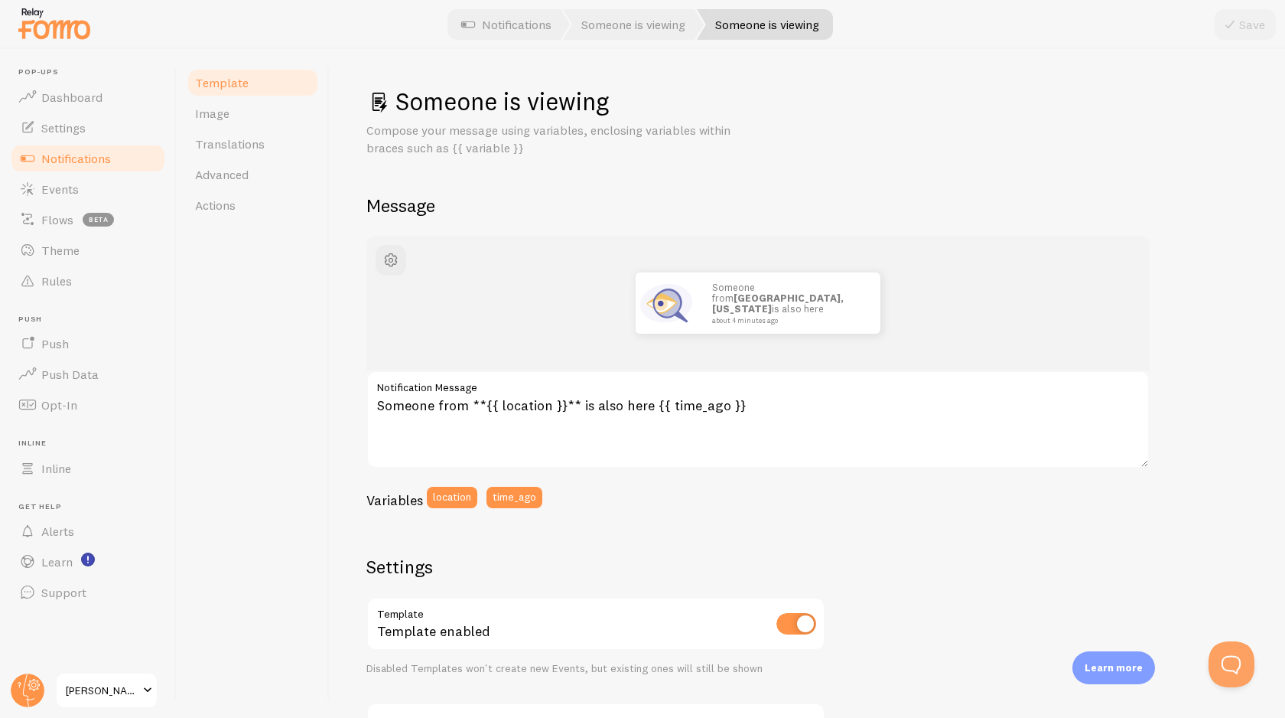
click at [93, 159] on span "Notifications" at bounding box center [76, 158] width 70 height 15
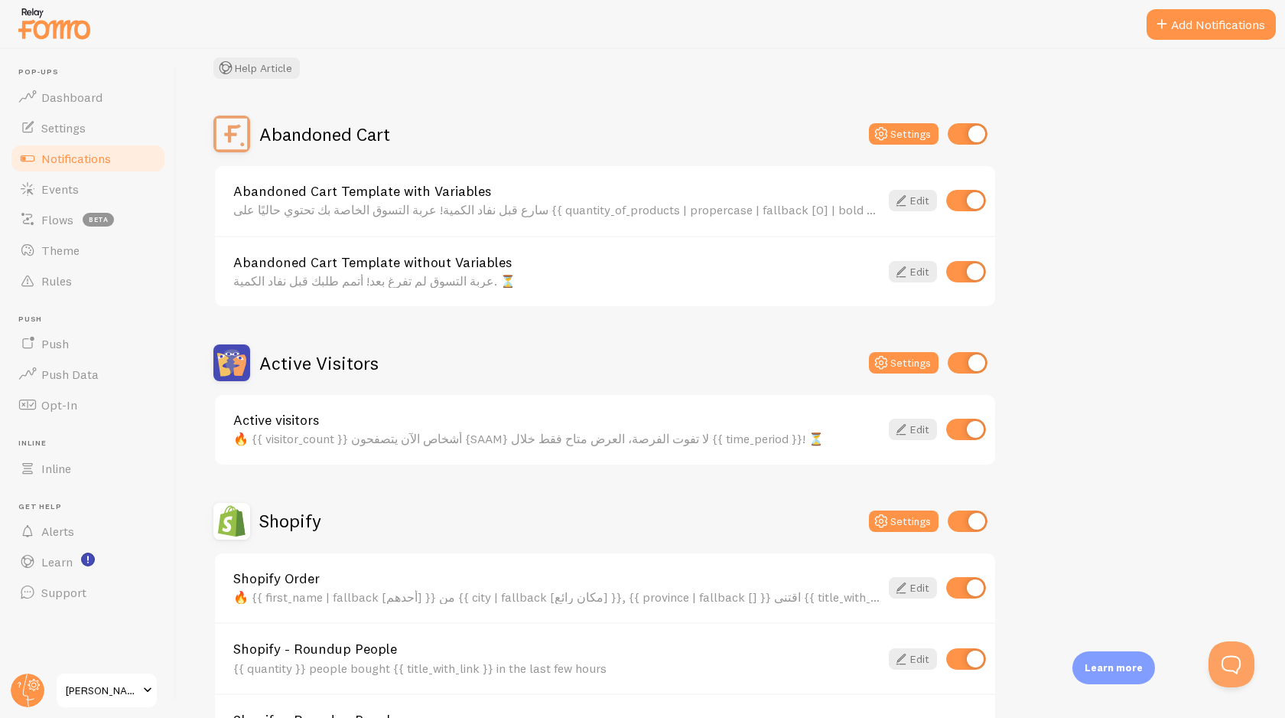
scroll to position [106, 0]
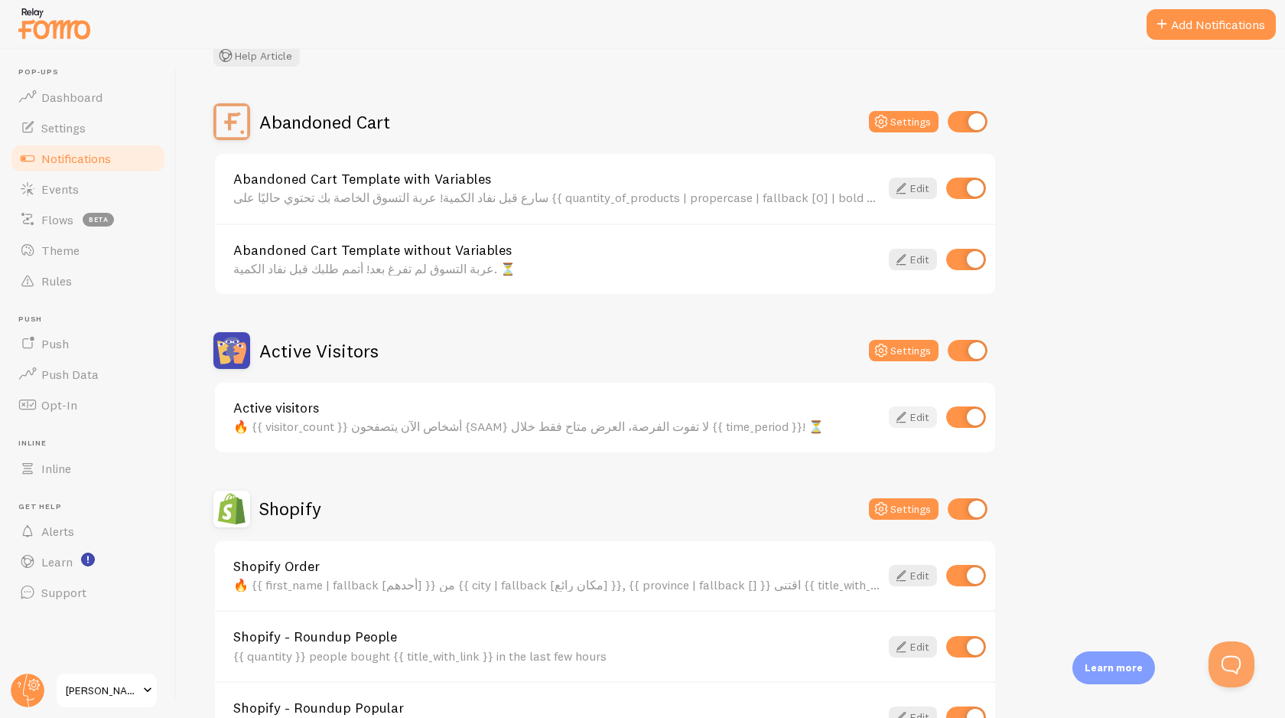
click at [917, 419] on link "Edit" at bounding box center [913, 416] width 48 height 21
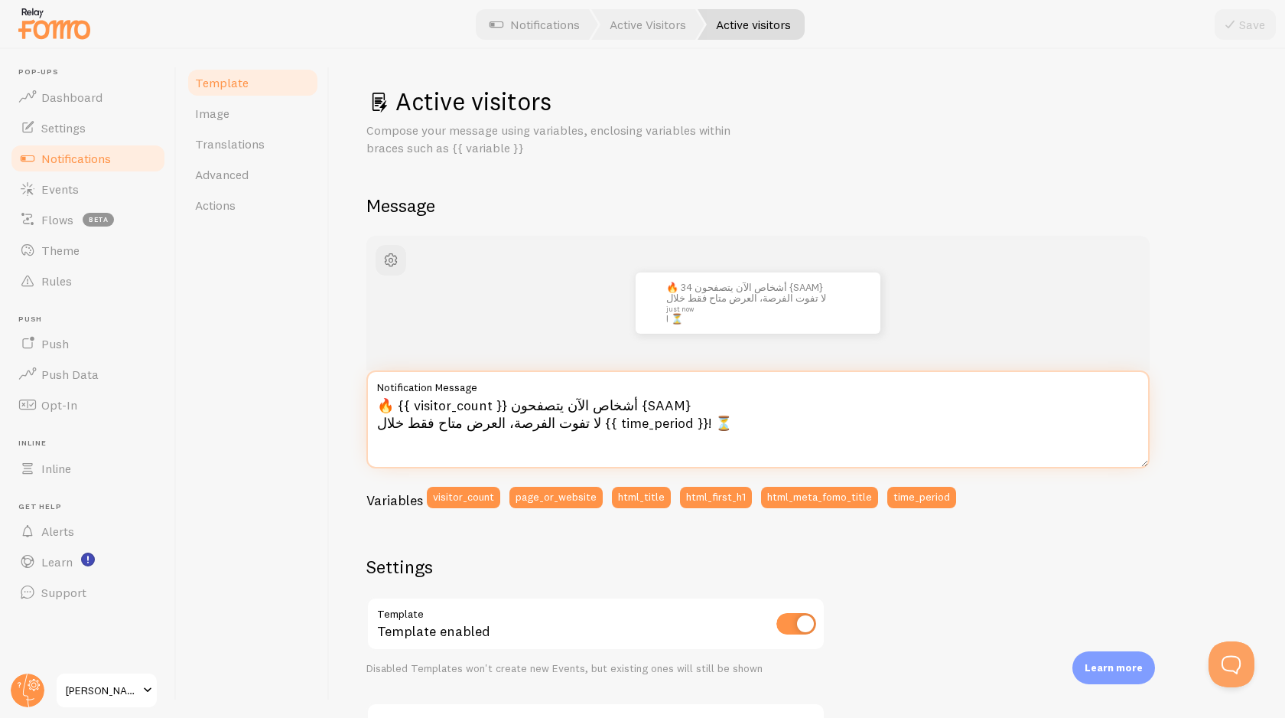
click at [577, 403] on textarea "🔥 {{ visitor_count }} أشخاص الآن يتصفحون {SAAM} لا تفوت الفرصة، العرض متاح فقط …" at bounding box center [757, 419] width 783 height 98
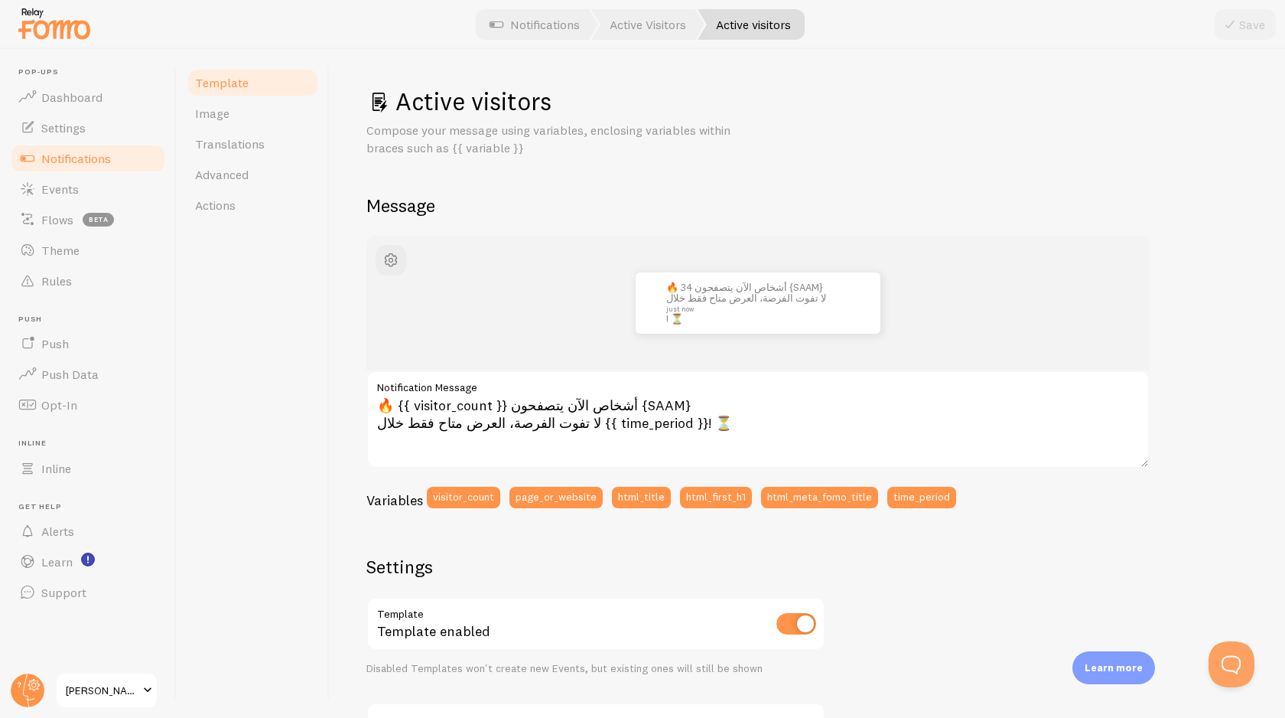
click at [71, 158] on span "Notifications" at bounding box center [76, 158] width 70 height 15
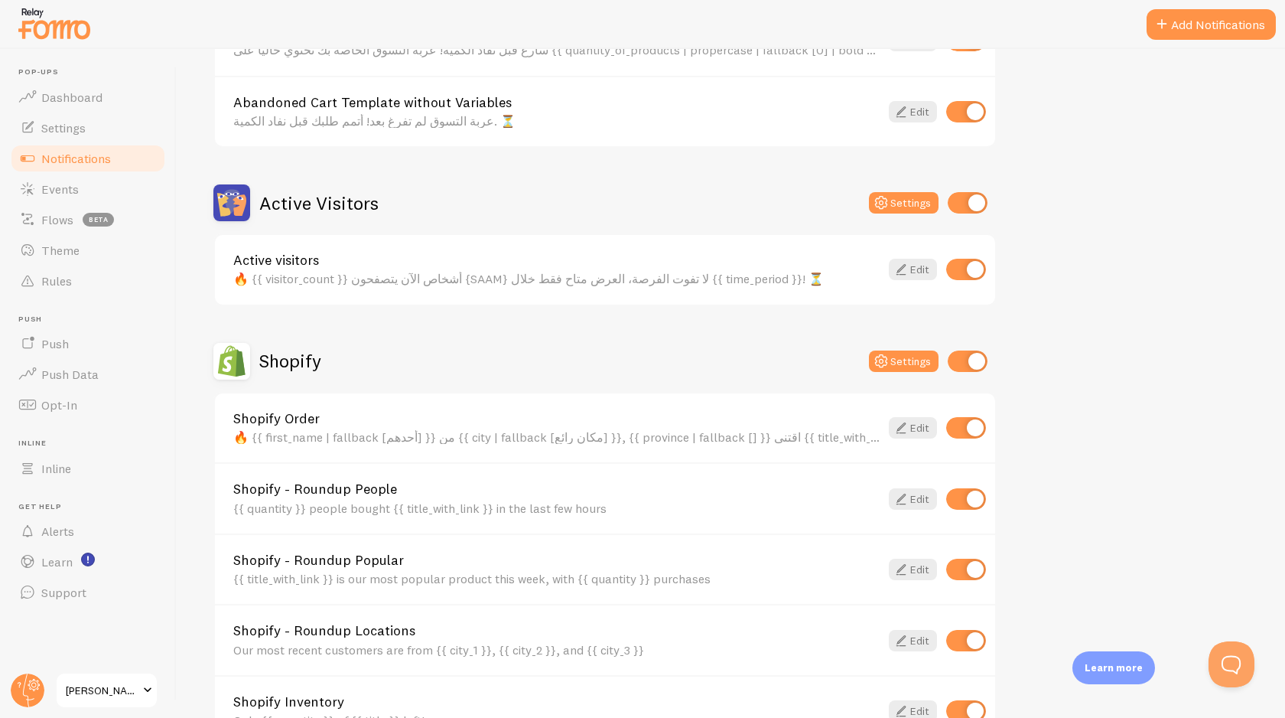
scroll to position [515, 0]
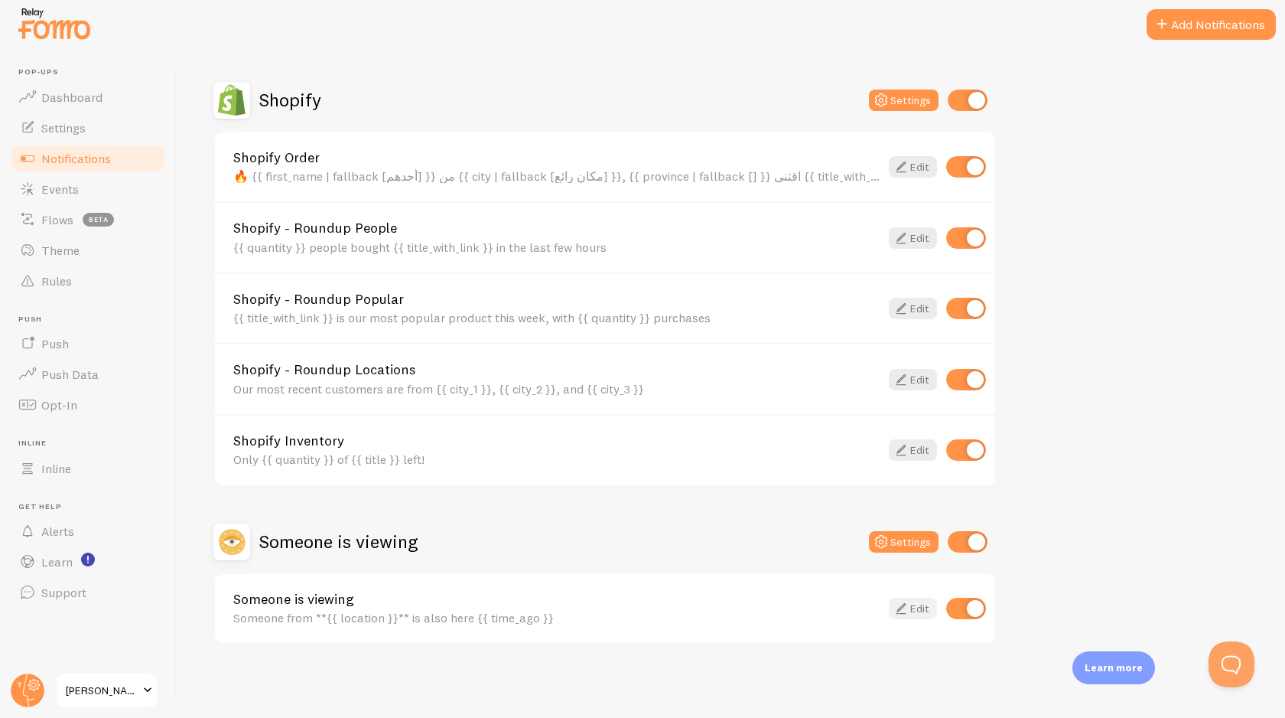
click at [910, 600] on icon at bounding box center [901, 608] width 18 height 18
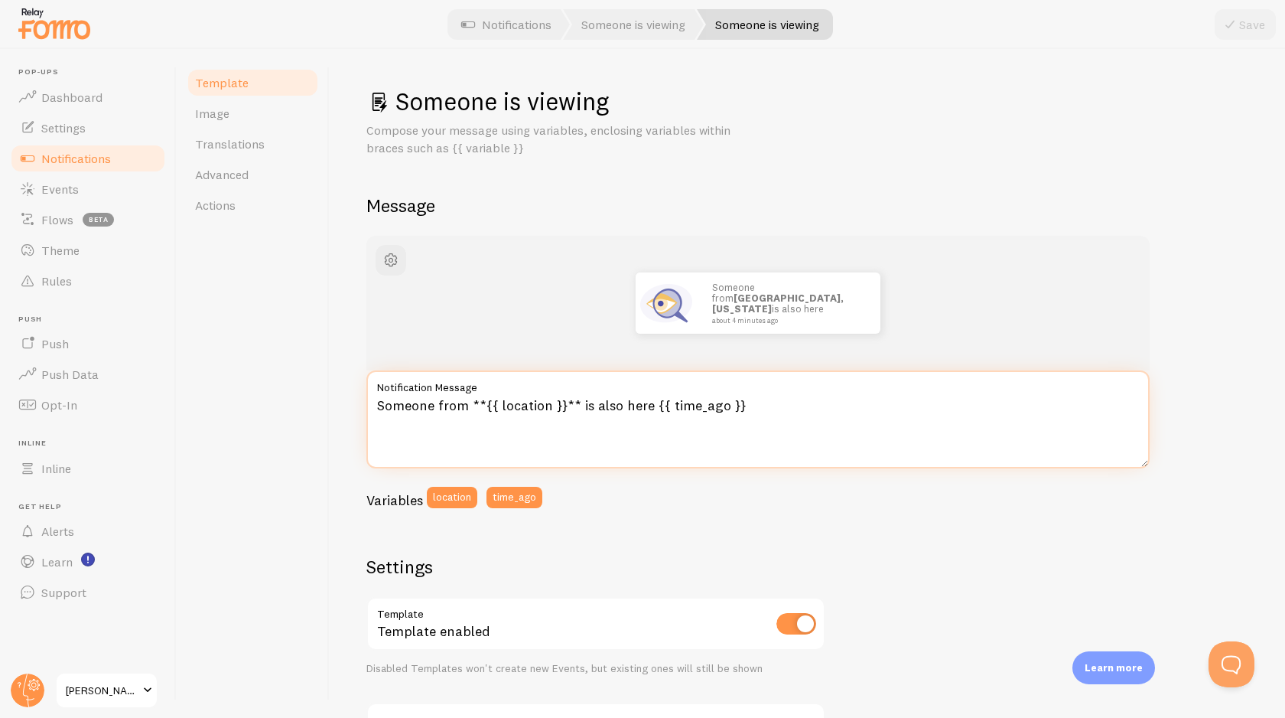
click at [471, 406] on textarea "Someone from **{{ location }}** is also here {{ time_ago }}" at bounding box center [757, 419] width 783 height 98
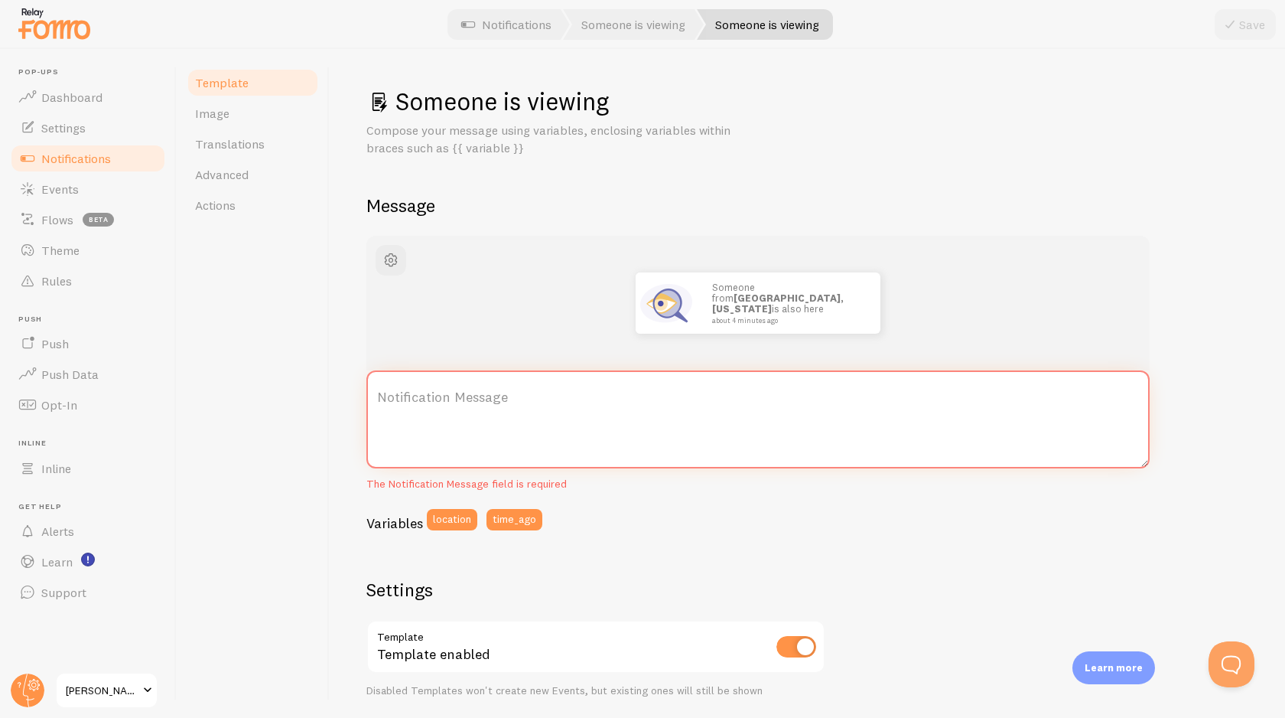
paste textarea "🔥 {{ visitor_count }} أشخاص الآن يتصفحون {SAAM} لا تفوت الفرصة، العرض متاح فقط …"
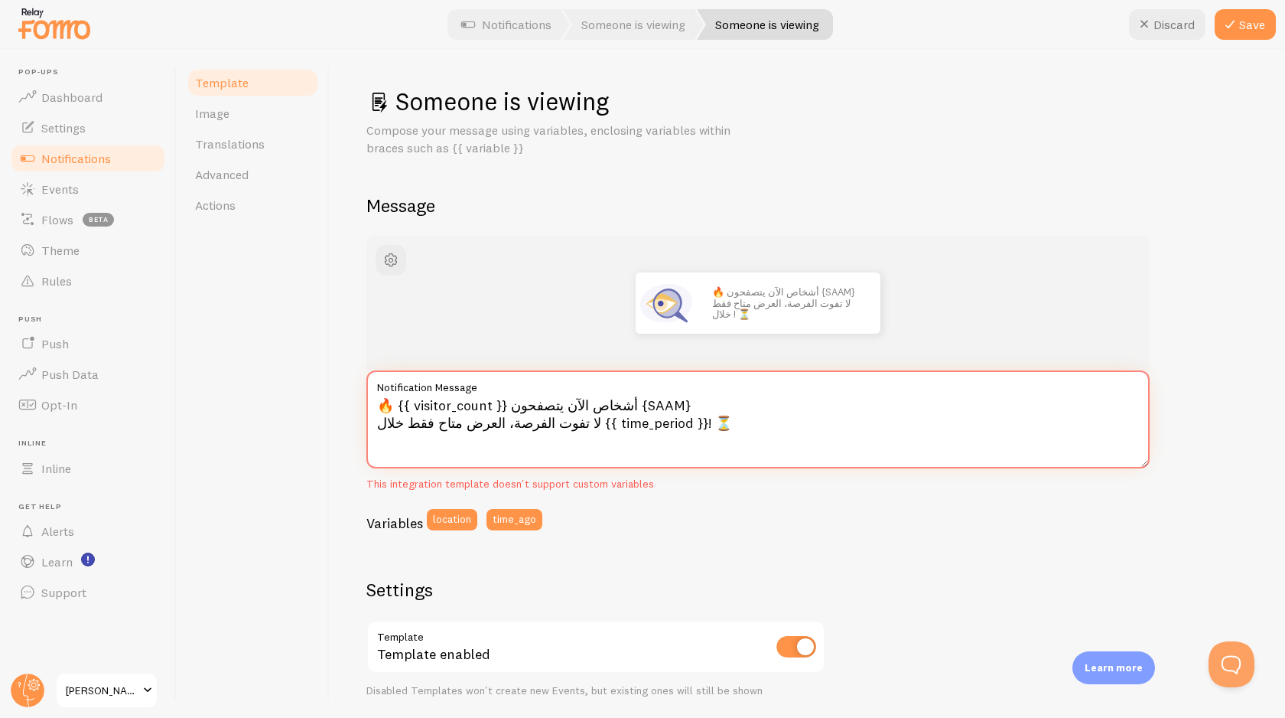
type textarea "🔥 {{ visitor_count }} أشخاص الآن يتصفحون {SAAM} لا تفوت الفرصة، العرض متاح فقط …"
click at [279, 396] on div "Template Image Translations Advanced Actions" at bounding box center [253, 383] width 153 height 669
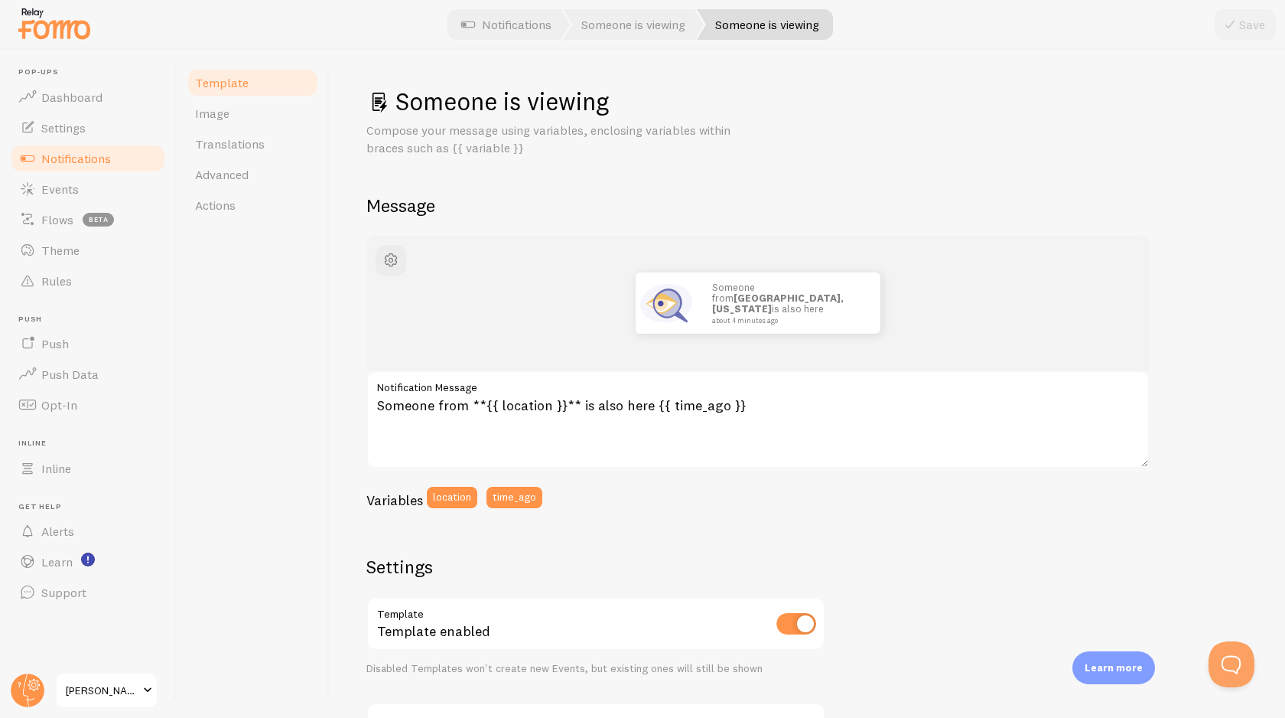
click at [286, 405] on div "Template Image Translations Advanced Actions" at bounding box center [253, 383] width 153 height 669
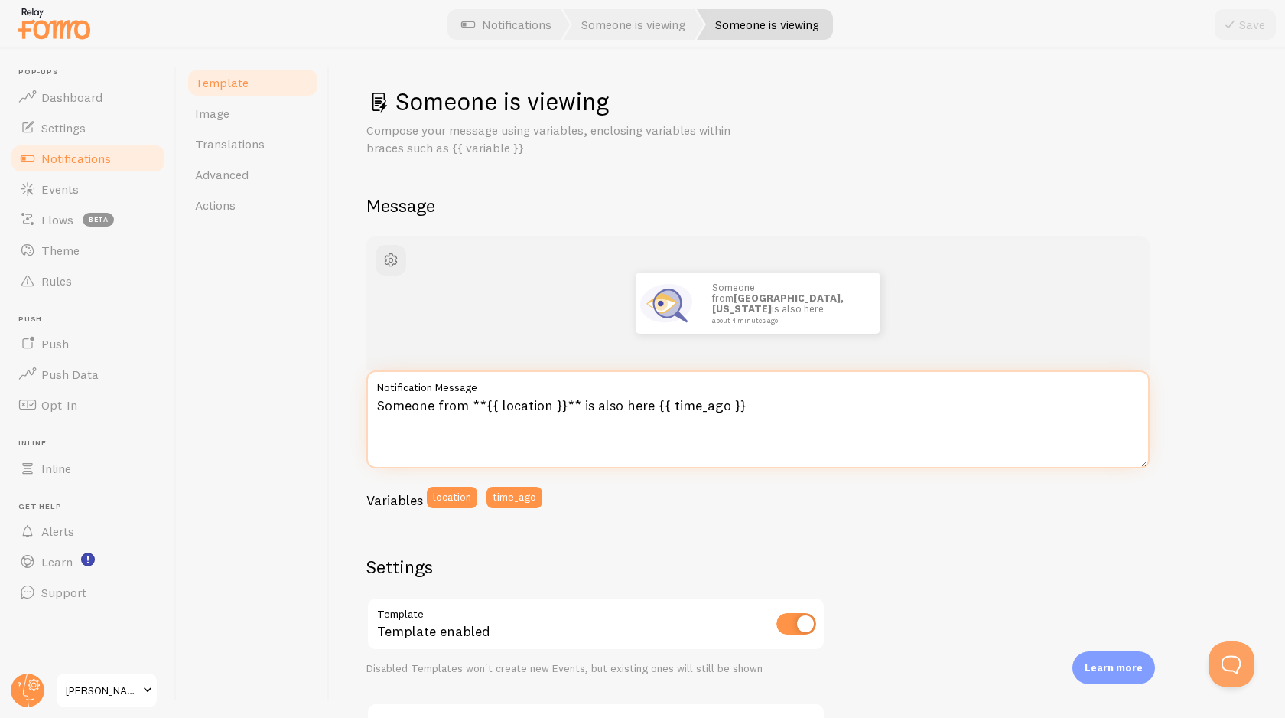
click at [644, 405] on textarea "Someone from **{{ location }}** is also here {{ time_ago }}" at bounding box center [757, 419] width 783 height 98
paste textarea "شخص من {{ location }} يتصفح الآن أيضًا منذ {{ time_ago }} ⏰"
type textarea "شخص من {{ location }} يتصفح الآن أيضًا منذ {{ time_ago }} ⏰"
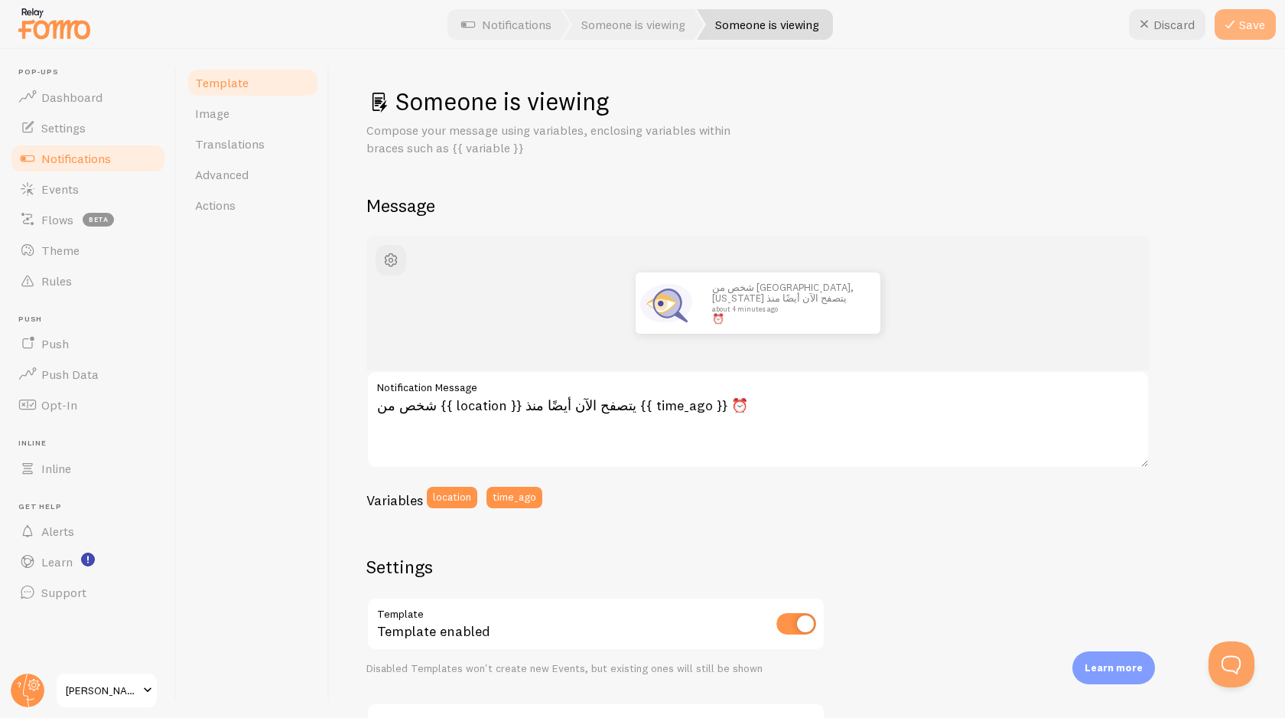
click at [1240, 26] on button "Save" at bounding box center [1245, 24] width 61 height 31
click at [392, 264] on span "button" at bounding box center [391, 260] width 18 height 18
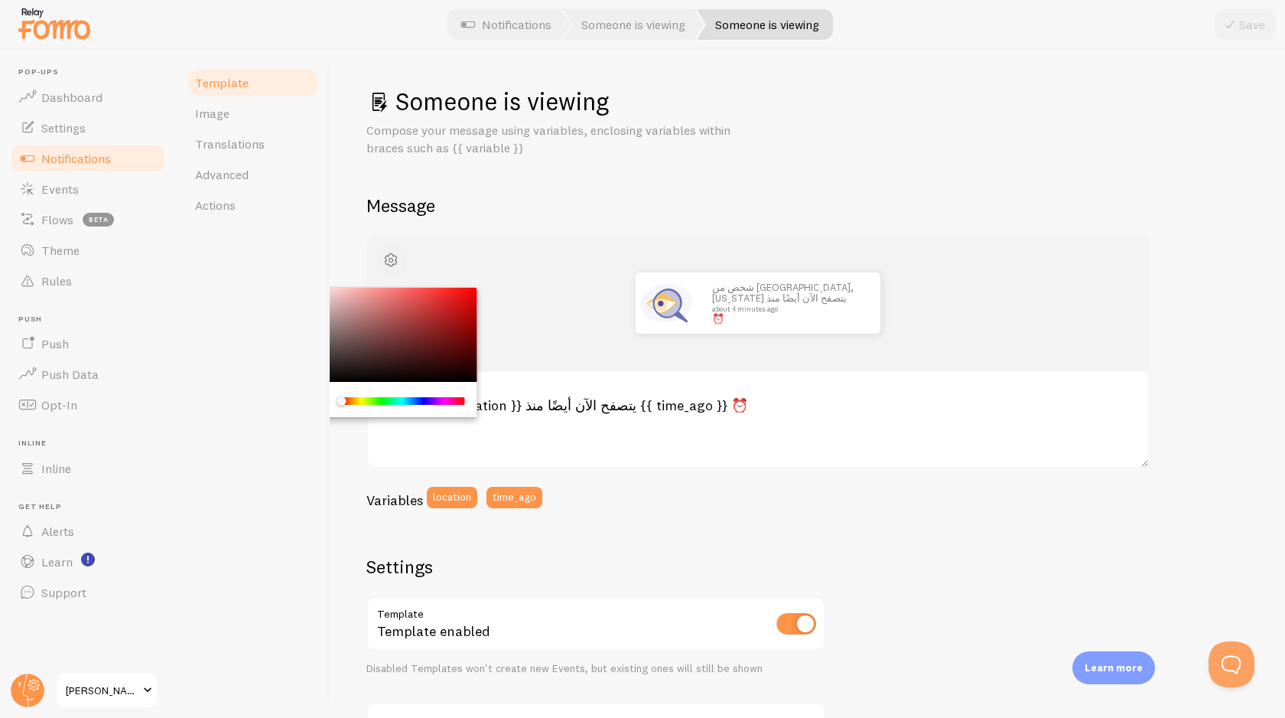
click at [392, 264] on span "button" at bounding box center [391, 260] width 18 height 18
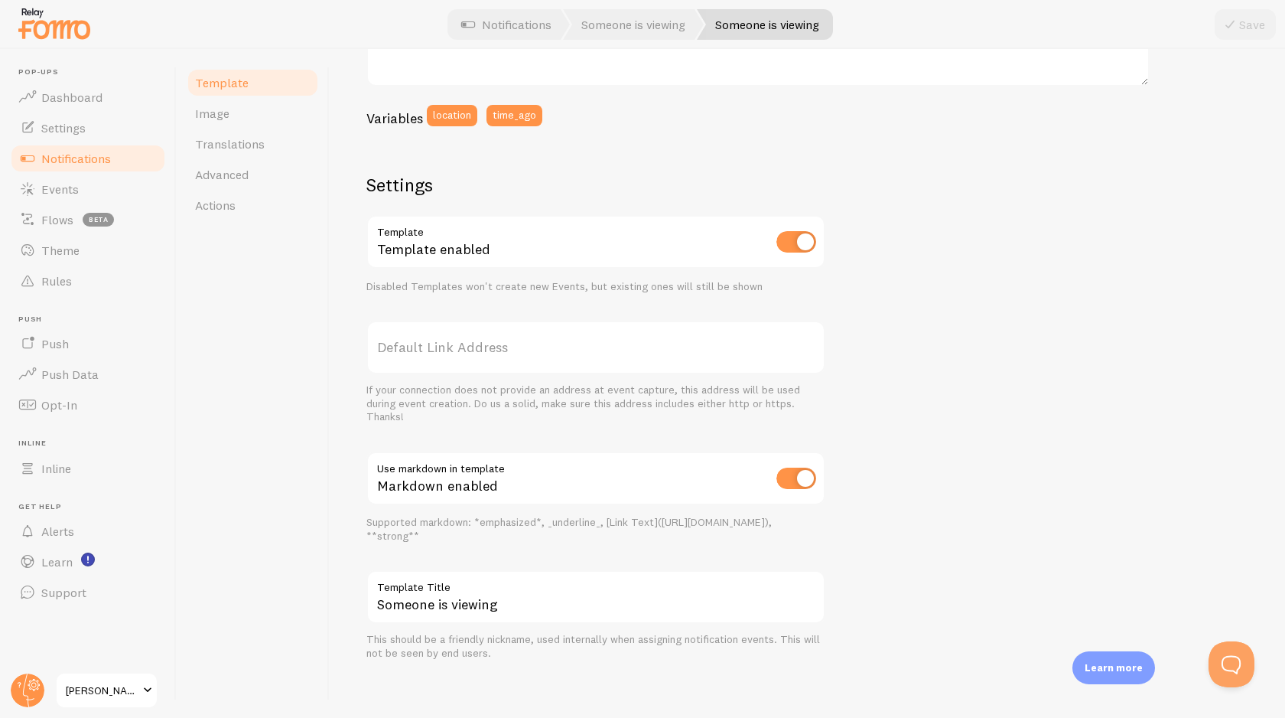
scroll to position [388, 0]
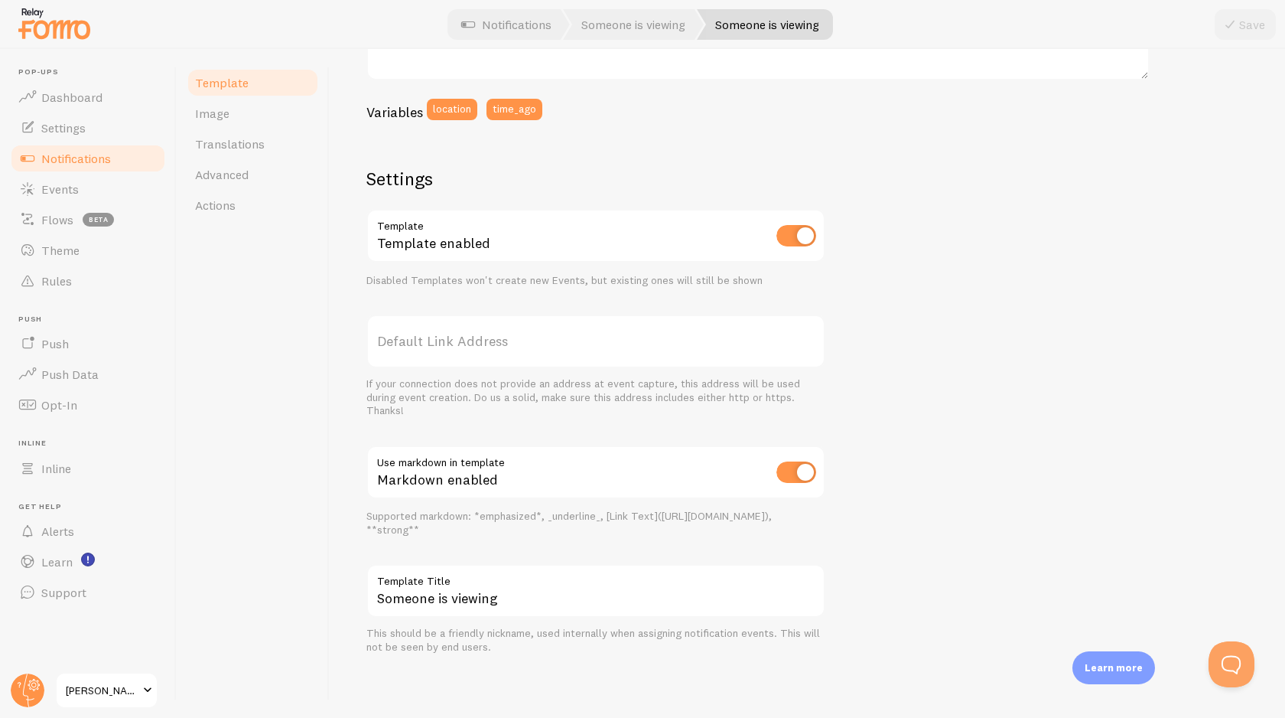
click at [80, 161] on span "Notifications" at bounding box center [76, 158] width 70 height 15
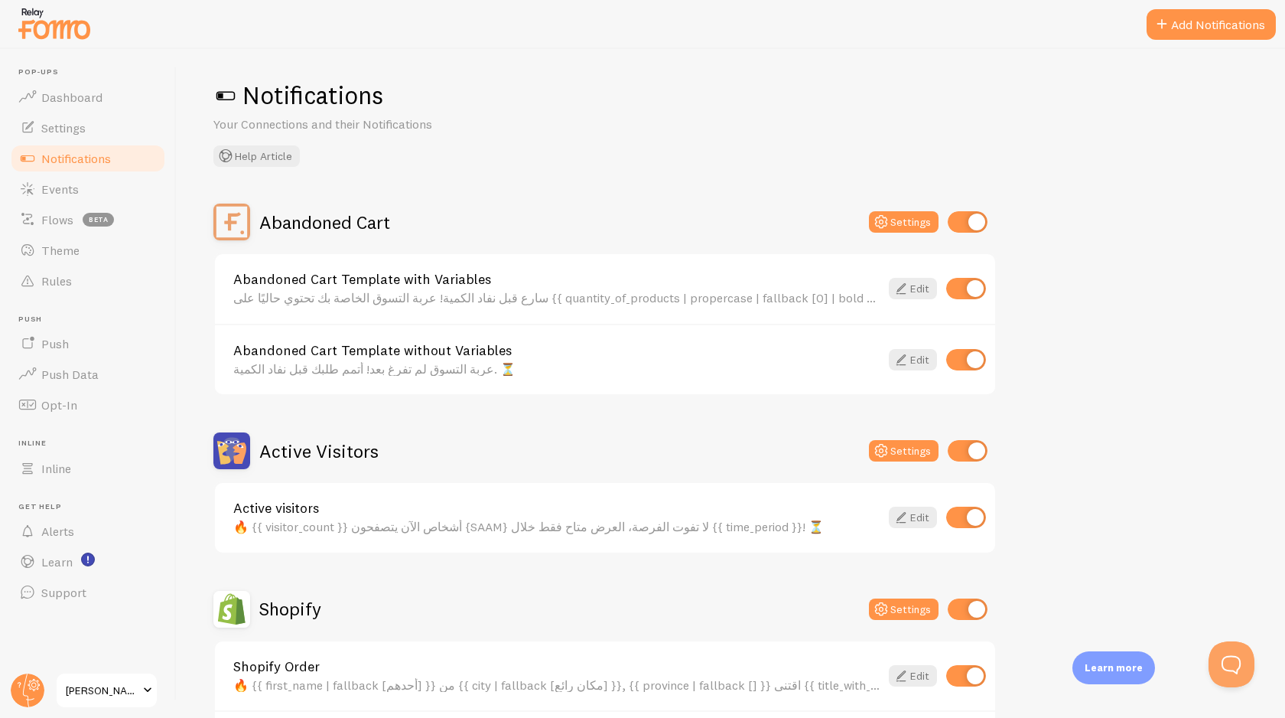
scroll to position [515, 0]
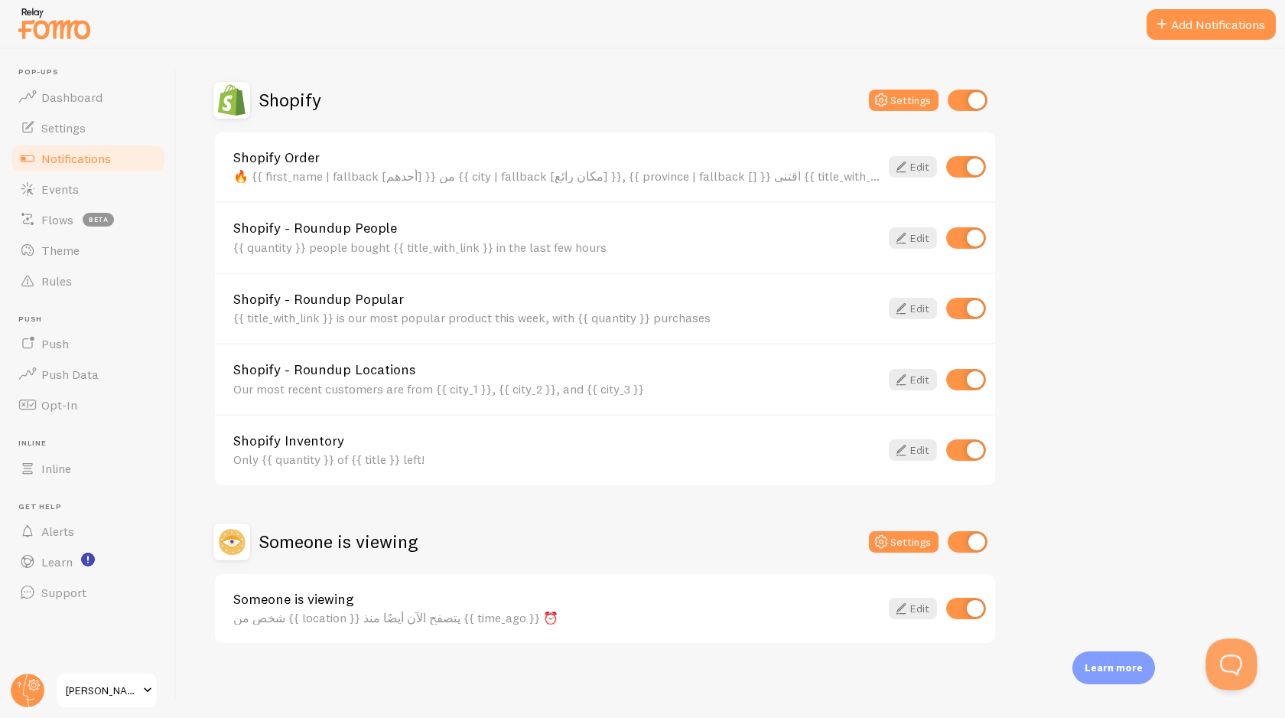
click at [1229, 660] on button "Open Beacon popover" at bounding box center [1229, 661] width 46 height 46
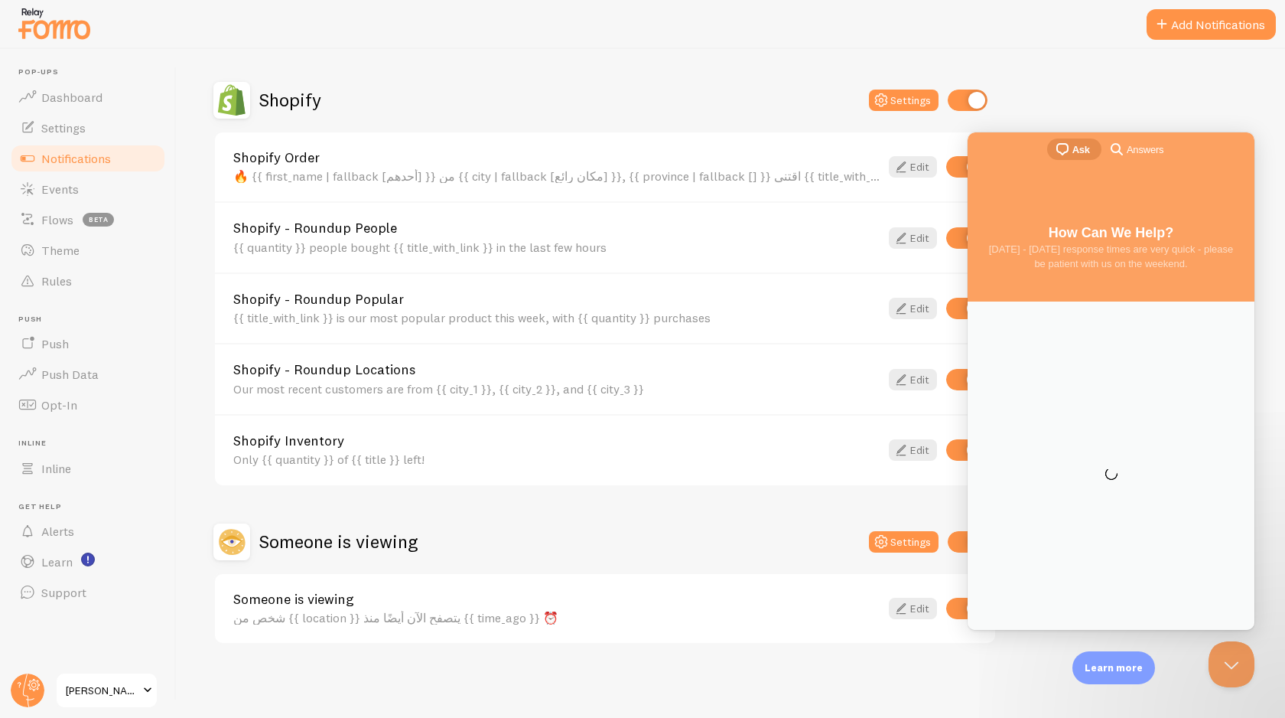
scroll to position [0, 0]
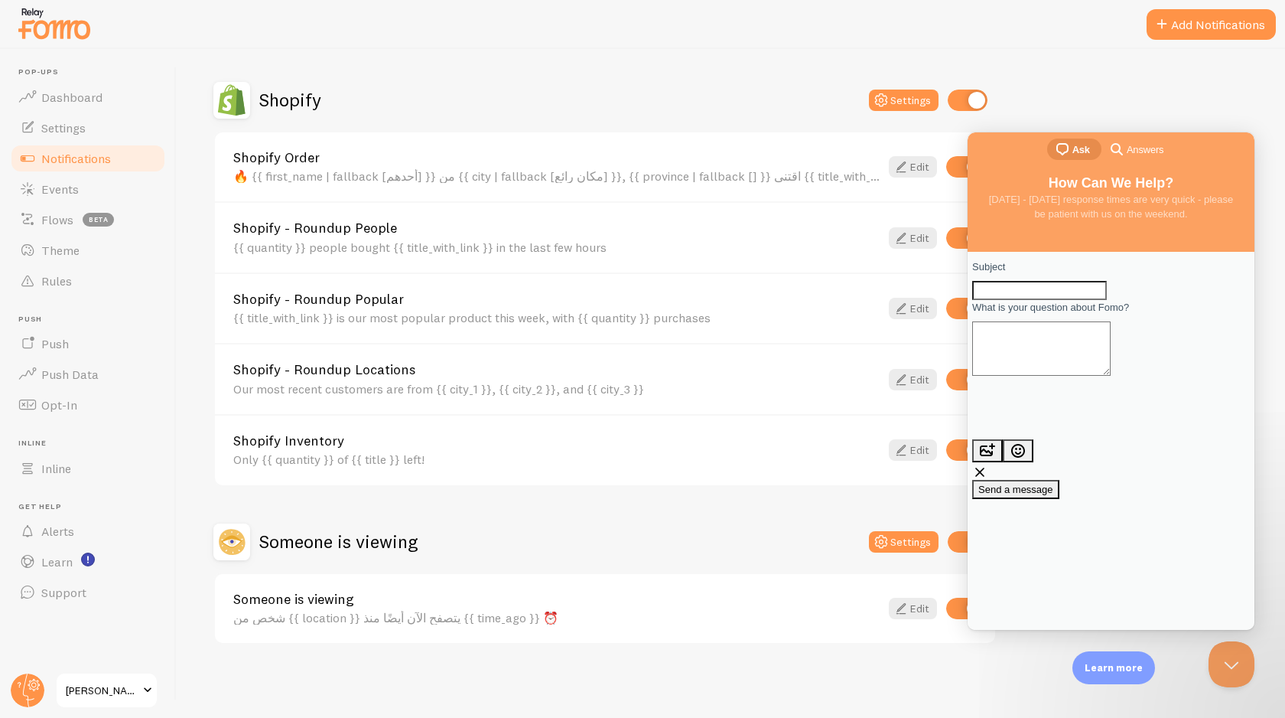
click at [1022, 301] on input "Subject" at bounding box center [1039, 291] width 135 height 20
type input "G"
click at [1200, 83] on div "Abandoned Cart Settings Abandoned Cart Template with Variables سارع قبل نفاد ال…" at bounding box center [730, 170] width 1035 height 950
click at [1226, 655] on button "Close Beacon popover" at bounding box center [1229, 661] width 46 height 46
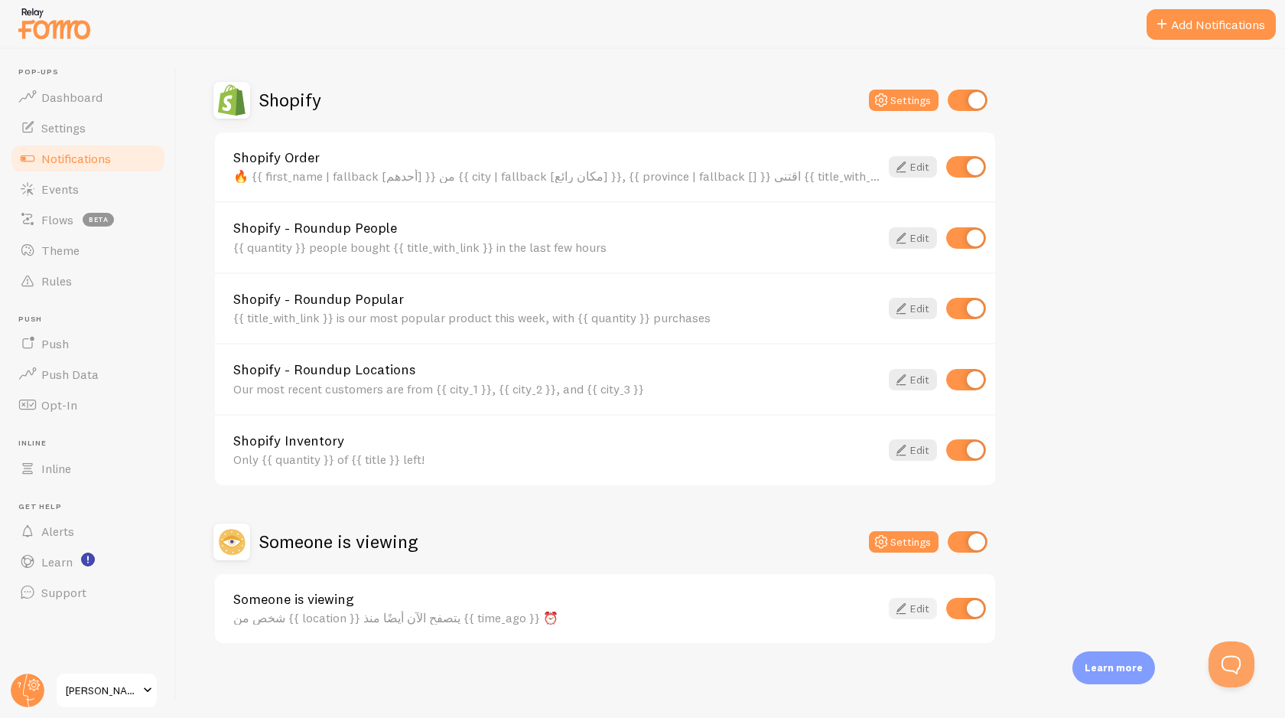
click at [908, 609] on icon at bounding box center [901, 608] width 18 height 18
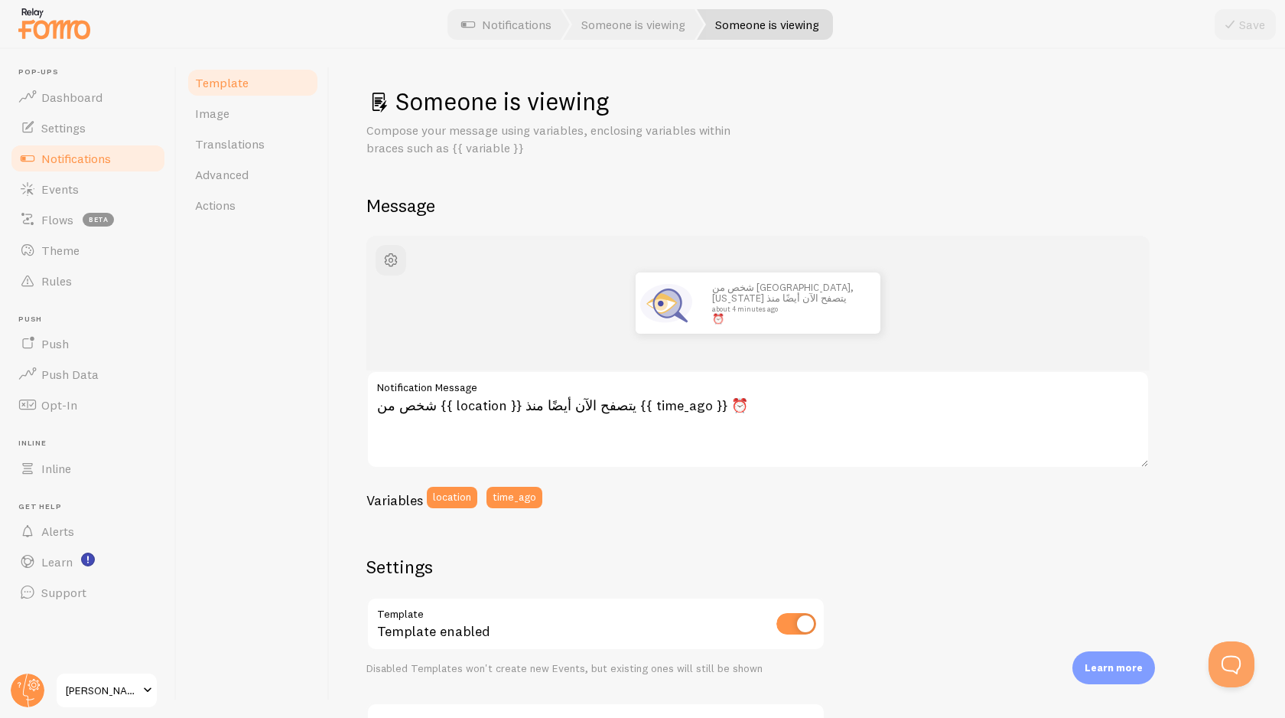
click at [70, 162] on span "Notifications" at bounding box center [76, 158] width 70 height 15
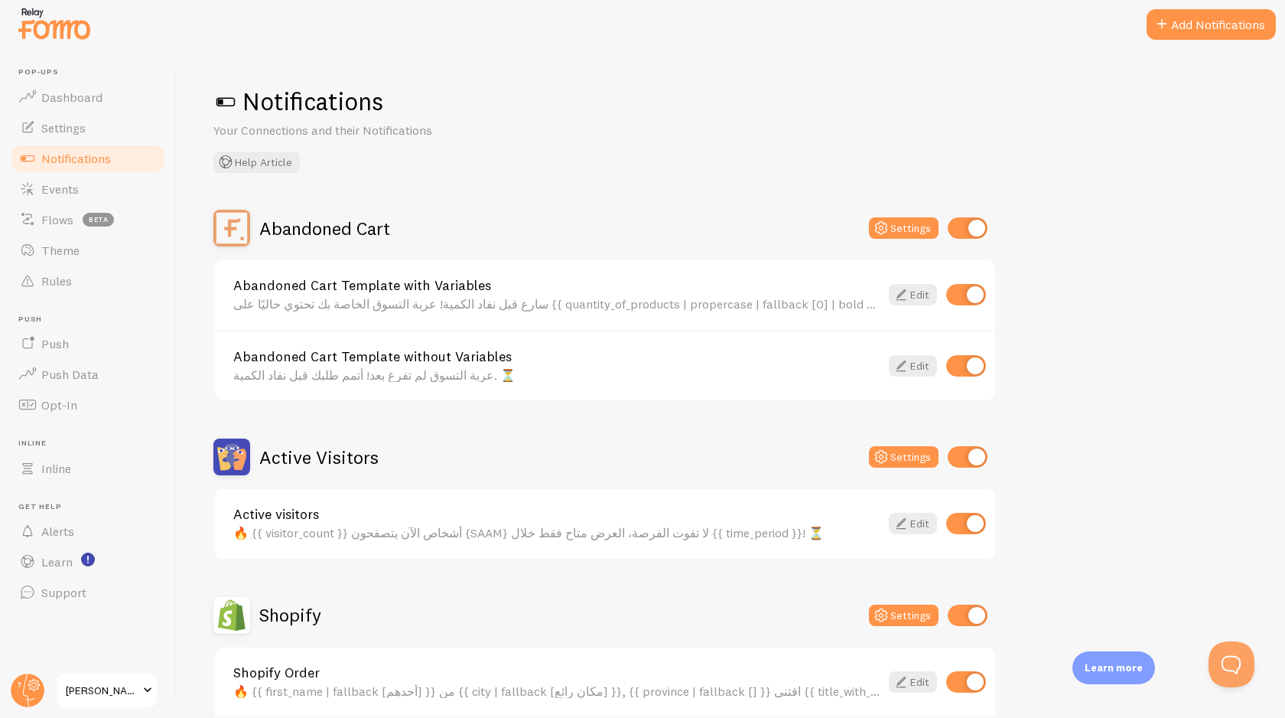
scroll to position [76, 0]
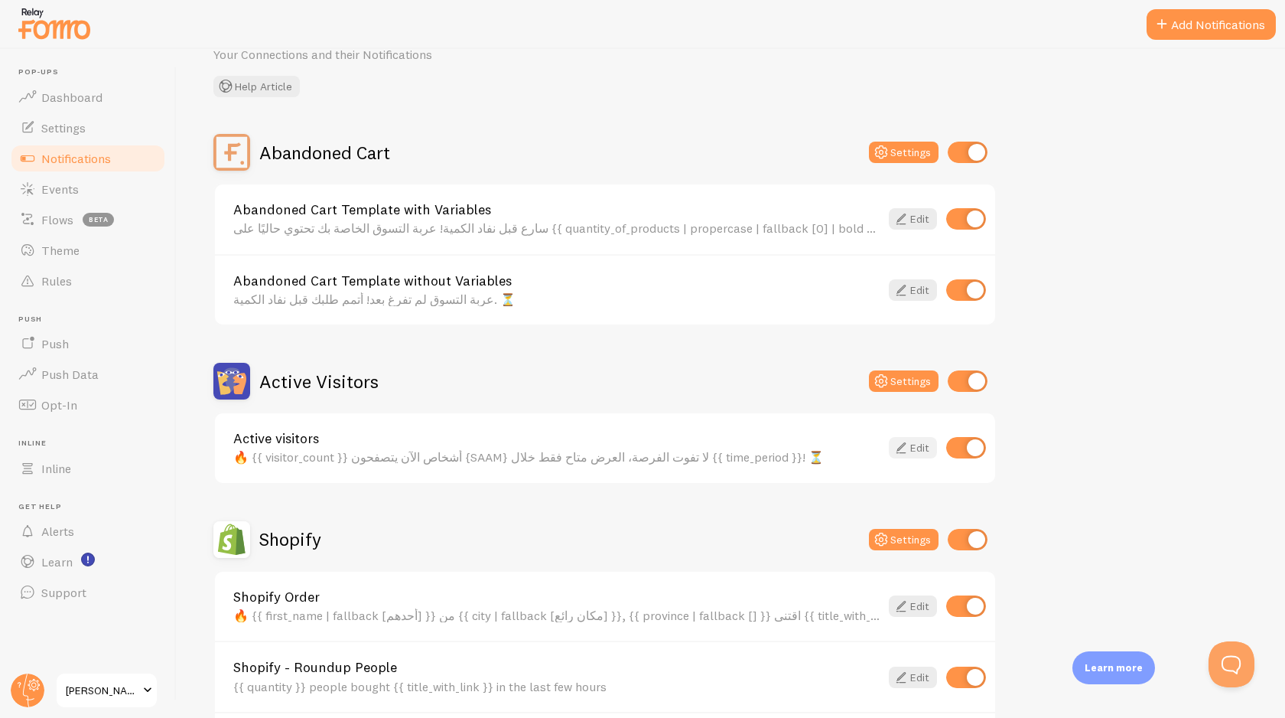
click at [911, 446] on link "Edit" at bounding box center [913, 447] width 48 height 21
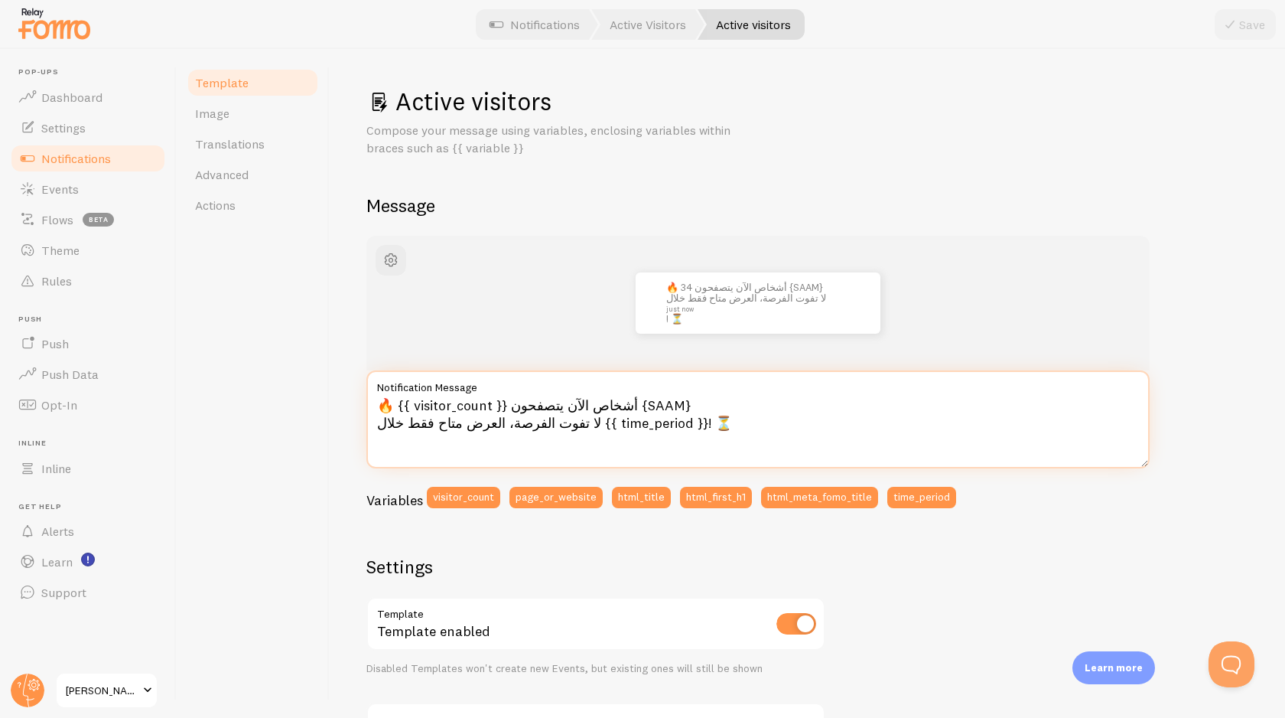
click at [552, 412] on textarea "🔥 {{ visitor_count }} أشخاص الآن يتصفحون {SAAM} لا تفوت الفرصة، العرض متاح فقط …" at bounding box center [757, 419] width 783 height 98
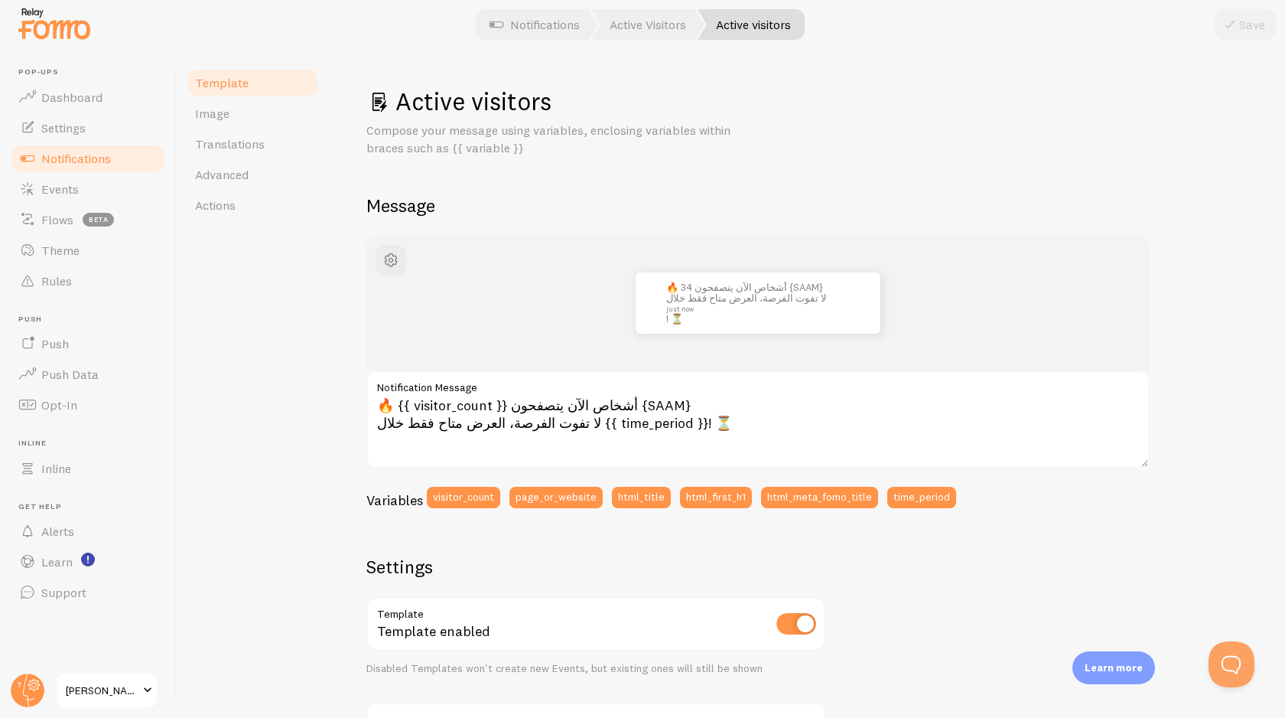
click at [307, 391] on div "Template Image Translations Advanced Actions" at bounding box center [253, 383] width 153 height 669
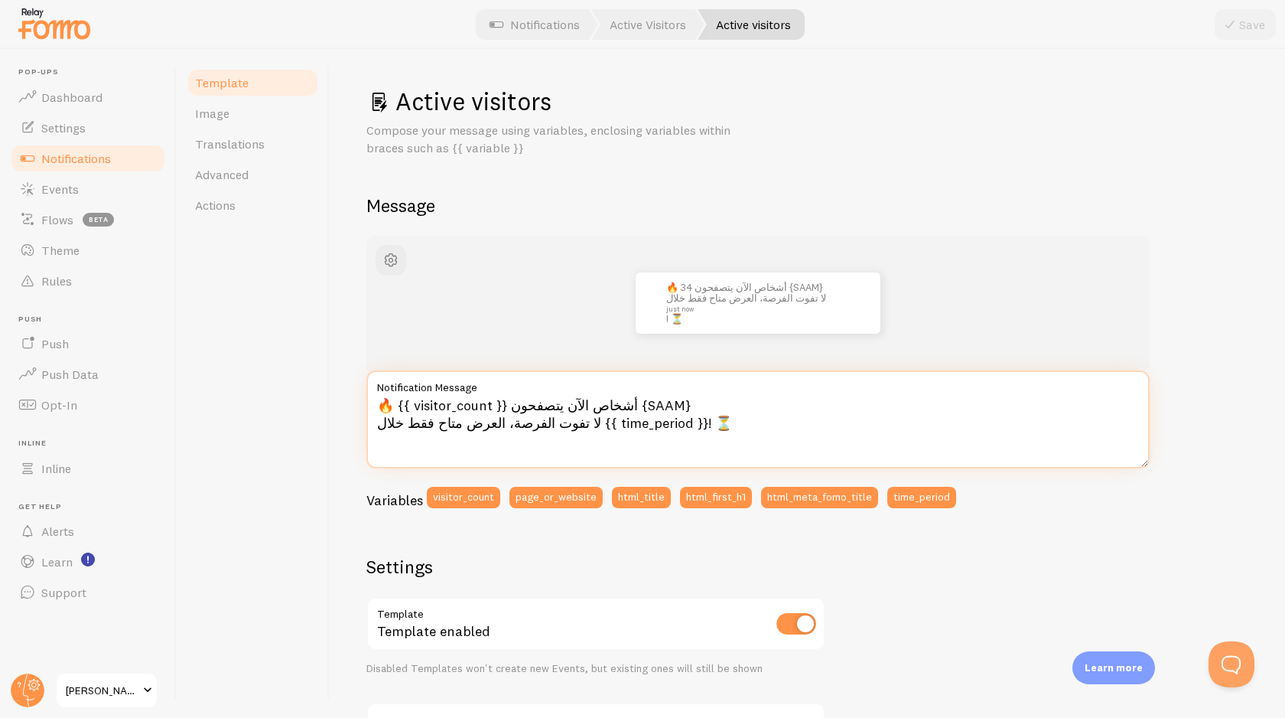
click at [556, 415] on textarea "🔥 {{ visitor_count }} أشخاص الآن يتصفحون {SAAM} لا تفوت الفرصة، العرض متاح فقط …" at bounding box center [757, 419] width 783 height 98
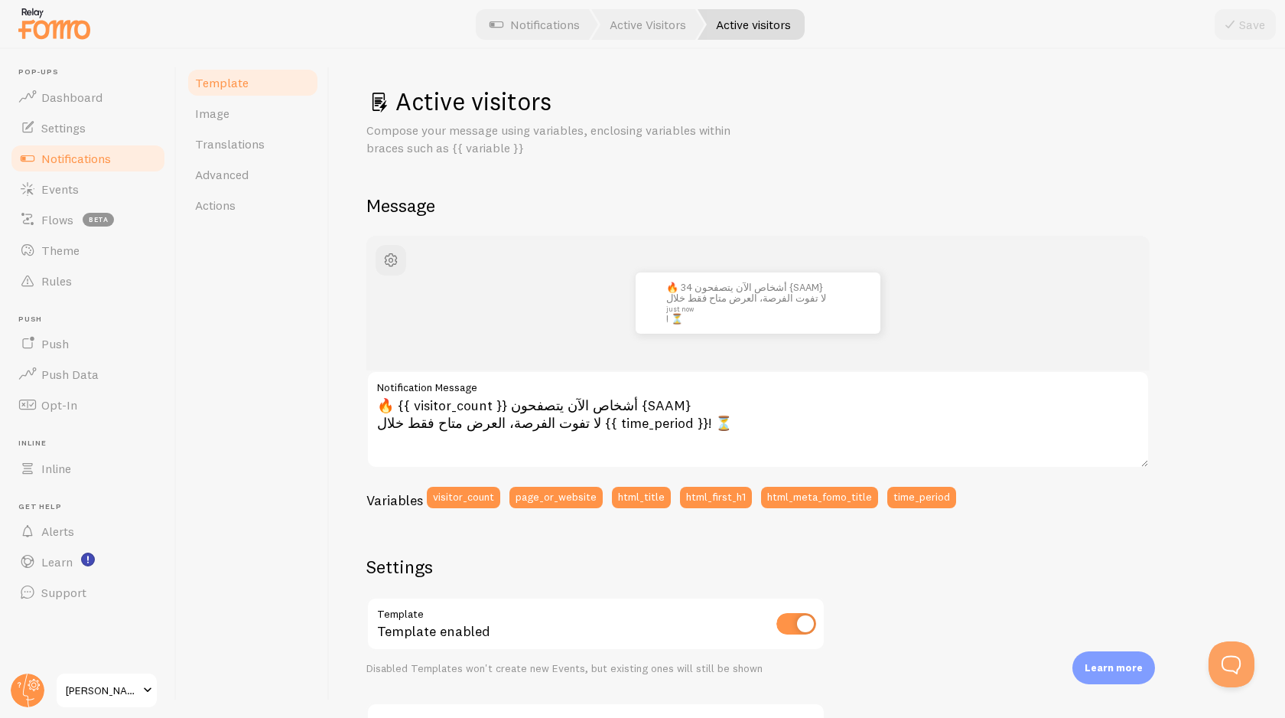
click at [390, 499] on h3 "Variables" at bounding box center [394, 500] width 57 height 18
copy h3 "Variables"
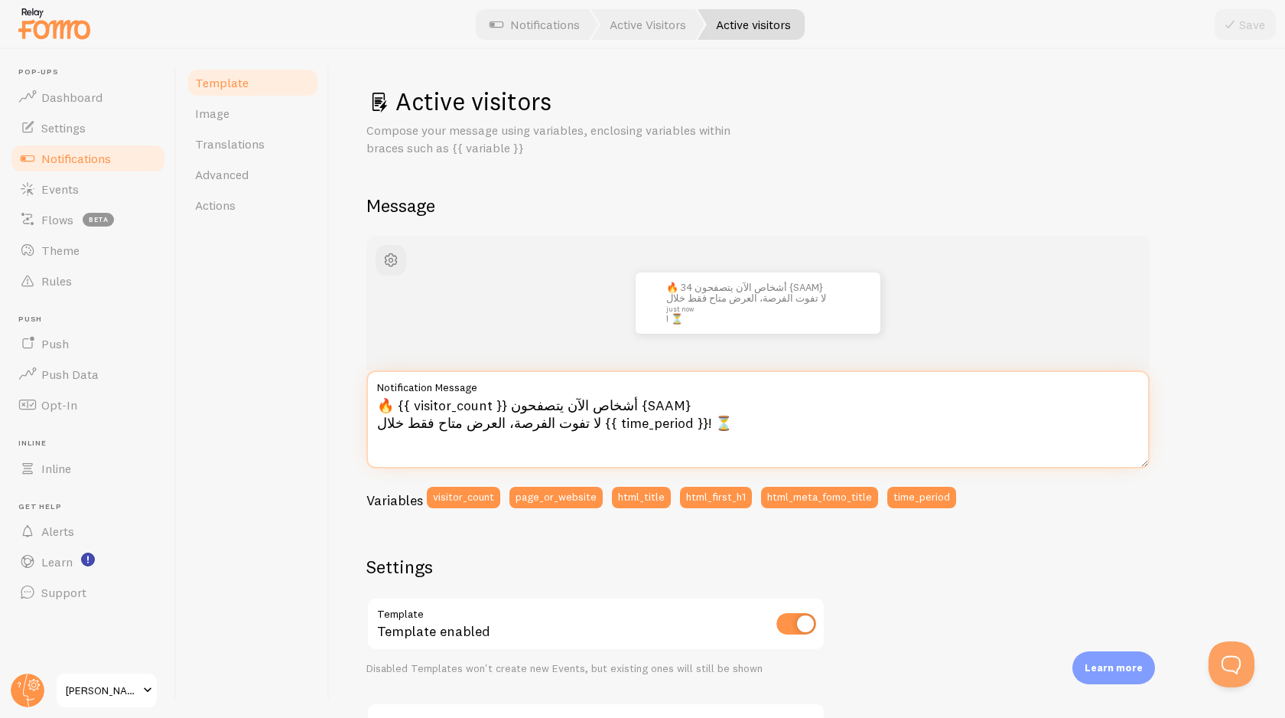
click at [576, 410] on textarea "🔥 {{ visitor_count }} أشخاص الآن يتصفحون {SAAM} لا تفوت الفرصة، العرض متاح فقط …" at bounding box center [757, 419] width 783 height 98
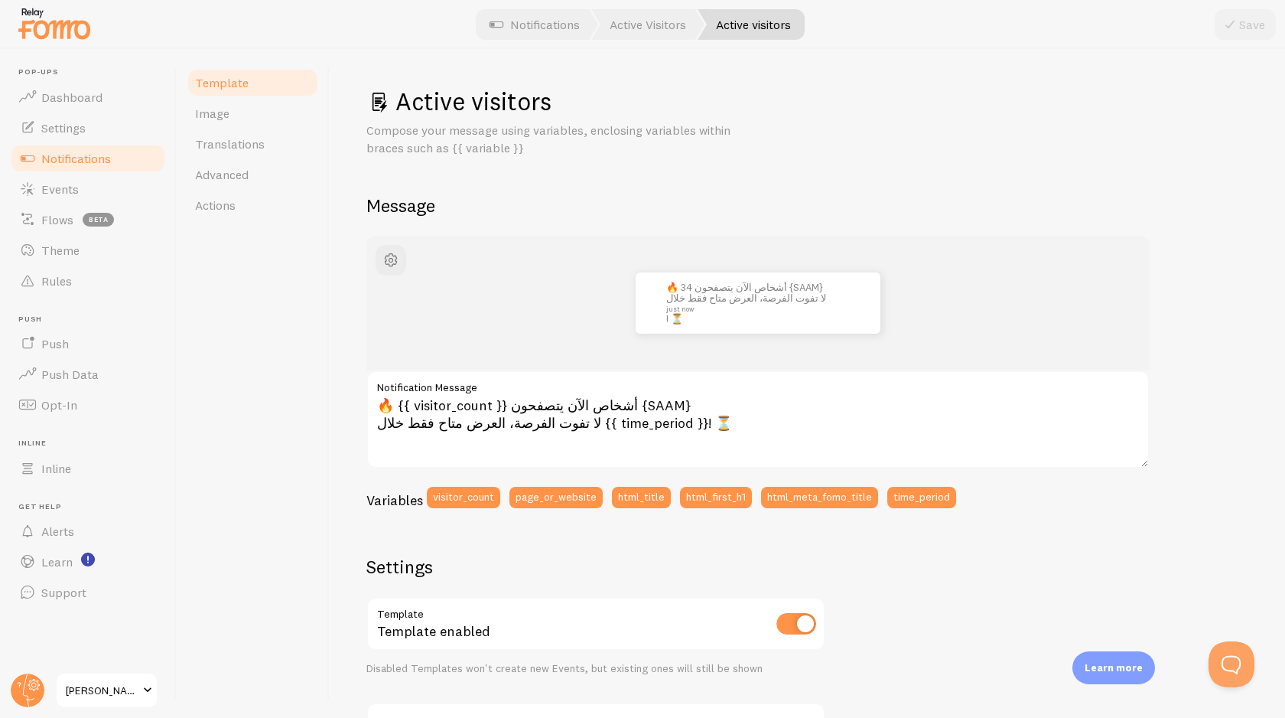
click at [82, 161] on span "Notifications" at bounding box center [76, 158] width 70 height 15
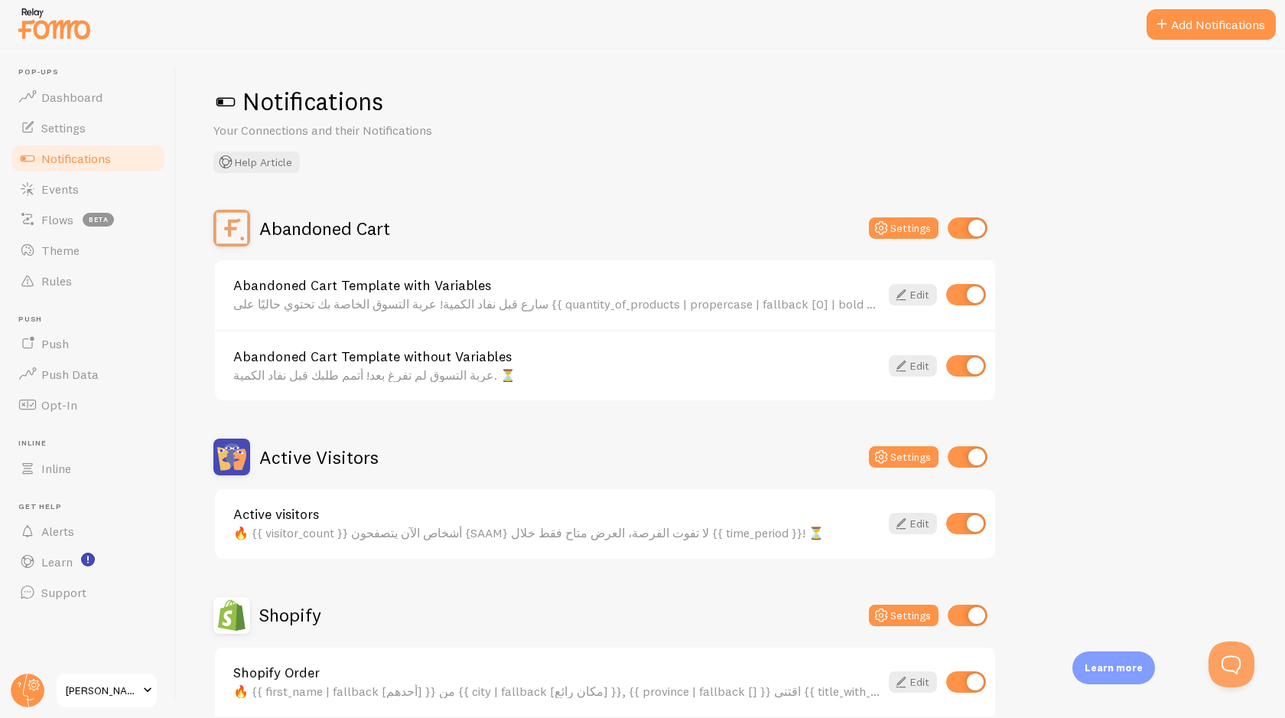
scroll to position [515, 0]
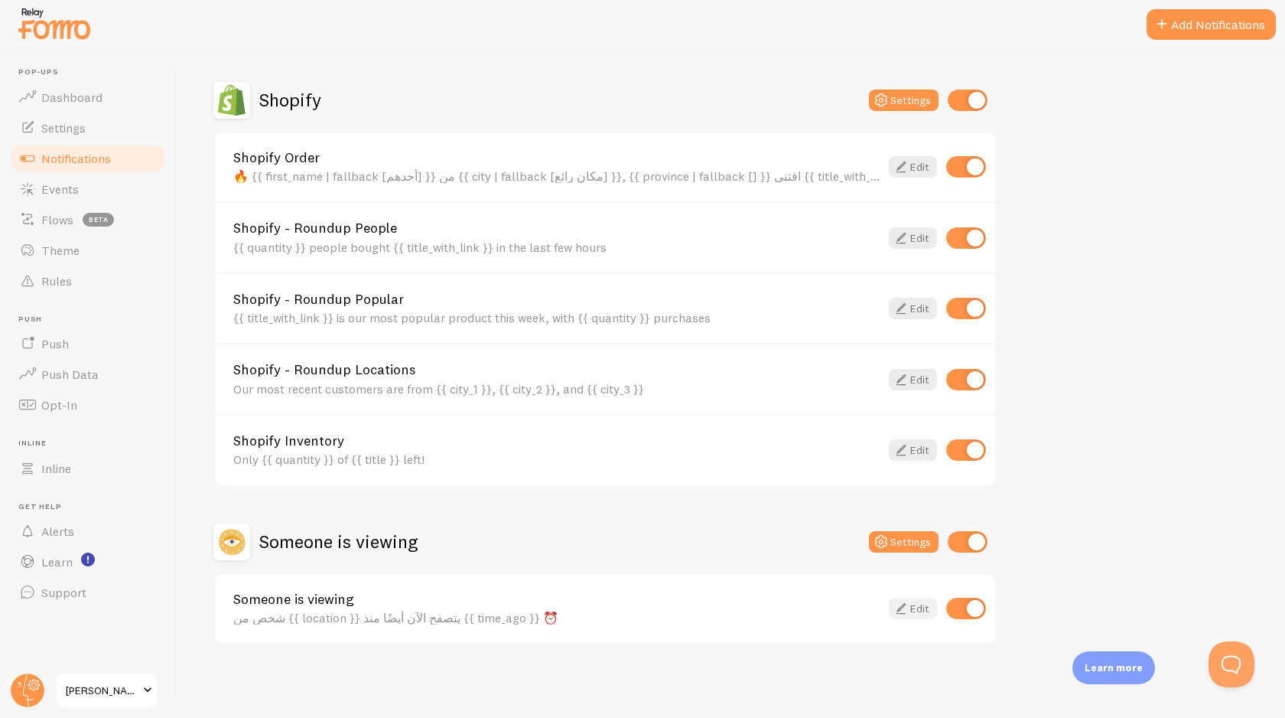
click at [921, 609] on link "Edit" at bounding box center [913, 608] width 48 height 21
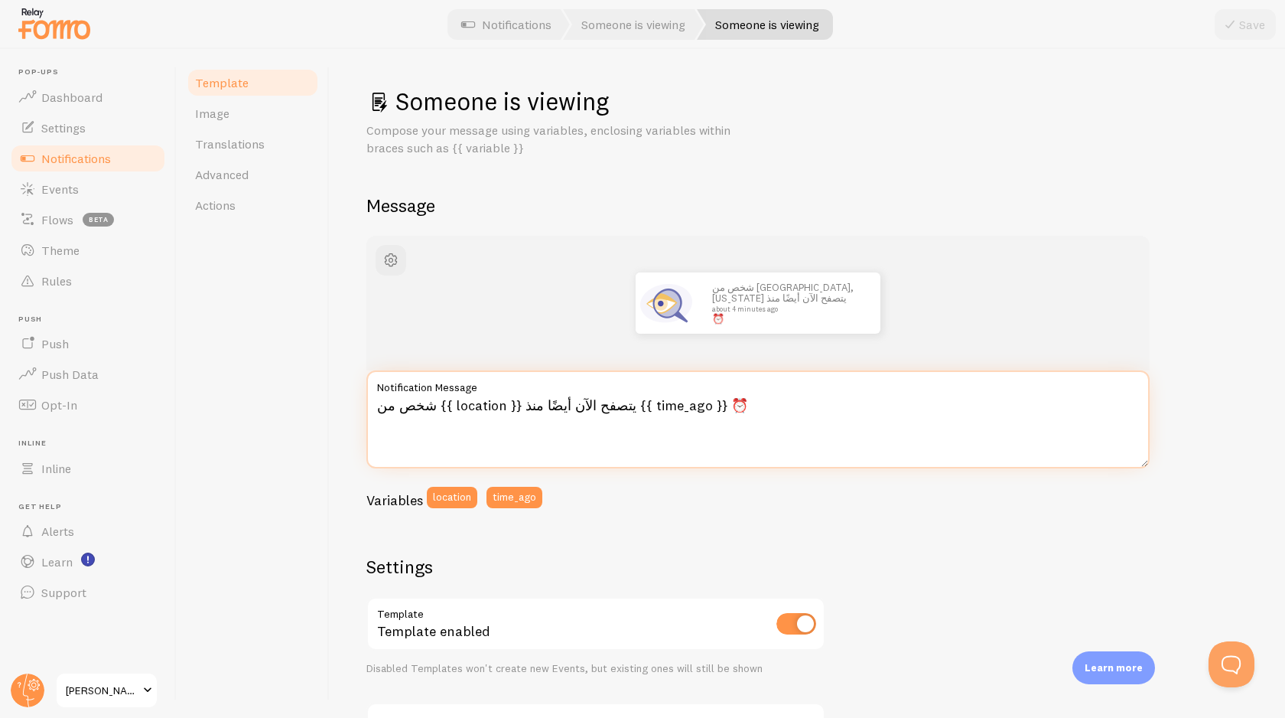
click at [506, 411] on textarea "شخص من {{ location }} يتصفح الآن أيضًا منذ {{ time_ago }} ⏰" at bounding box center [757, 419] width 783 height 98
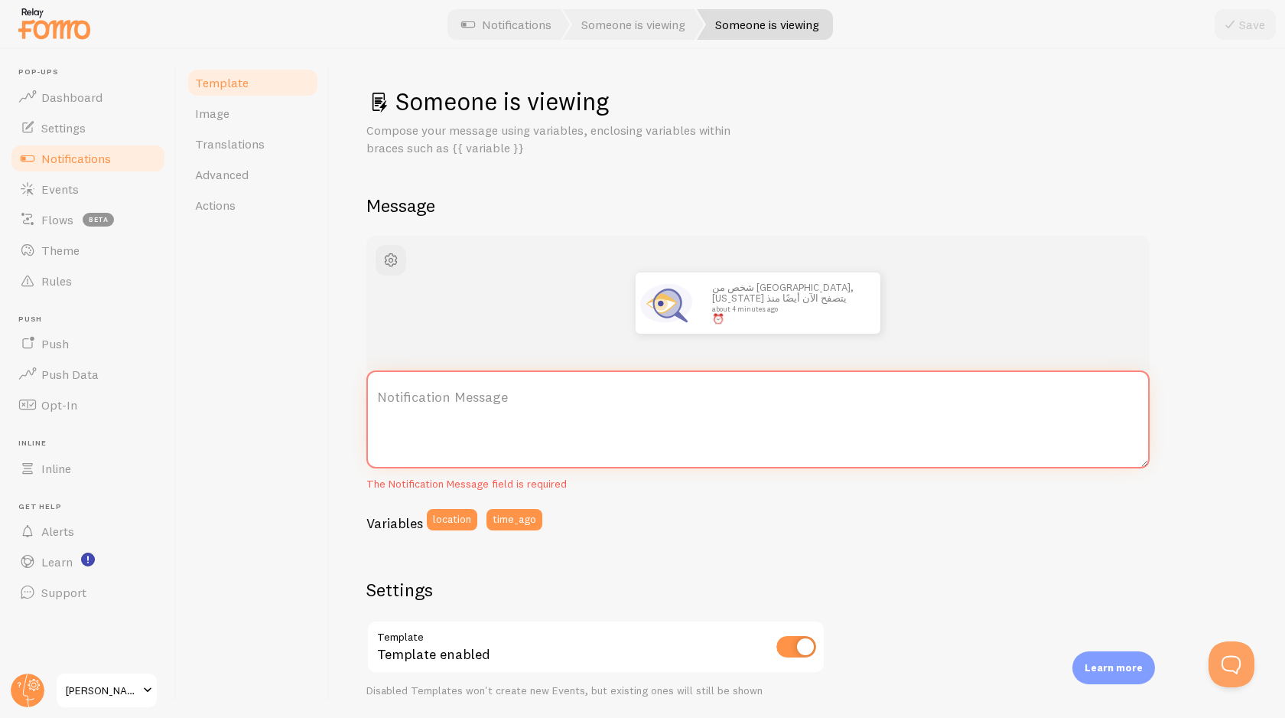
paste textarea "🔥 63 شخصًا الآن يتصفحون SAAM لا تفوت الفرصة، العرض متاح فقط خلال الوقت المحدود!…"
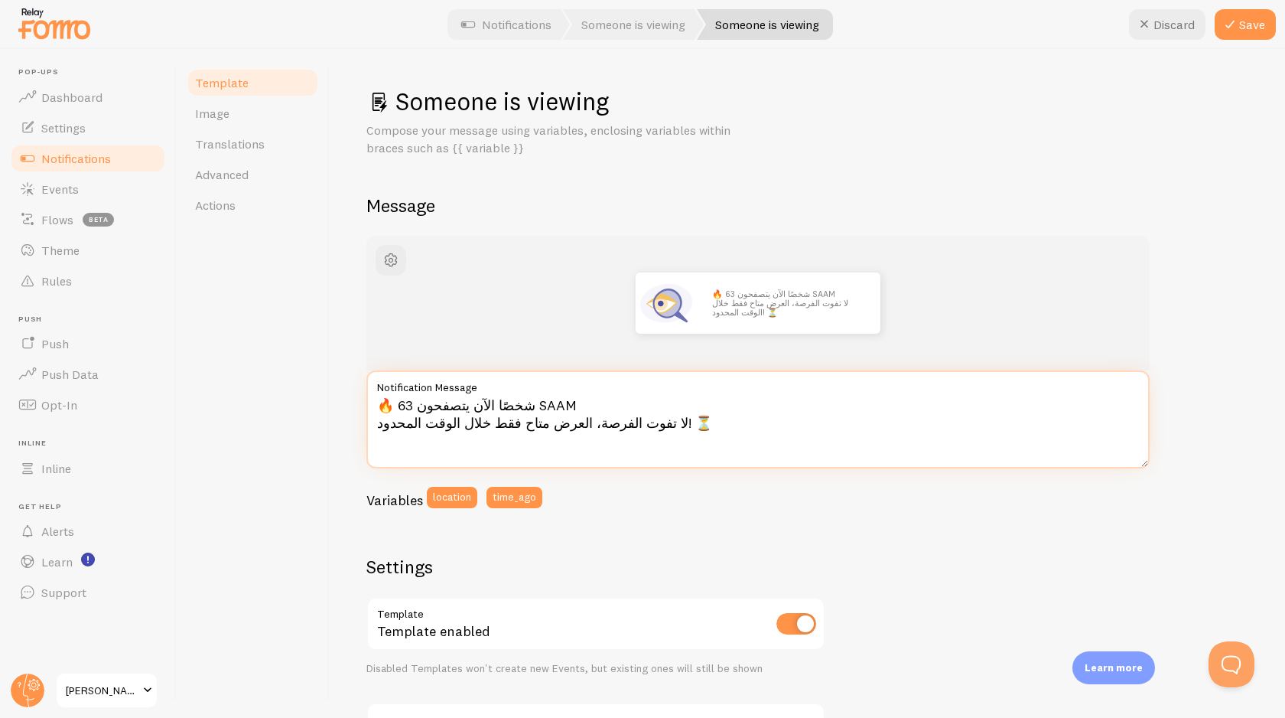
type textarea "🔥 63 شخصًا الآن يتصفحون SAAM لا تفوت الفرصة، العرض متاح فقط خلال الوقت المحدود!…"
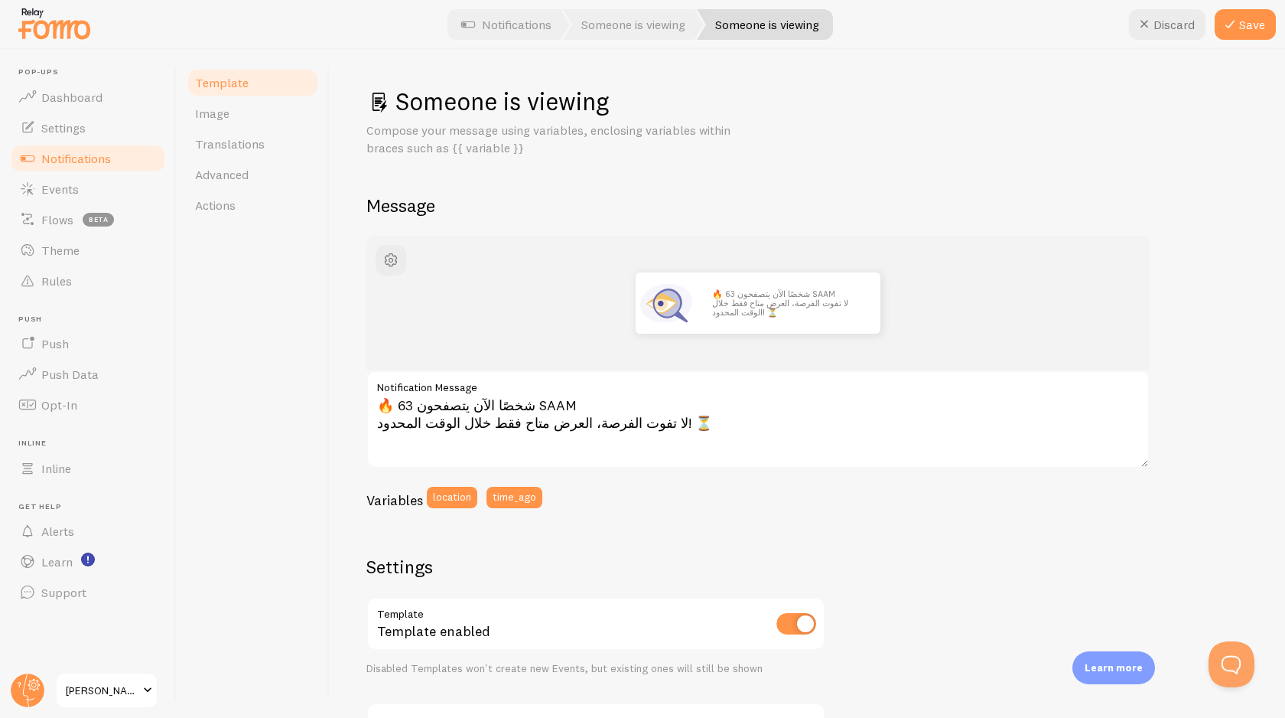
click at [273, 417] on div "Template Image Translations Advanced Actions" at bounding box center [253, 383] width 153 height 669
click at [1249, 15] on button "Save" at bounding box center [1245, 24] width 61 height 31
click at [48, 344] on span "Push" at bounding box center [55, 343] width 28 height 15
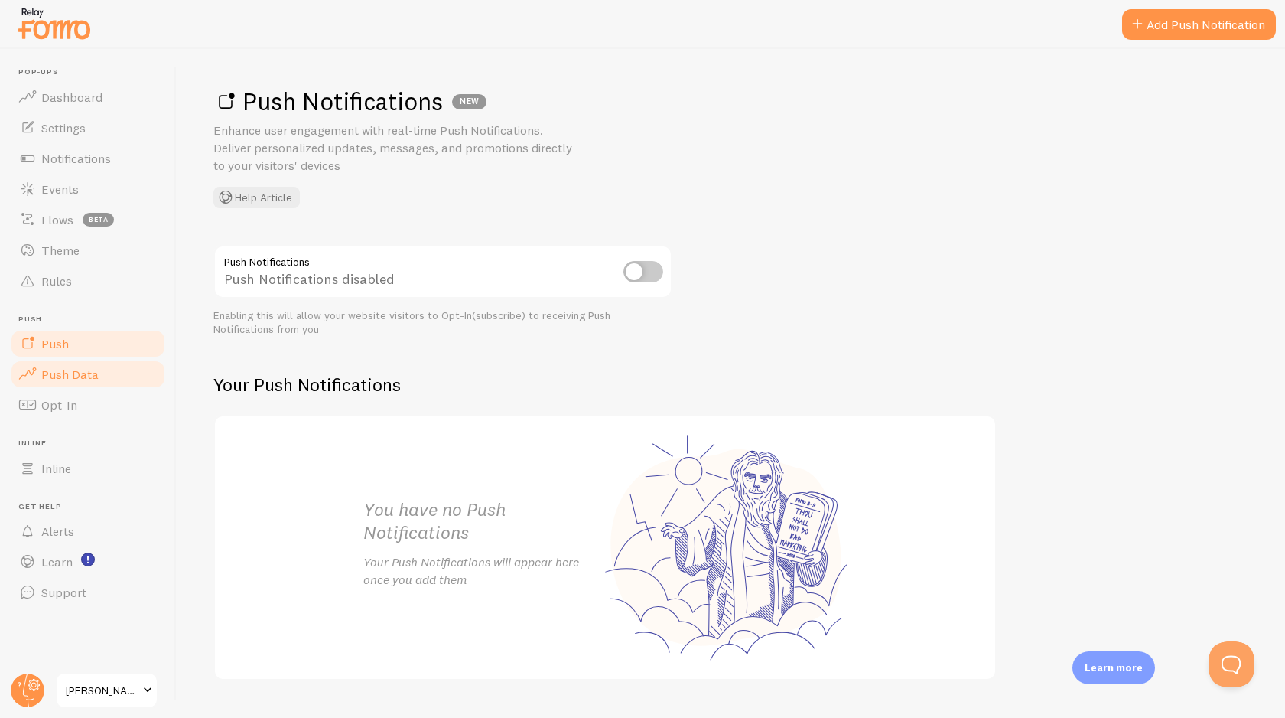
click at [69, 378] on span "Push Data" at bounding box center [69, 373] width 57 height 15
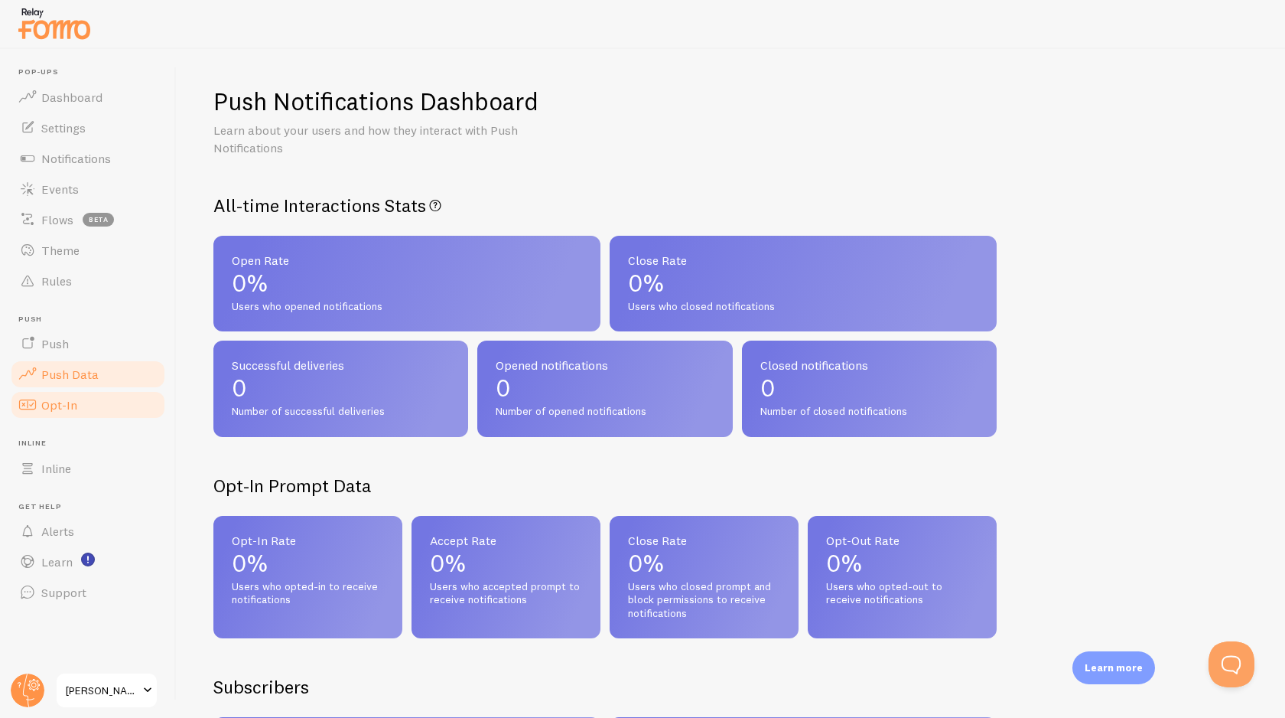
click at [60, 402] on span "Opt-In" at bounding box center [59, 404] width 36 height 15
